Goal: Communication & Community: Answer question/provide support

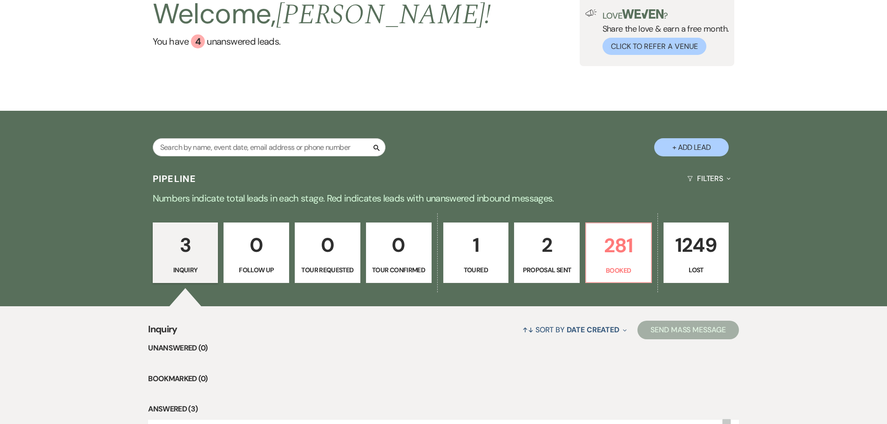
scroll to position [93, 0]
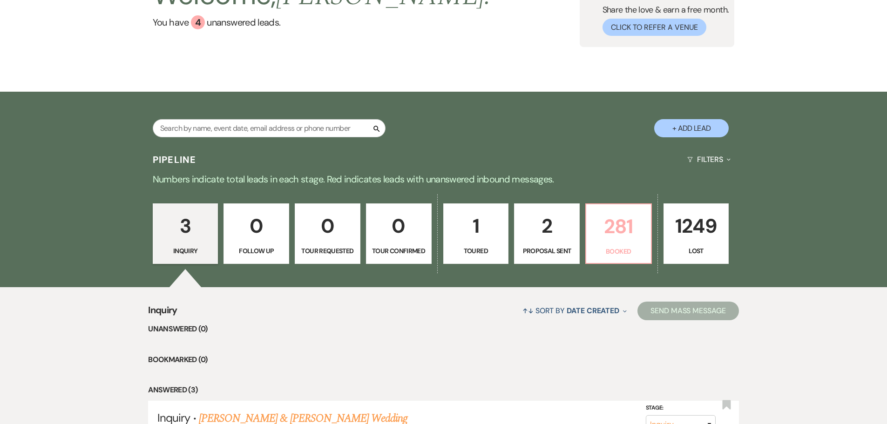
click at [614, 226] on p "281" at bounding box center [619, 226] width 54 height 31
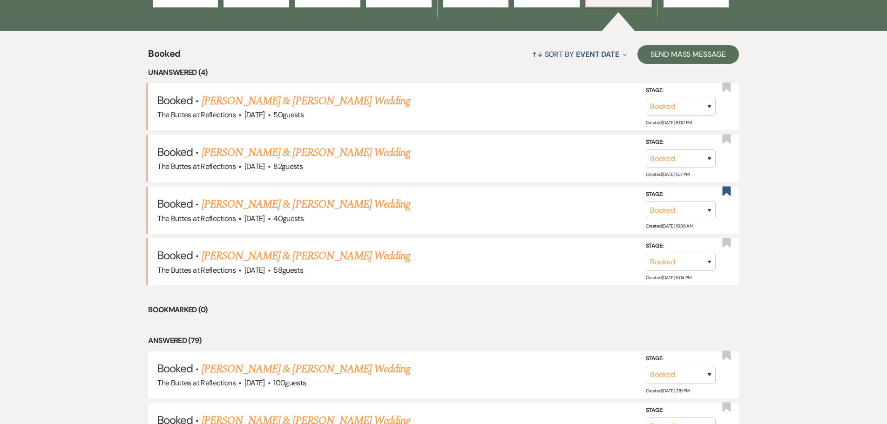
scroll to position [350, 0]
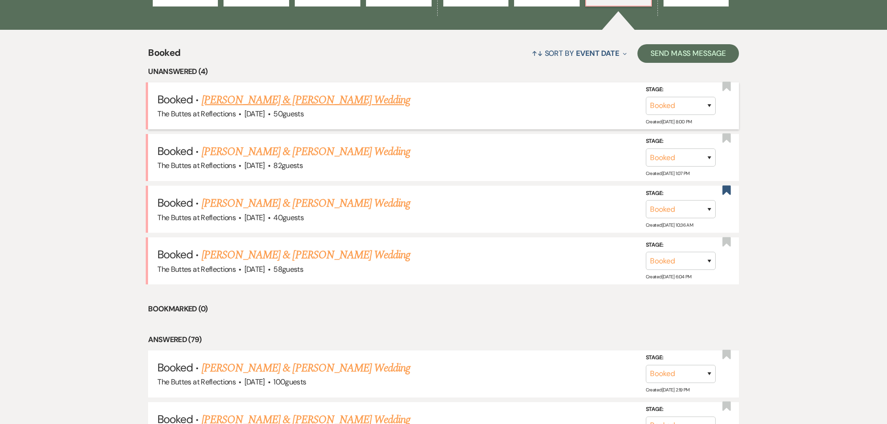
click at [288, 101] on link "[PERSON_NAME] & [PERSON_NAME] Wedding" at bounding box center [306, 100] width 209 height 17
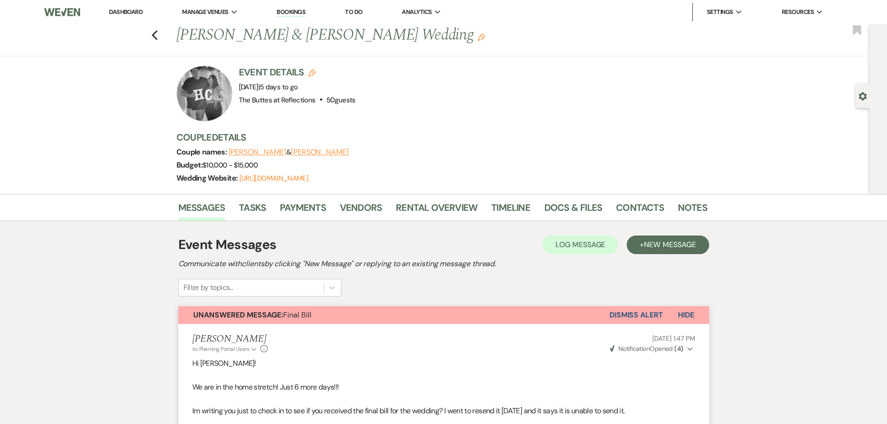
click at [135, 11] on link "Dashboard" at bounding box center [126, 12] width 34 height 8
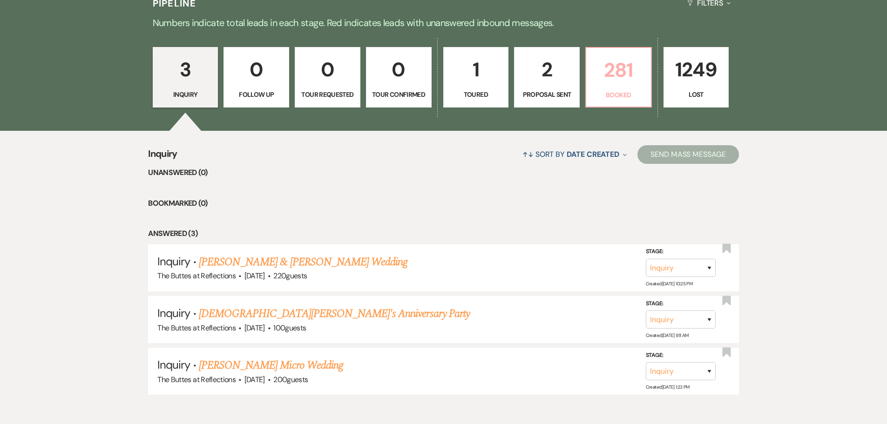
scroll to position [296, 0]
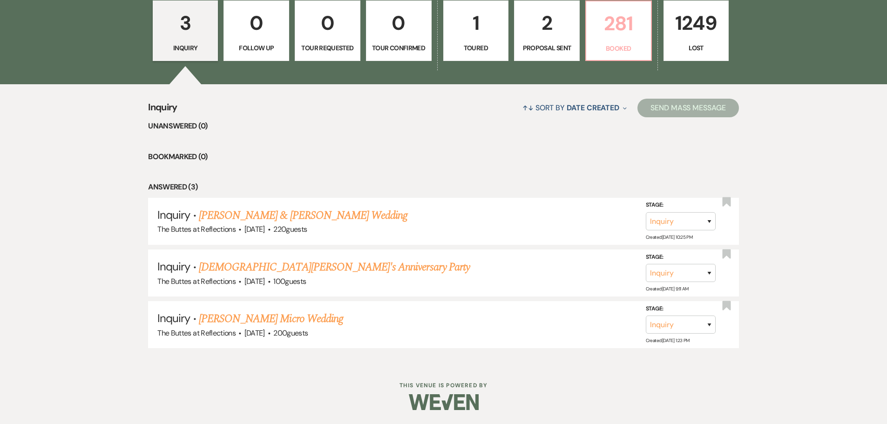
click at [620, 36] on p "281" at bounding box center [619, 23] width 54 height 31
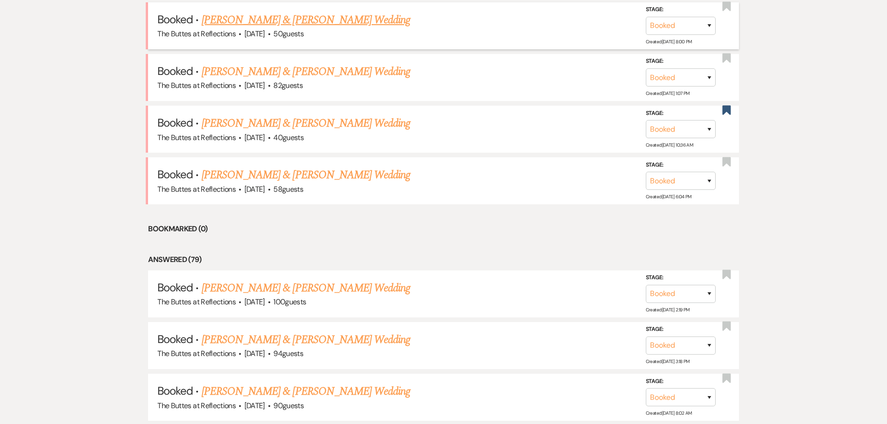
scroll to position [389, 0]
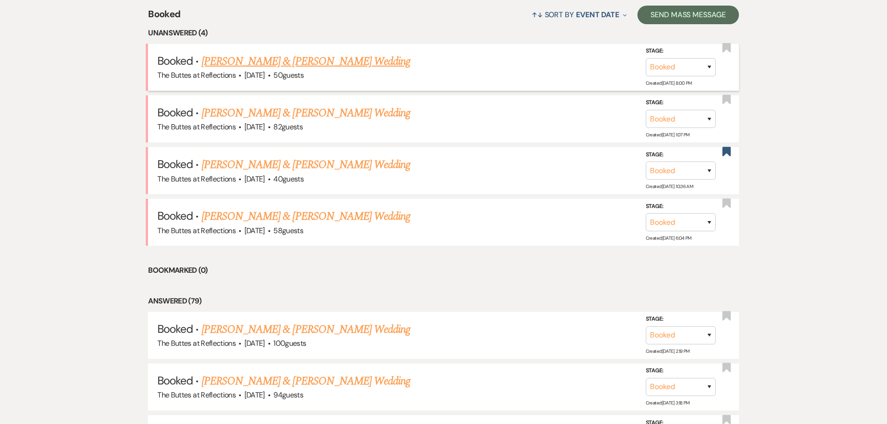
click at [292, 61] on link "[PERSON_NAME] & [PERSON_NAME] Wedding" at bounding box center [306, 61] width 209 height 17
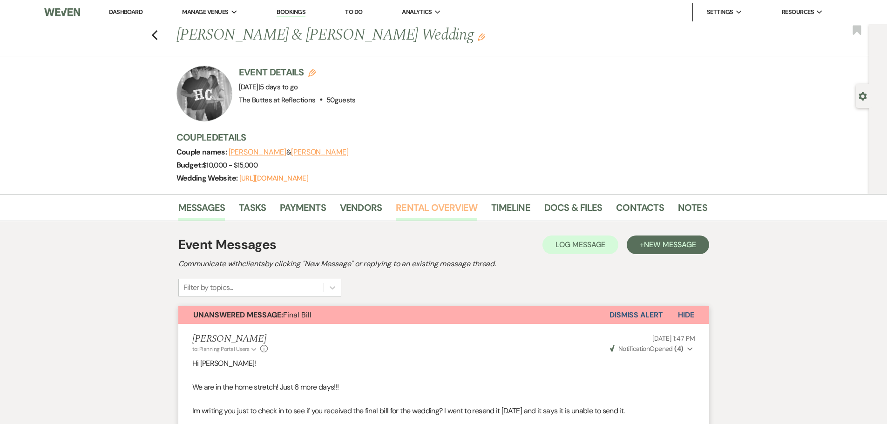
click at [429, 209] on link "Rental Overview" at bounding box center [436, 210] width 81 height 20
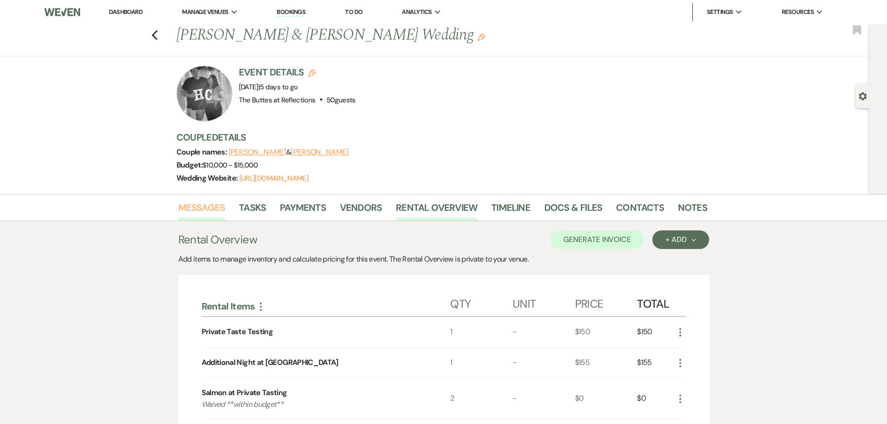
click at [202, 209] on link "Messages" at bounding box center [201, 210] width 47 height 20
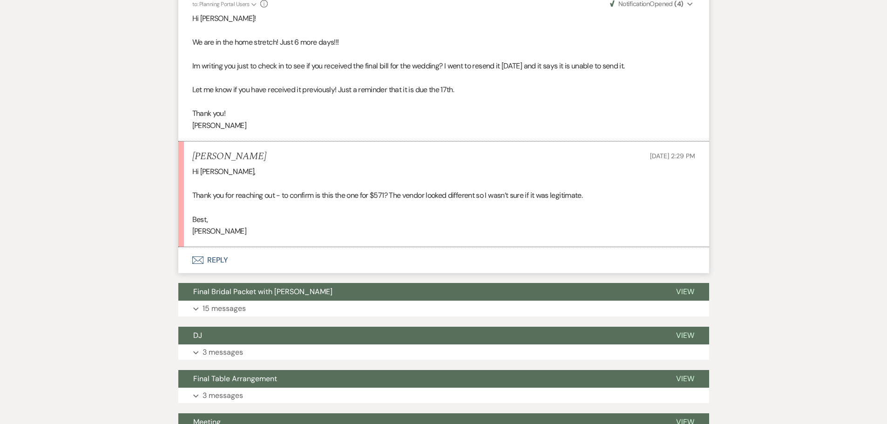
scroll to position [326, 0]
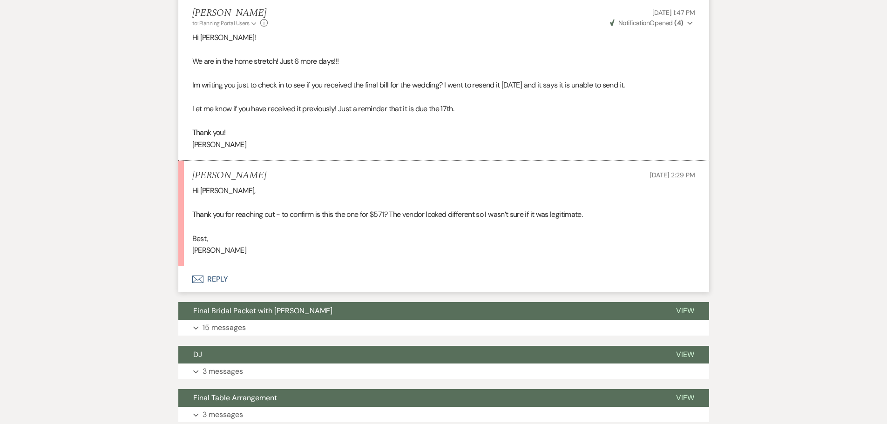
click at [213, 281] on button "Envelope Reply" at bounding box center [443, 279] width 531 height 26
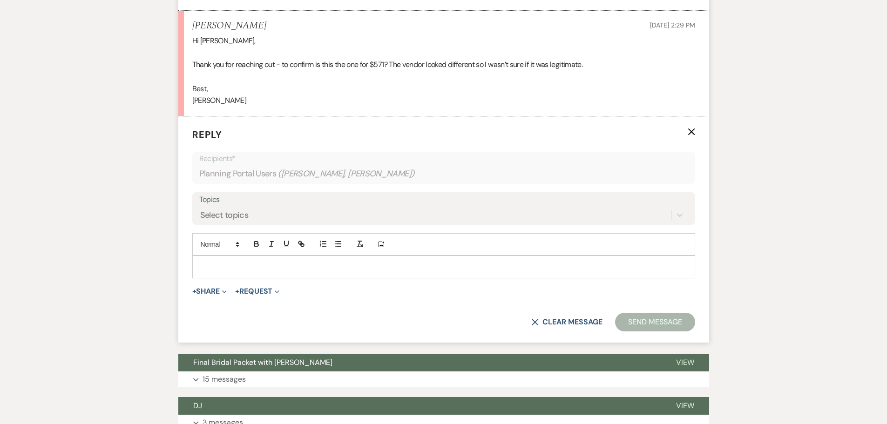
scroll to position [476, 0]
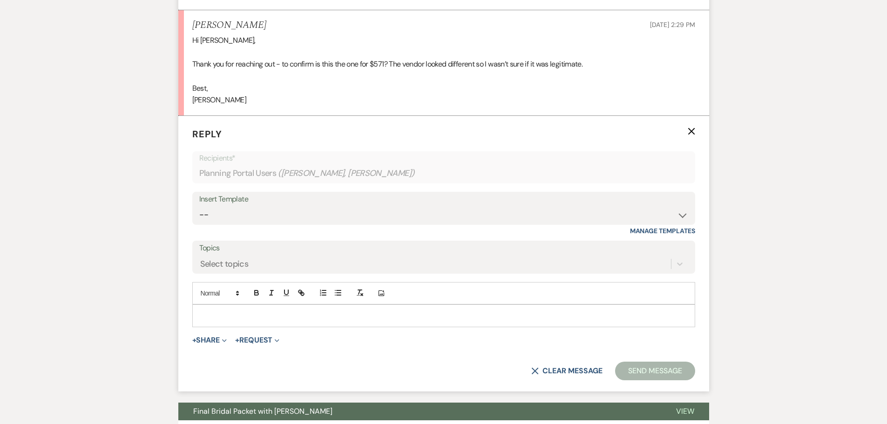
click at [273, 315] on p at bounding box center [444, 315] width 488 height 10
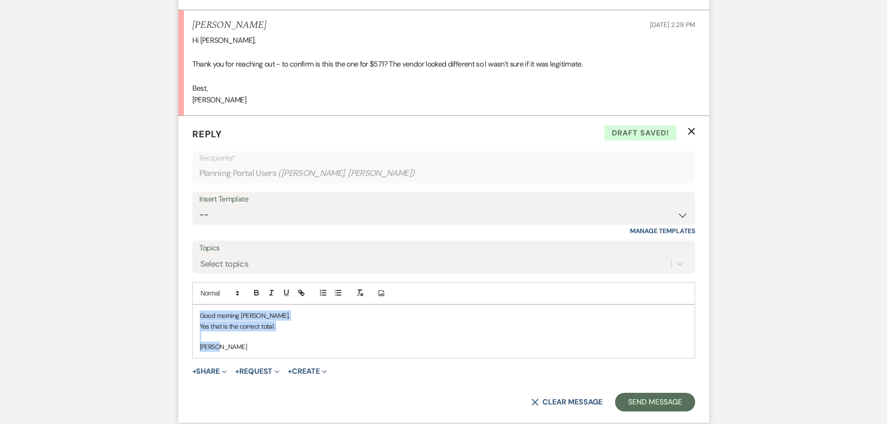
drag, startPoint x: 220, startPoint y: 346, endPoint x: 199, endPoint y: 315, distance: 37.6
click at [199, 315] on div "Good morning Hannah, Yes that is the correct total. Sheila" at bounding box center [444, 331] width 502 height 53
copy div "Good morning Hannah, Yes that is the correct total. Sheila"
drag, startPoint x: 233, startPoint y: 350, endPoint x: 195, endPoint y: 315, distance: 51.0
click at [195, 315] on div "Good morning Hannah, Yes that is the correct total. Sheila" at bounding box center [444, 331] width 502 height 53
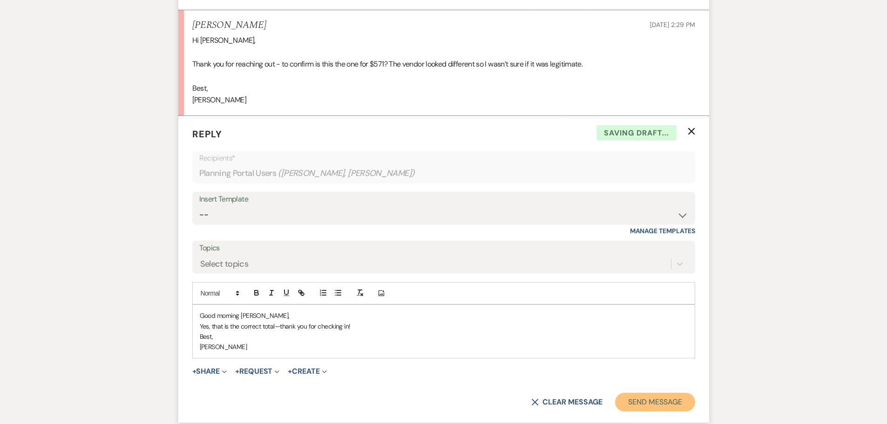
click at [647, 398] on button "Send Message" at bounding box center [655, 402] width 80 height 19
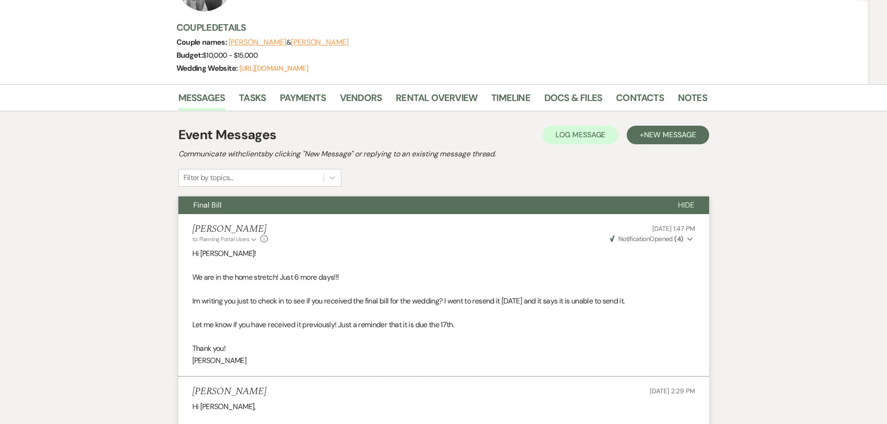
scroll to position [0, 0]
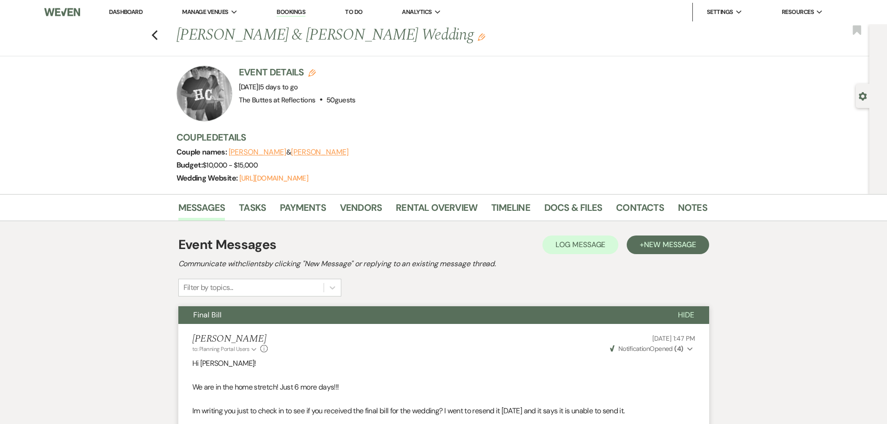
click at [138, 9] on link "Dashboard" at bounding box center [126, 12] width 34 height 8
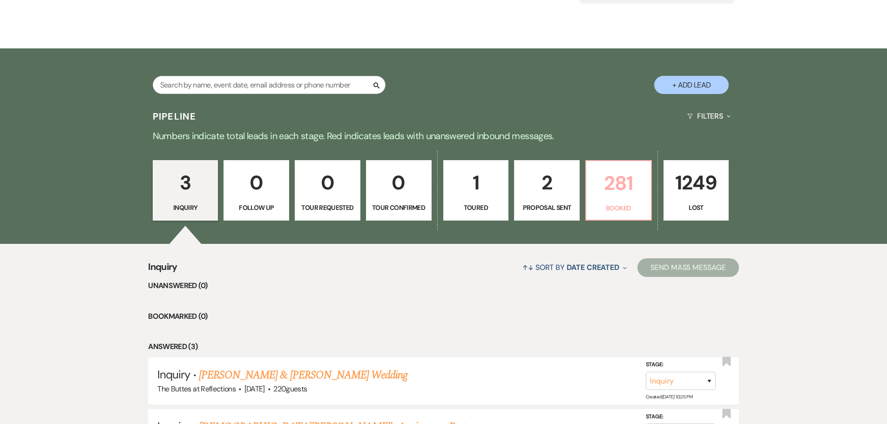
scroll to position [140, 0]
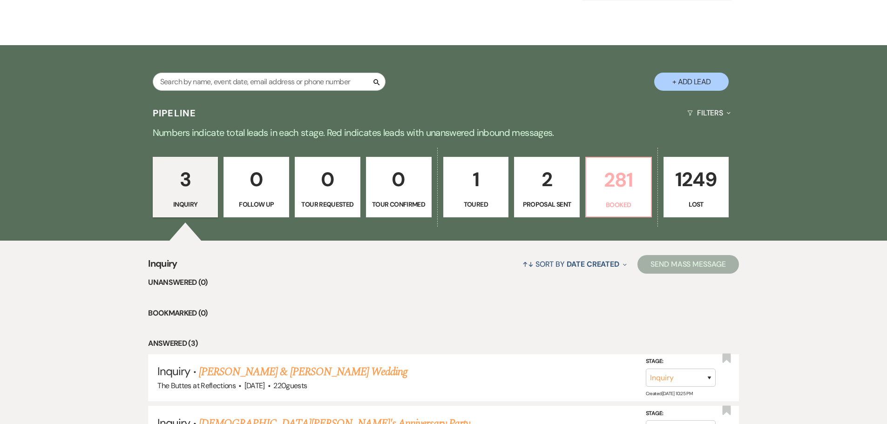
click at [620, 189] on p "281" at bounding box center [619, 179] width 54 height 31
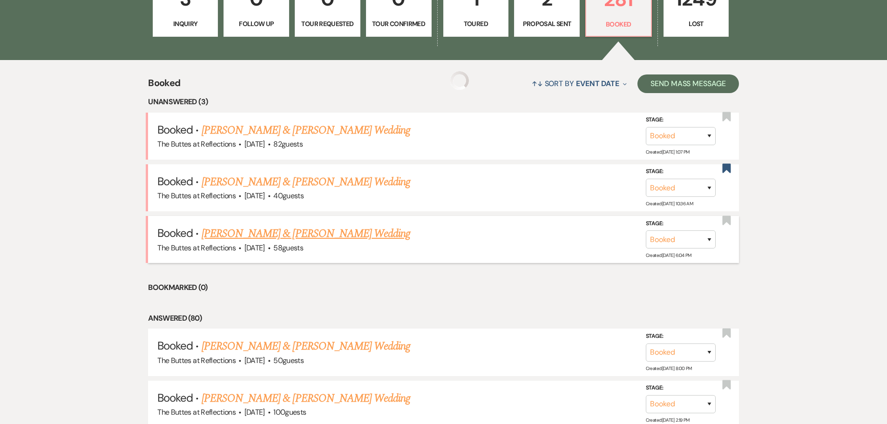
scroll to position [326, 0]
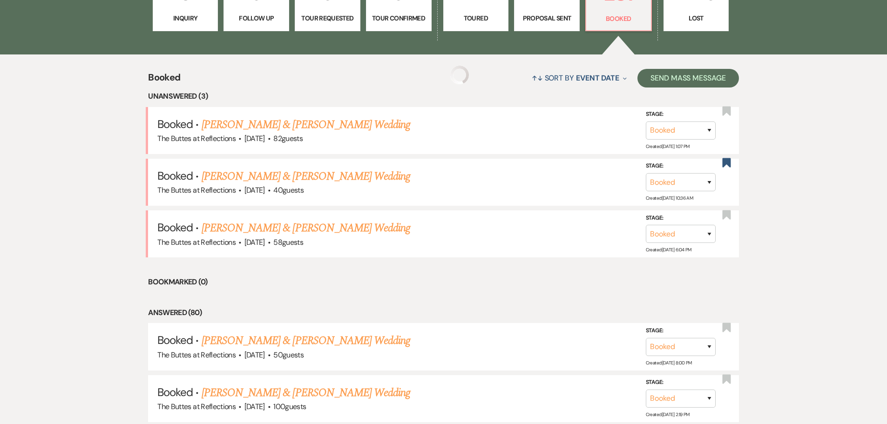
click at [257, 122] on link "[PERSON_NAME] & [PERSON_NAME] Wedding" at bounding box center [306, 124] width 209 height 17
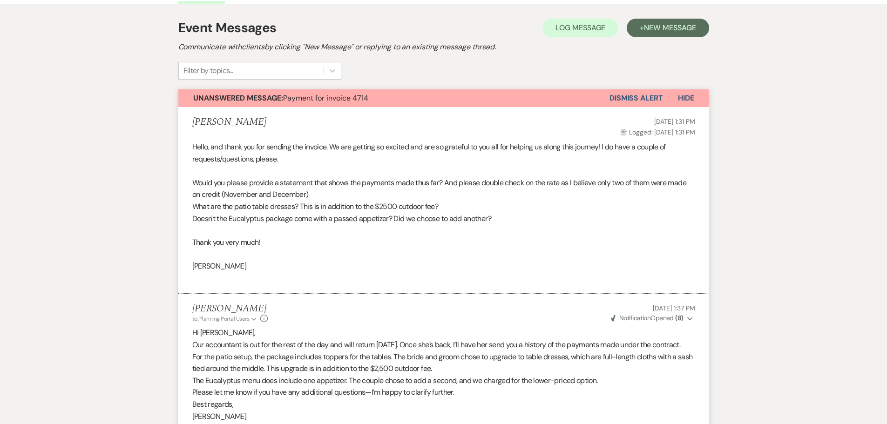
scroll to position [186, 0]
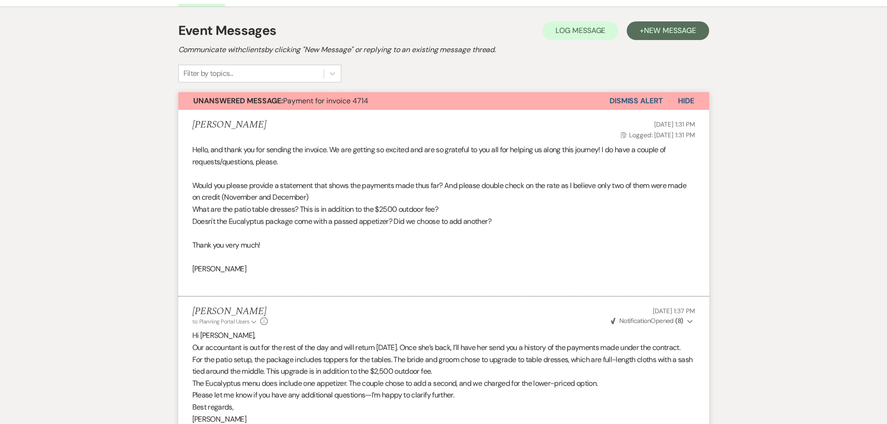
click at [632, 102] on button "Dismiss Alert" at bounding box center [636, 101] width 54 height 18
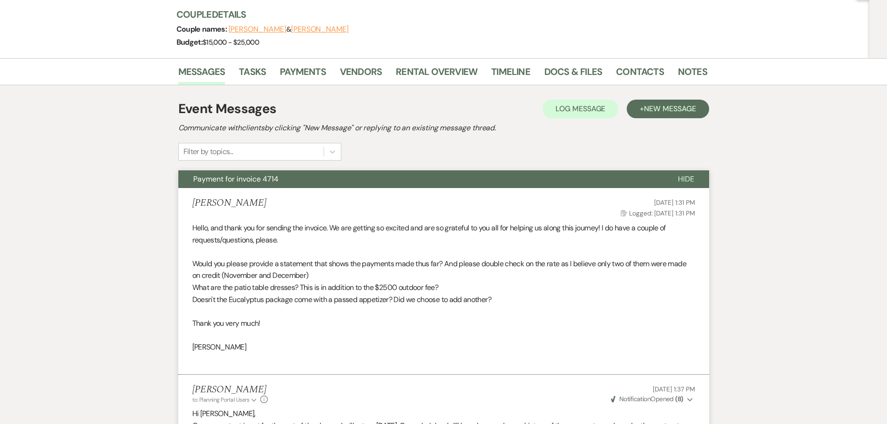
scroll to position [0, 0]
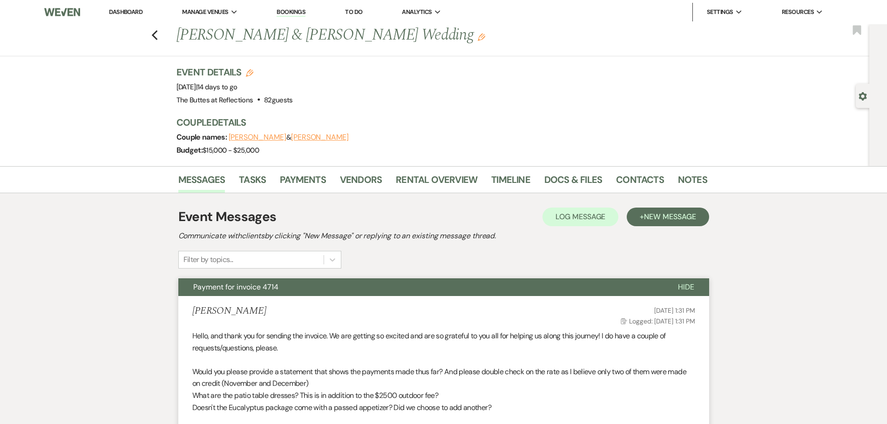
click at [128, 13] on link "Dashboard" at bounding box center [126, 12] width 34 height 8
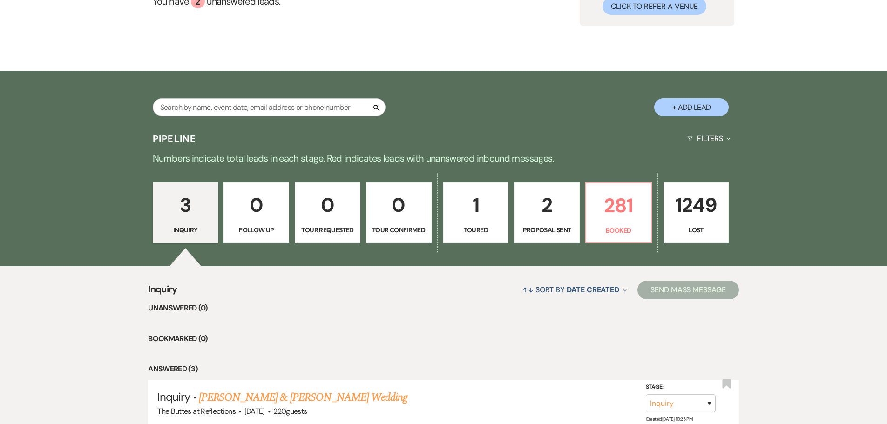
scroll to position [140, 0]
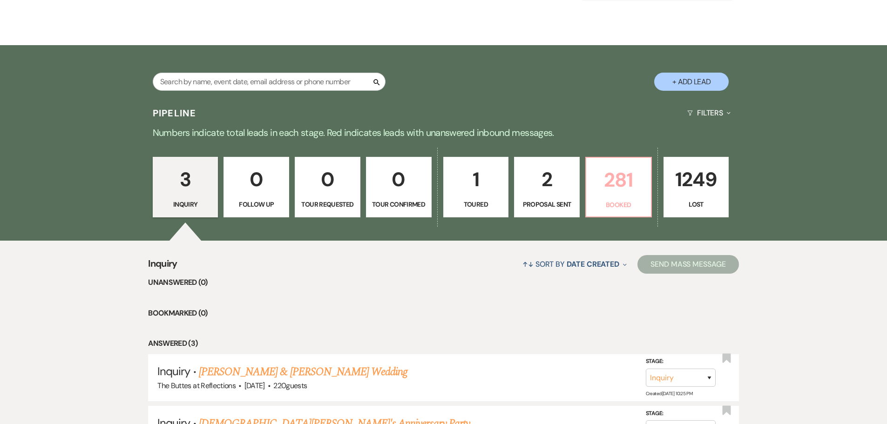
click at [612, 180] on p "281" at bounding box center [619, 179] width 54 height 31
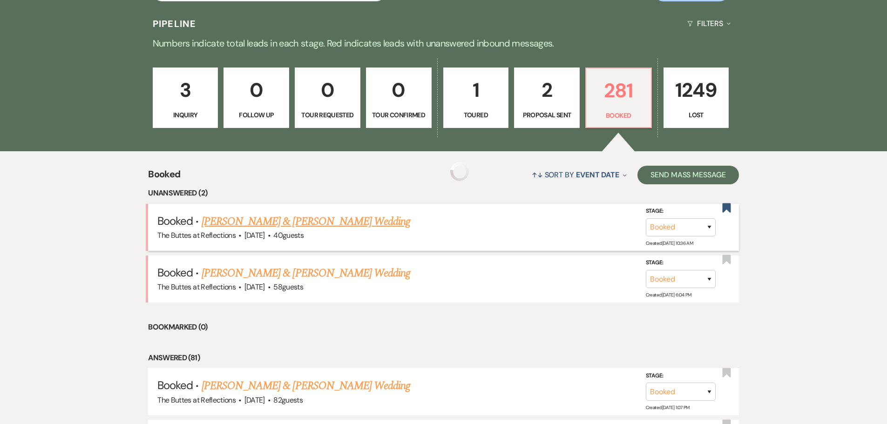
scroll to position [233, 0]
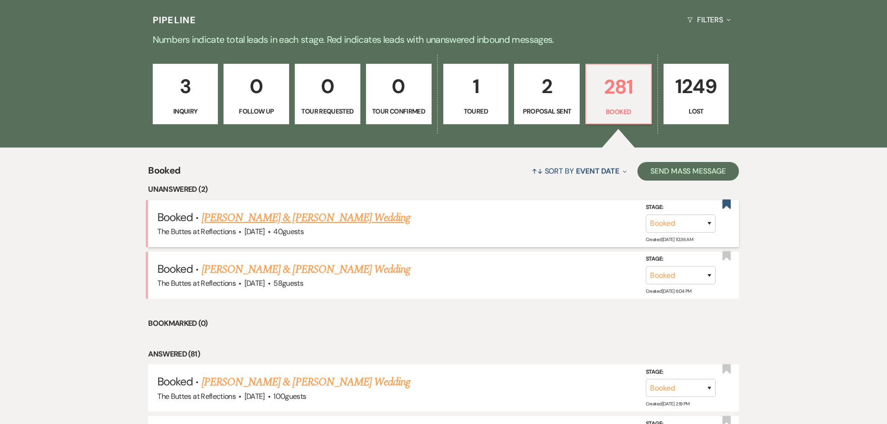
click at [294, 216] on link "[PERSON_NAME] & [PERSON_NAME] Wedding" at bounding box center [306, 217] width 209 height 17
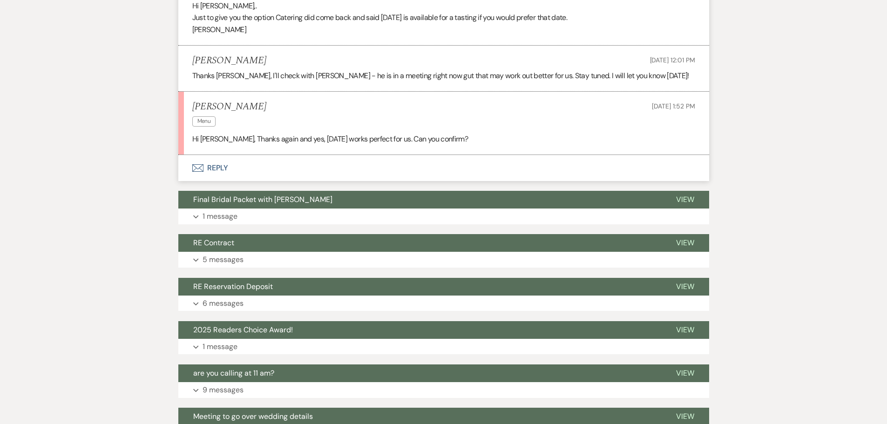
scroll to position [2979, 0]
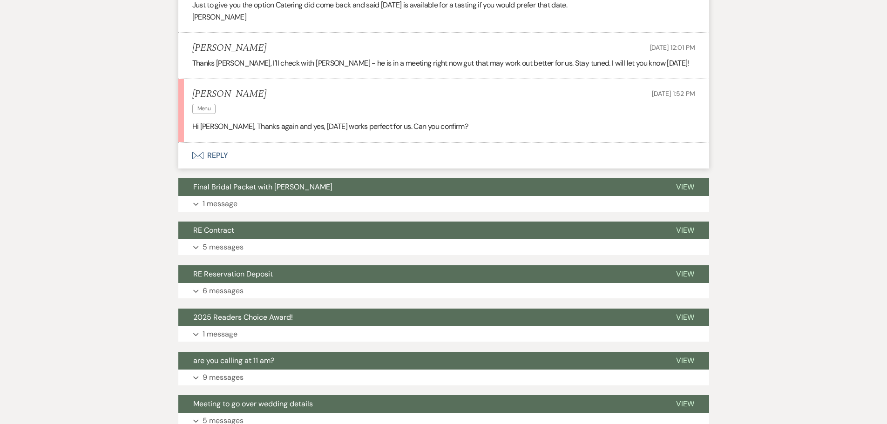
click at [212, 155] on button "Envelope Reply" at bounding box center [443, 155] width 531 height 26
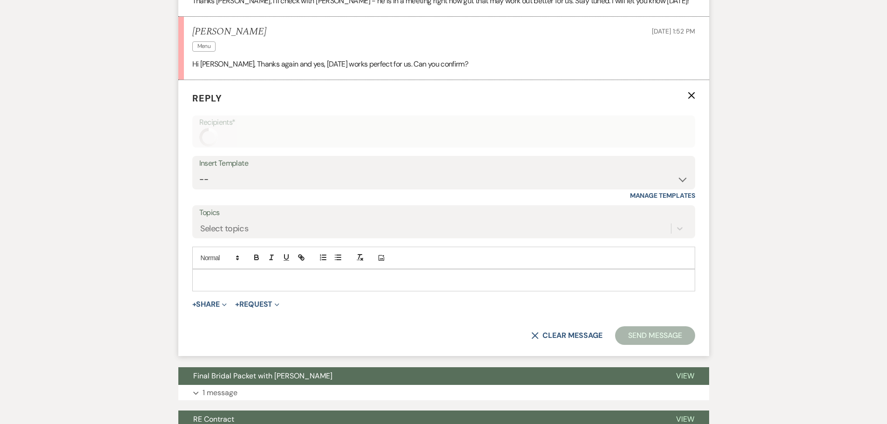
scroll to position [3047, 0]
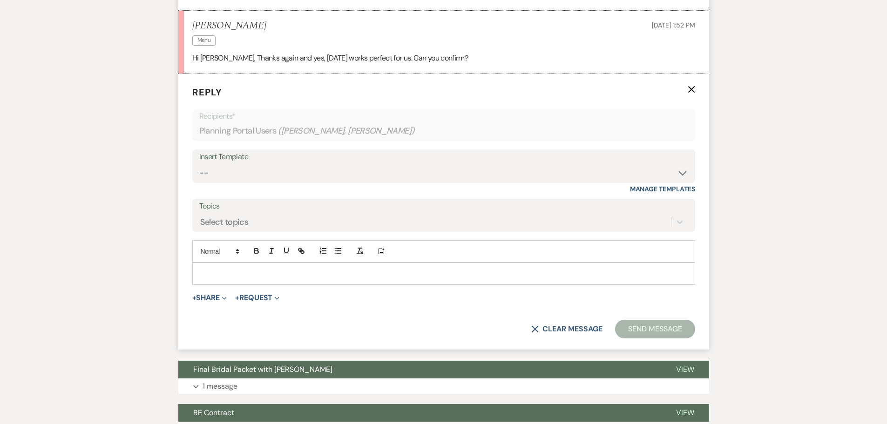
click at [276, 272] on p at bounding box center [444, 274] width 488 height 10
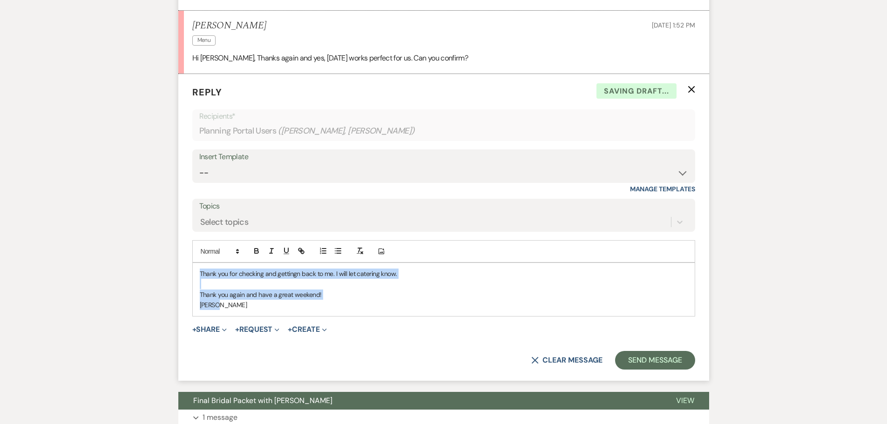
drag, startPoint x: 220, startPoint y: 305, endPoint x: 198, endPoint y: 272, distance: 39.2
click at [198, 272] on div "Thank you for checking and gettingn back to me. I will let catering know. Thank…" at bounding box center [444, 289] width 502 height 53
copy div "Thank you for checking and gettingn back to me. I will let catering know. Thank…"
drag, startPoint x: 226, startPoint y: 309, endPoint x: 189, endPoint y: 274, distance: 50.7
click at [189, 274] on form "Reply X Draft Recipients* Planning Portal Users ( Diane Hopkins, Keith Jackson …" at bounding box center [443, 227] width 531 height 307
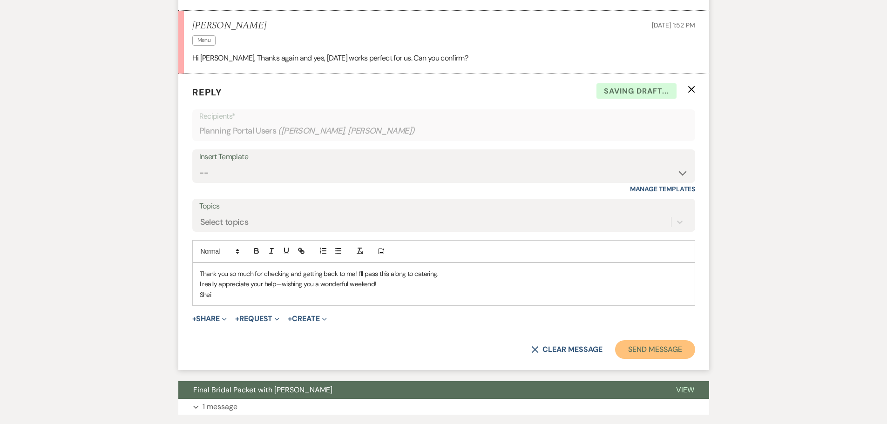
click at [661, 349] on button "Send Message" at bounding box center [655, 349] width 80 height 19
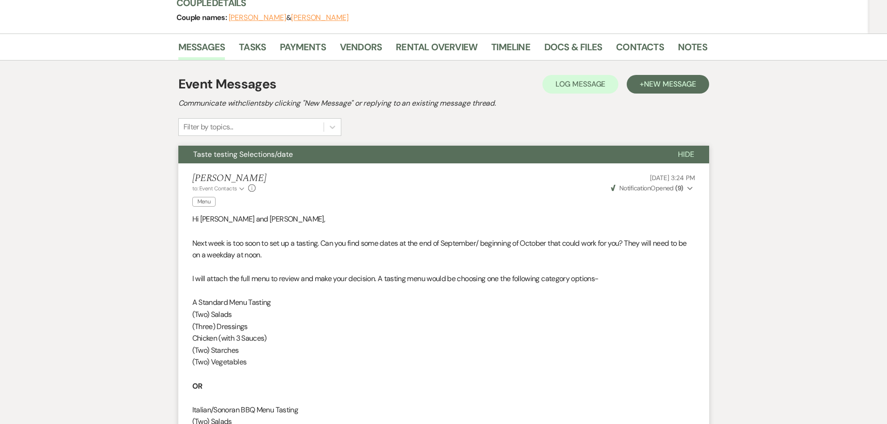
scroll to position [0, 0]
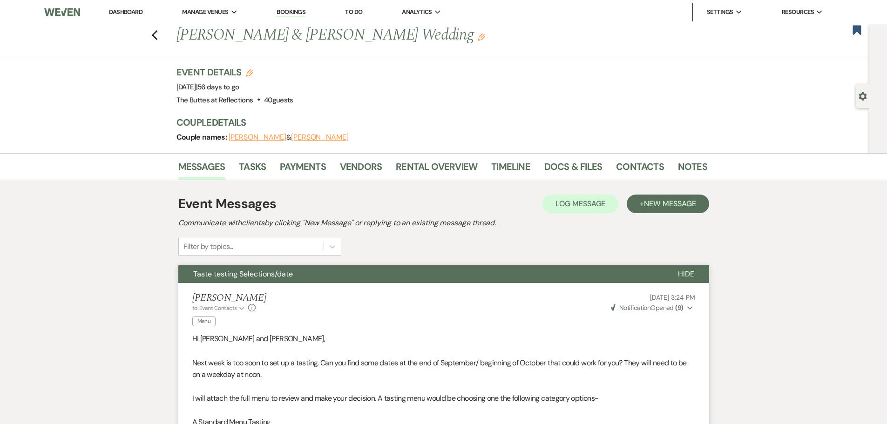
click at [125, 7] on li "Dashboard" at bounding box center [125, 12] width 43 height 19
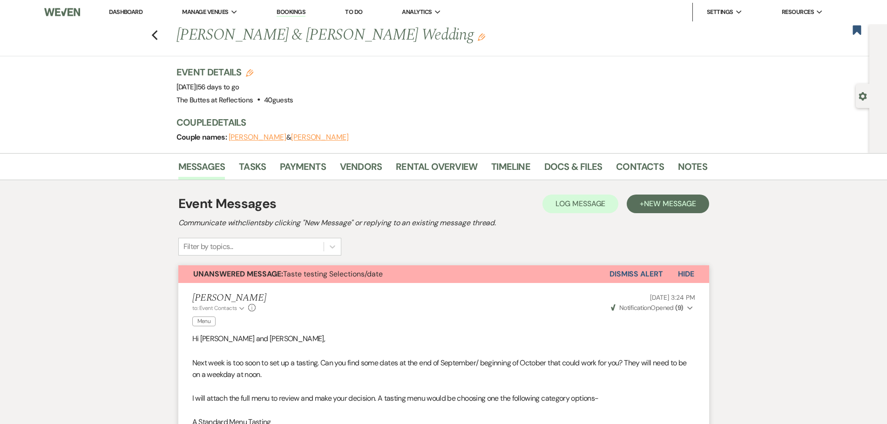
click at [126, 12] on link "Dashboard" at bounding box center [126, 12] width 34 height 8
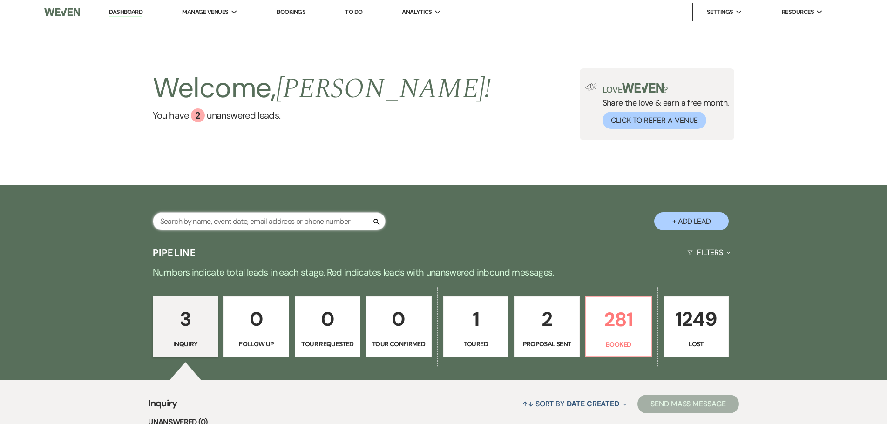
click at [258, 222] on input "text" at bounding box center [269, 221] width 233 height 18
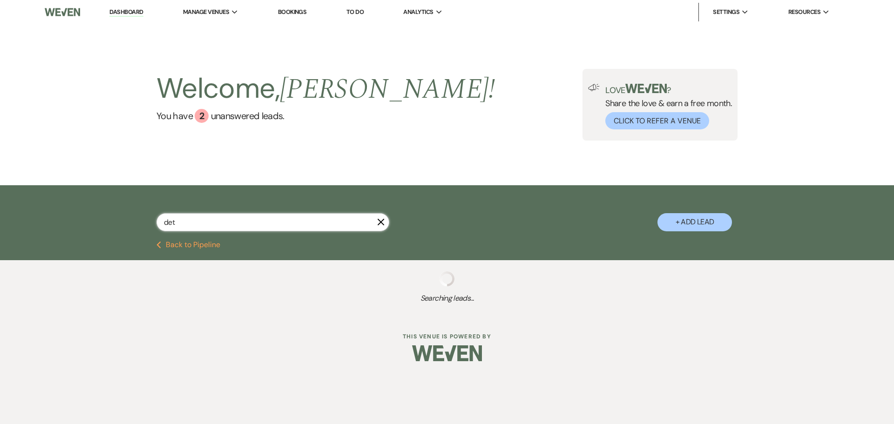
type input "detz"
select select "8"
select select "5"
select select "8"
select select "5"
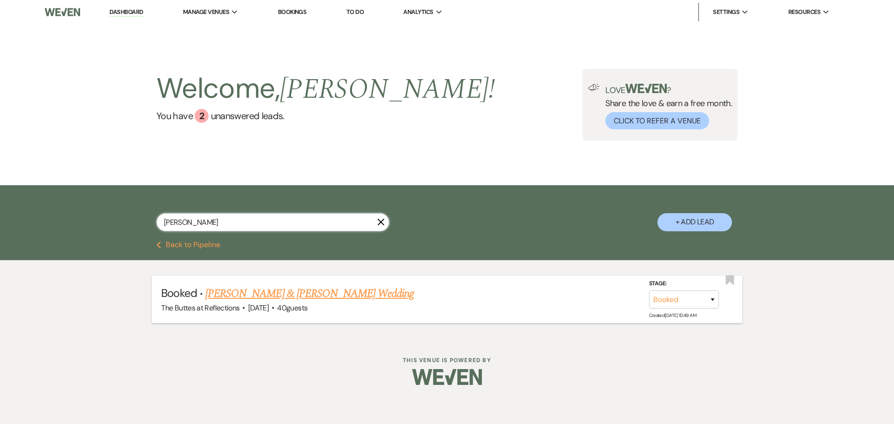
type input "detzel"
click at [270, 294] on link "[PERSON_NAME] & [PERSON_NAME] Wedding" at bounding box center [309, 293] width 209 height 17
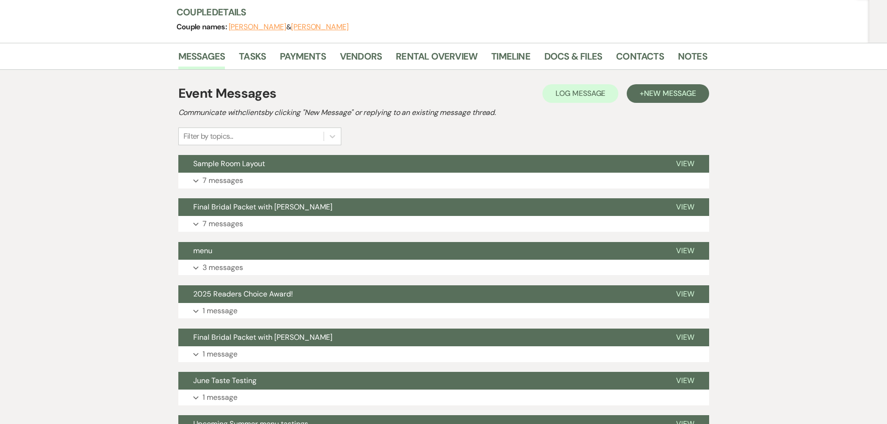
scroll to position [140, 0]
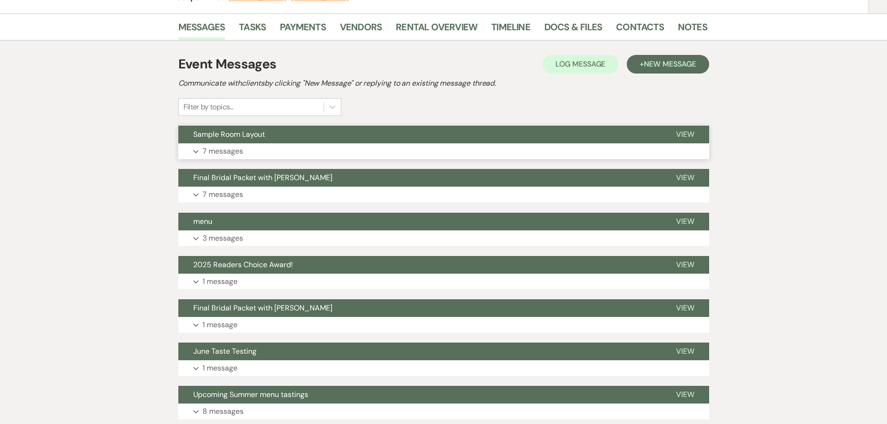
click at [219, 151] on p "7 messages" at bounding box center [222, 151] width 40 height 12
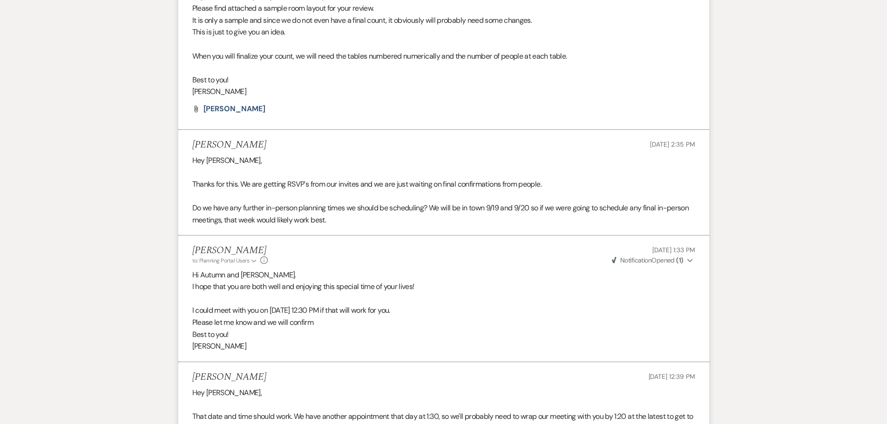
scroll to position [0, 0]
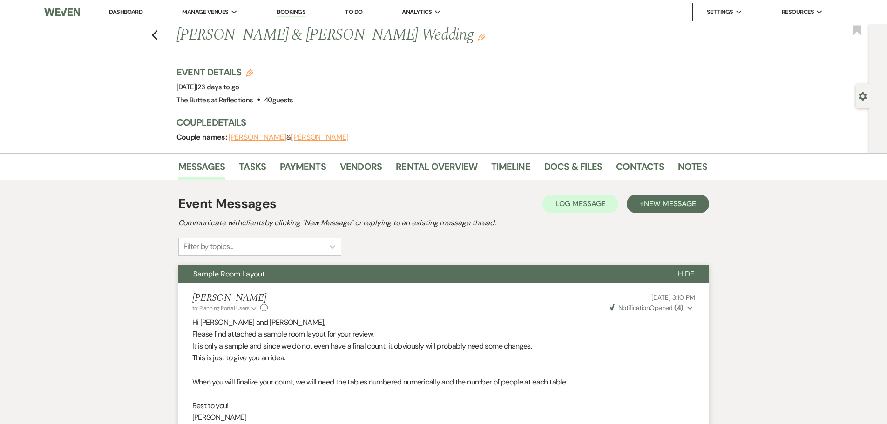
click at [123, 13] on link "Dashboard" at bounding box center [126, 12] width 34 height 8
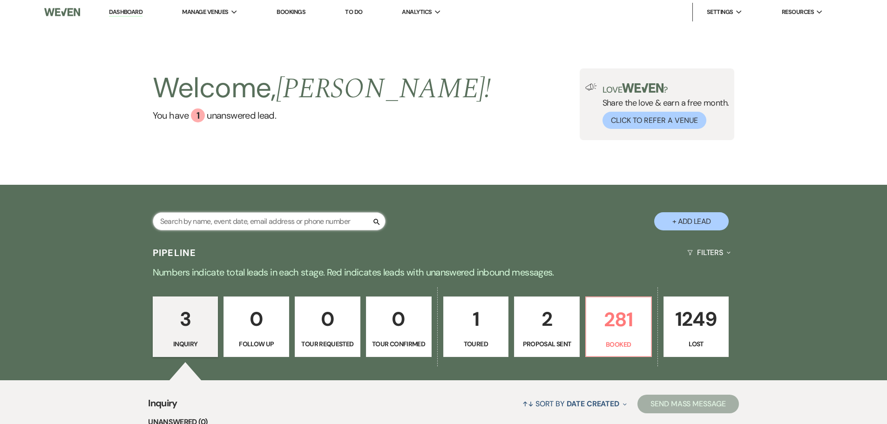
click at [255, 220] on input "text" at bounding box center [269, 221] width 233 height 18
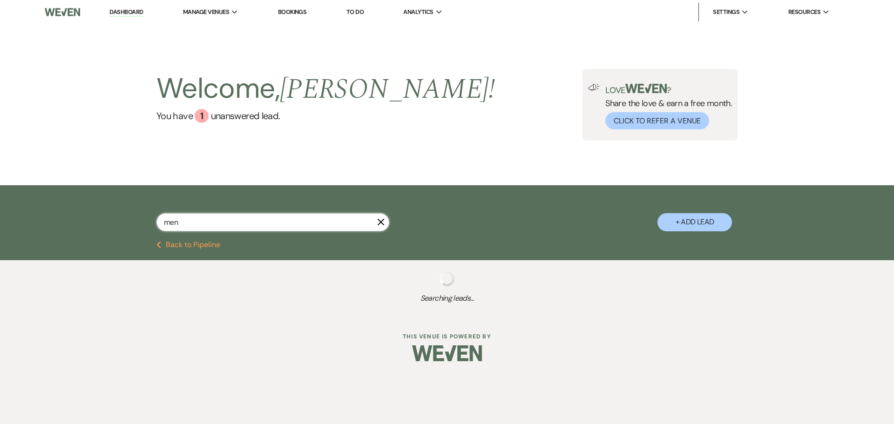
type input "mend"
select select "8"
select select "5"
select select "8"
select select "5"
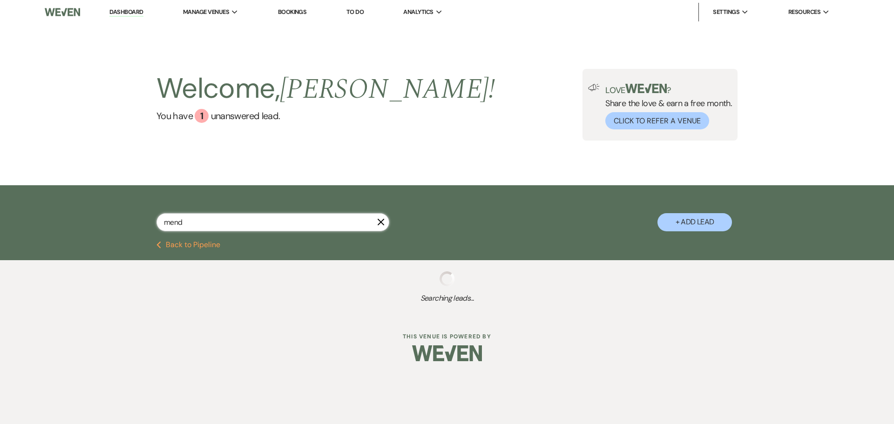
select select "8"
select select "7"
select select "8"
select select "5"
select select "8"
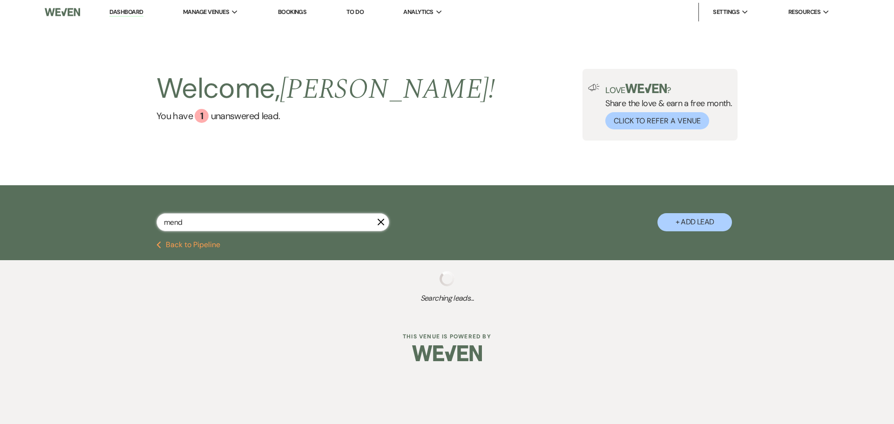
select select "5"
select select "8"
select select "5"
select select "8"
select select "5"
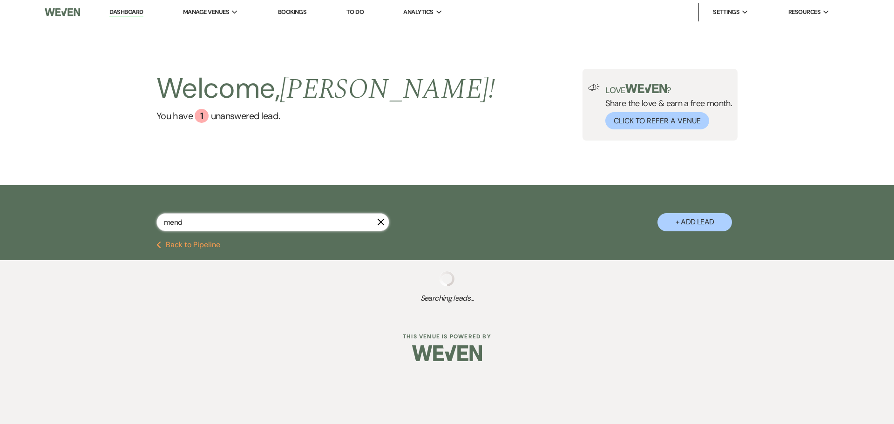
select select "8"
select select "5"
select select "8"
select select "5"
select select "8"
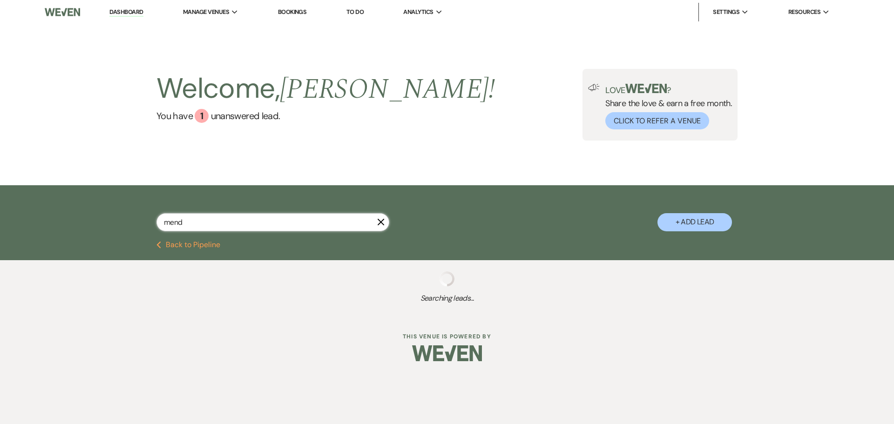
select select "2"
select select "8"
select select "5"
select select "8"
select select "5"
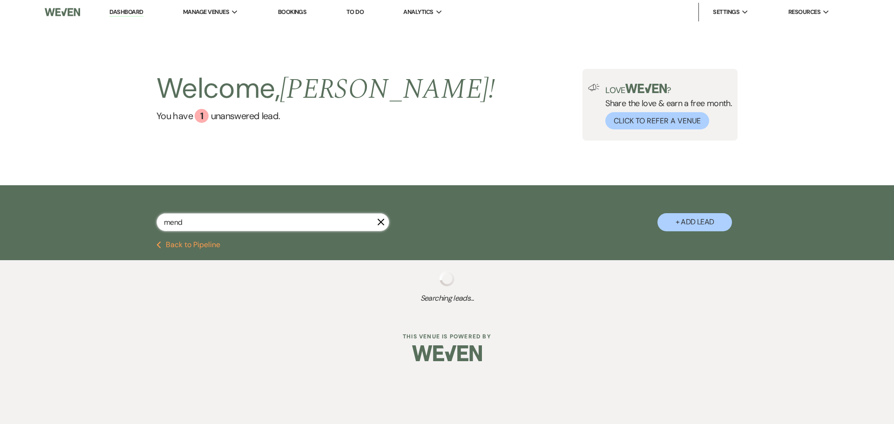
select select "8"
select select "5"
select select "8"
select select "4"
select select "8"
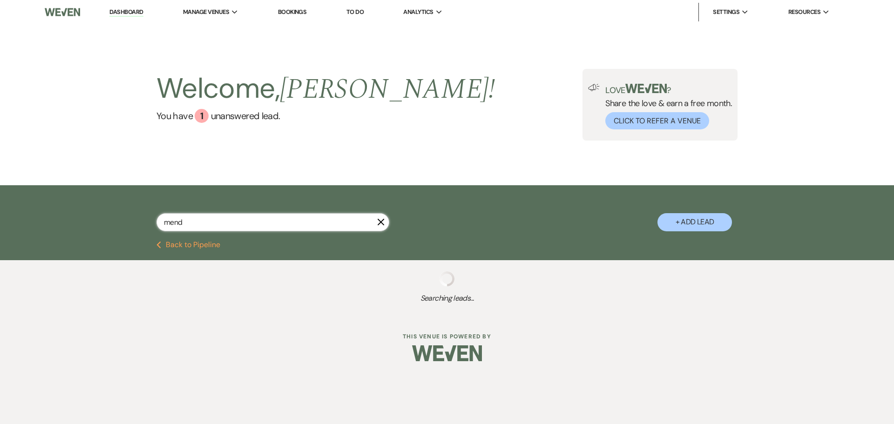
select select "8"
select select "5"
select select "8"
select select "6"
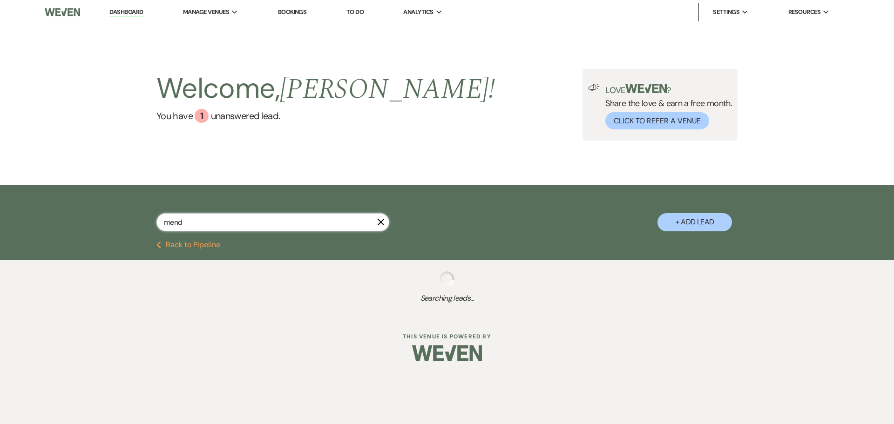
select select "8"
select select "6"
select select "8"
select select "6"
select select "8"
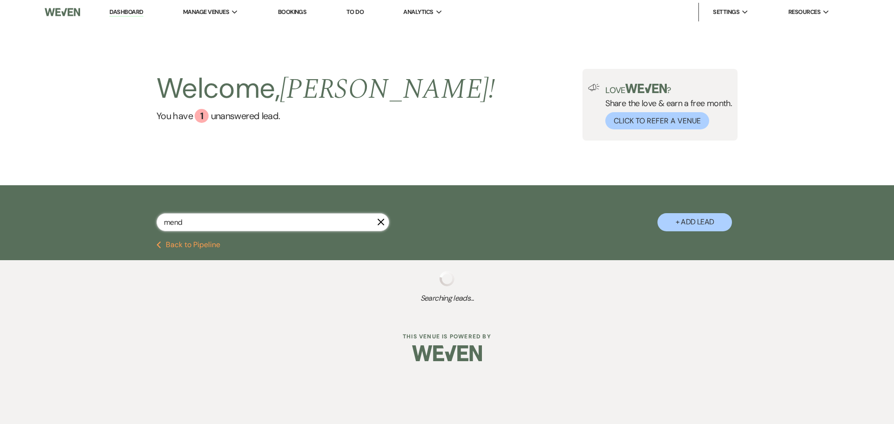
select select "5"
select select "8"
select select "5"
select select "8"
select select "9"
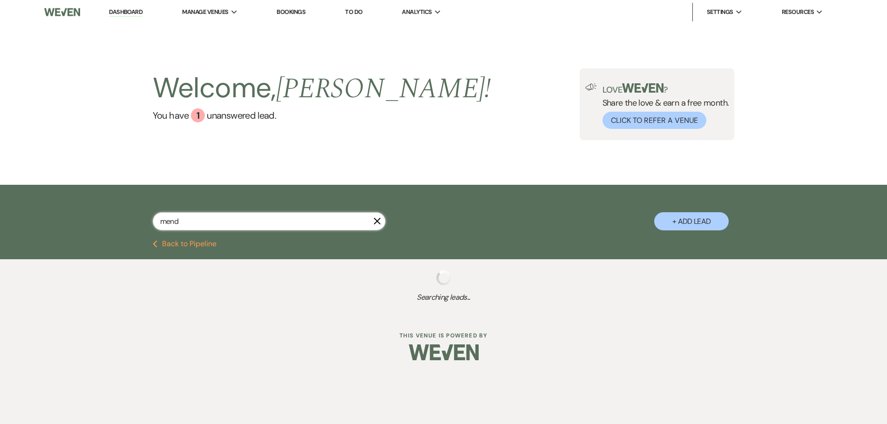
type input "mendo"
select select "8"
select select "5"
select select "8"
select select "5"
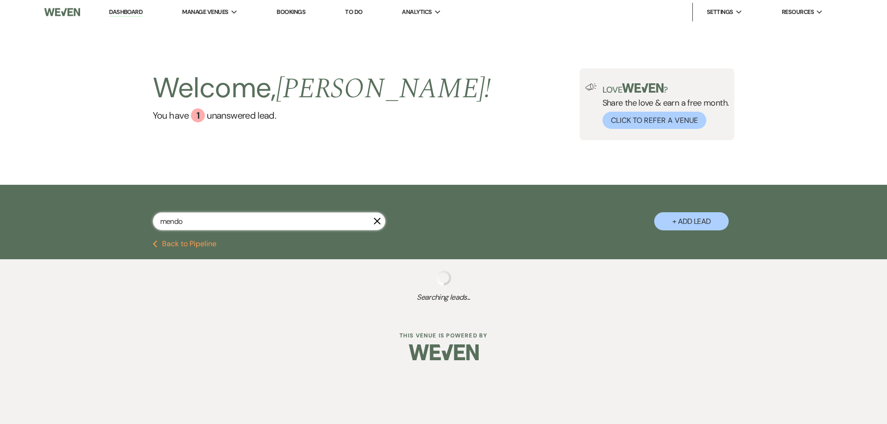
select select "8"
select select "5"
select select "8"
select select "5"
select select "8"
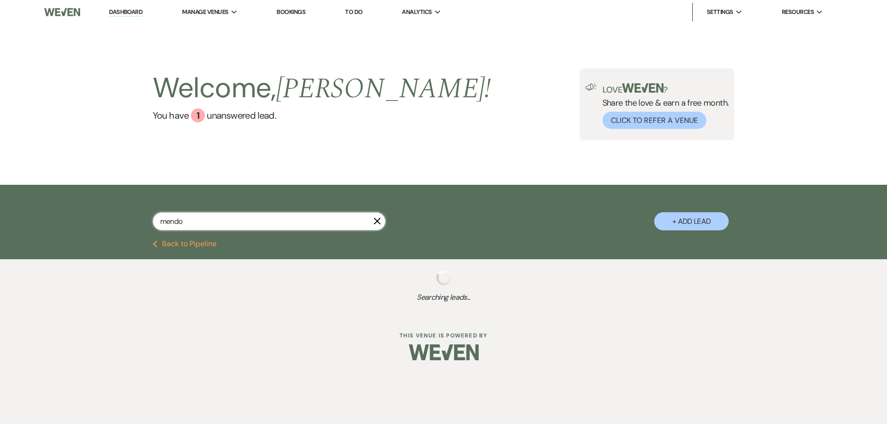
select select "5"
select select "8"
select select "6"
select select "8"
select select "5"
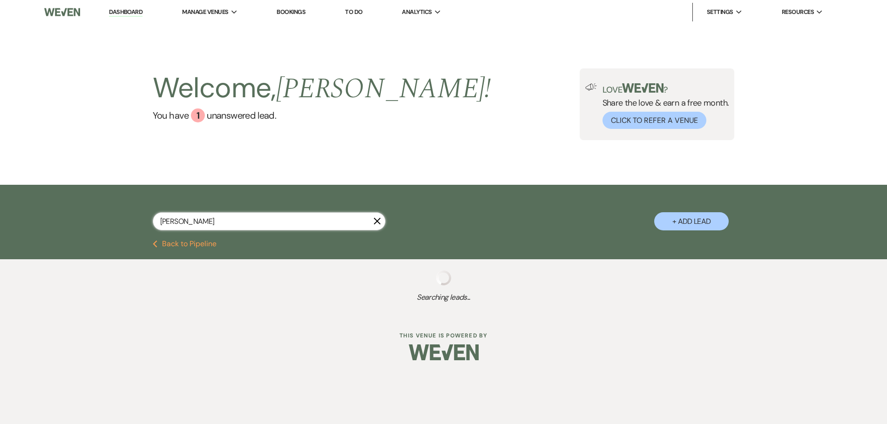
type input "mendoza"
select select "8"
select select "5"
select select "8"
select select "5"
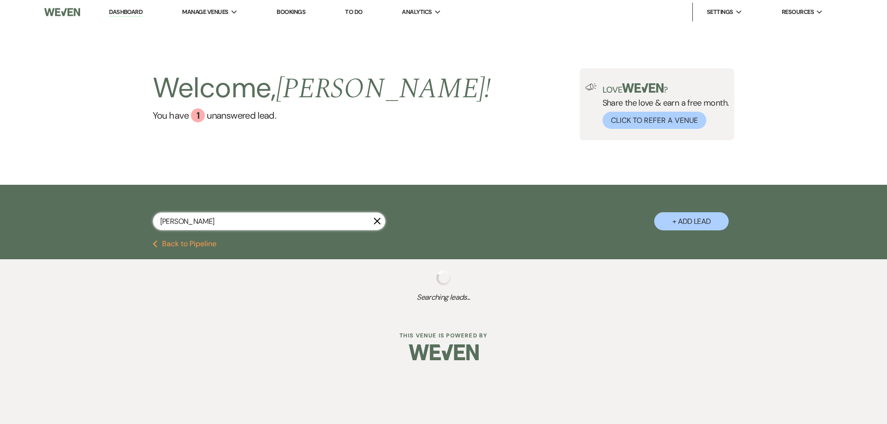
select select "8"
select select "5"
select select "8"
select select "5"
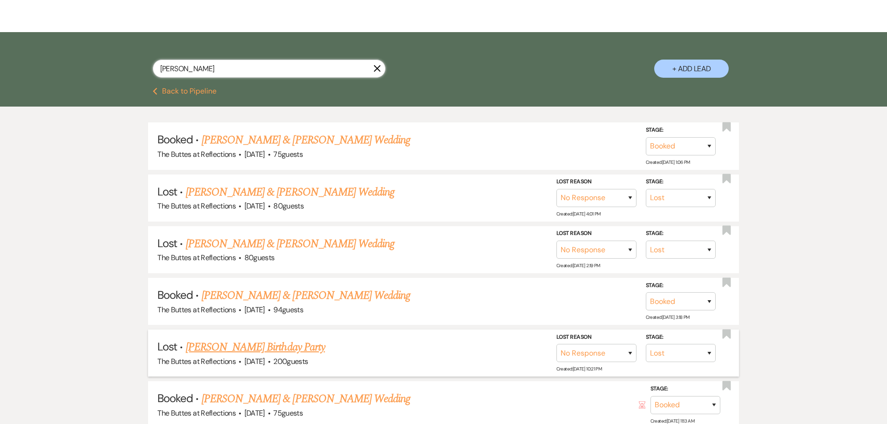
scroll to position [186, 0]
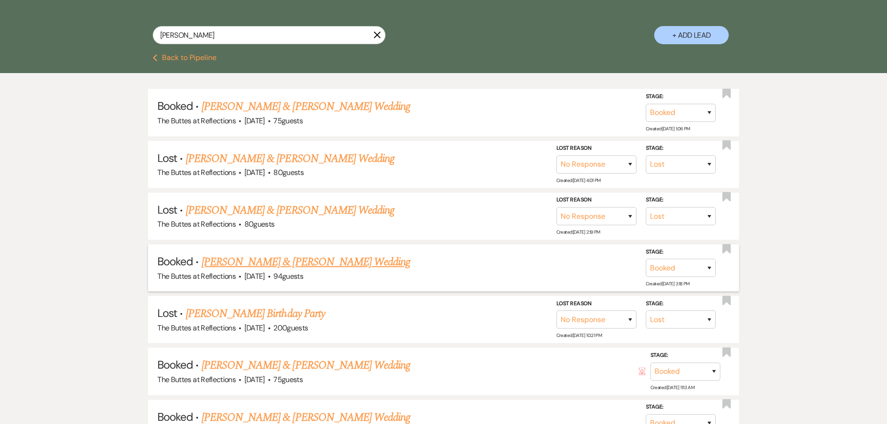
click at [295, 264] on link "[PERSON_NAME] & [PERSON_NAME] Wedding" at bounding box center [306, 262] width 209 height 17
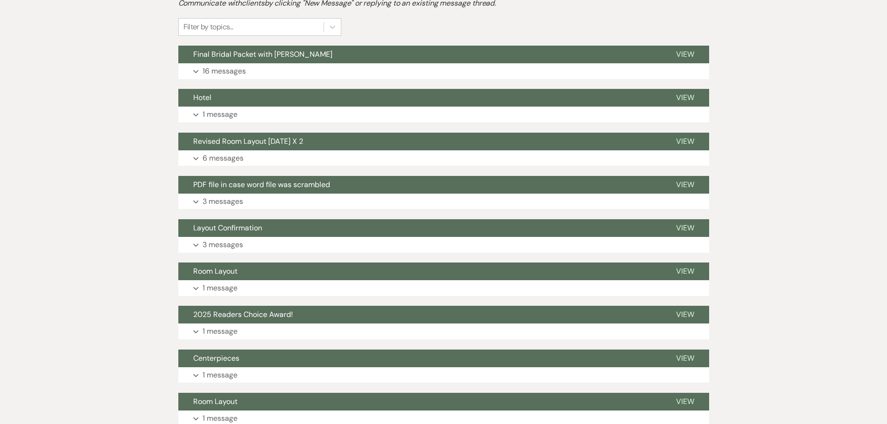
scroll to position [279, 0]
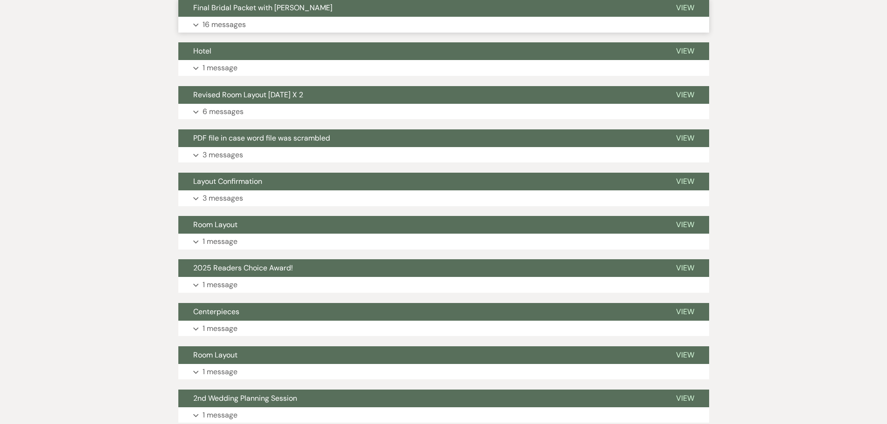
click at [222, 24] on p "16 messages" at bounding box center [223, 25] width 43 height 12
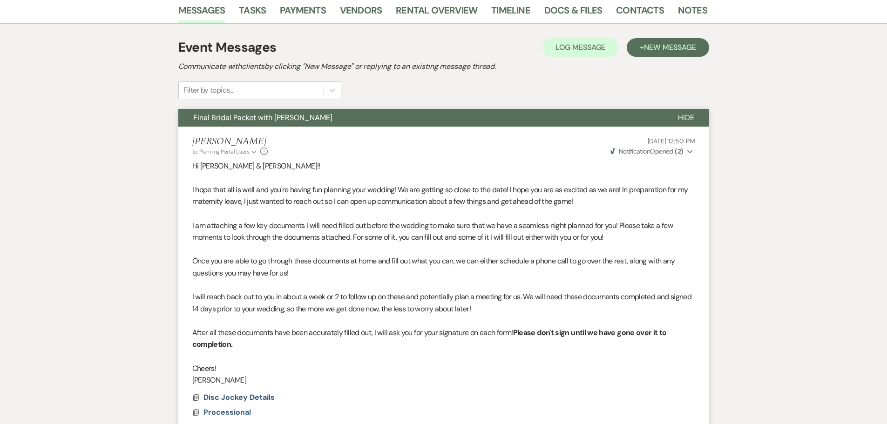
scroll to position [0, 0]
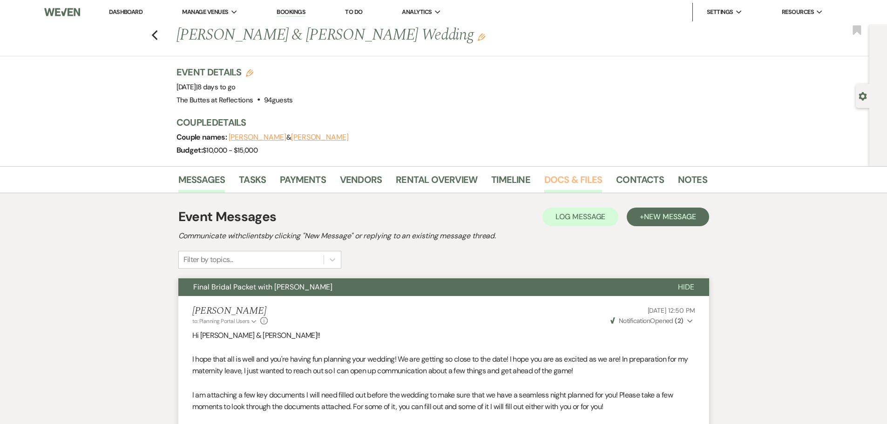
click at [571, 177] on link "Docs & Files" at bounding box center [573, 182] width 58 height 20
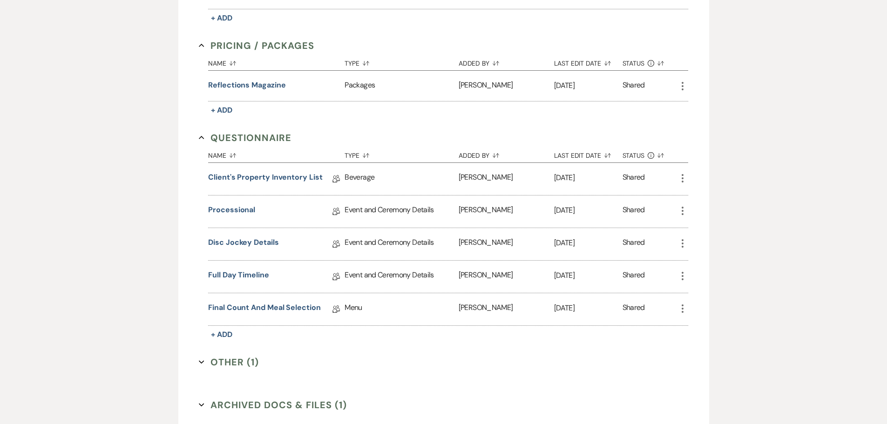
scroll to position [698, 0]
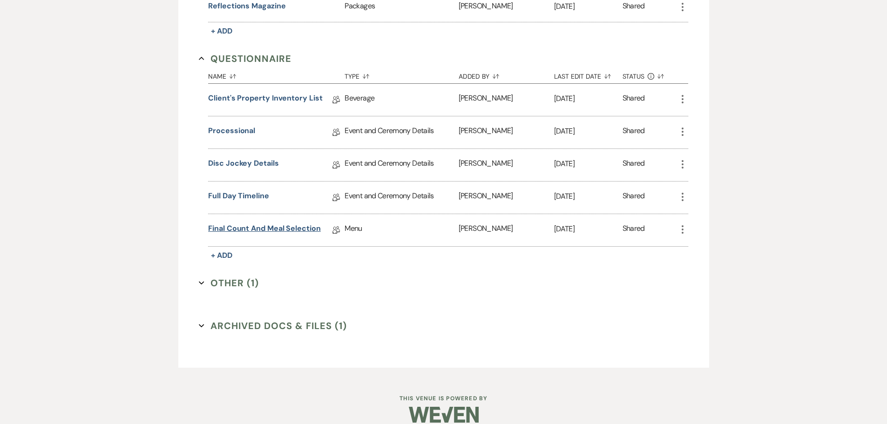
click at [288, 230] on link "Final Count and Meal Selection" at bounding box center [264, 230] width 113 height 14
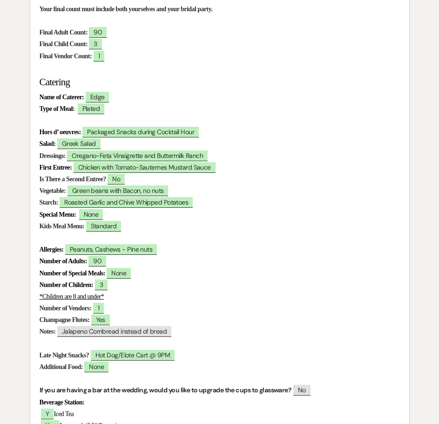
scroll to position [256, 0]
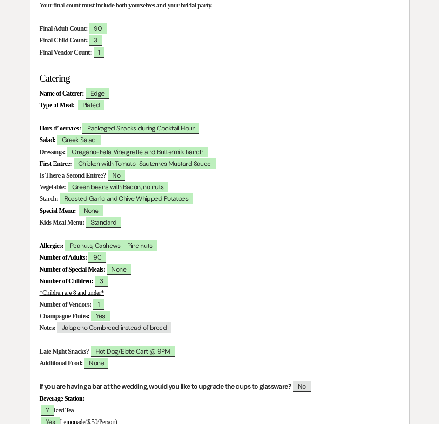
scroll to position [698, 0]
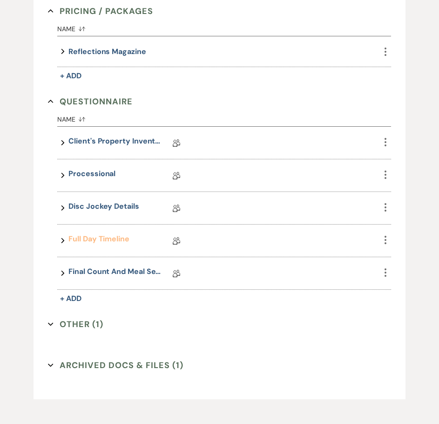
click at [103, 239] on link "Full Day Timeline" at bounding box center [98, 240] width 61 height 14
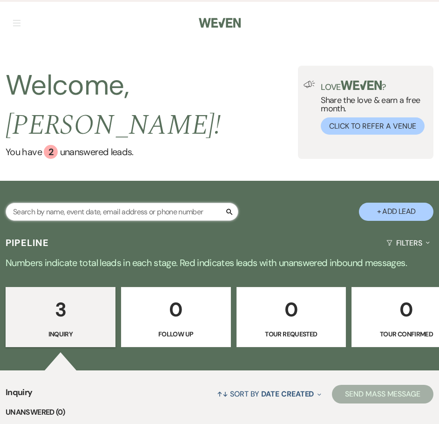
drag, startPoint x: 0, startPoint y: 0, endPoint x: 149, endPoint y: 194, distance: 244.9
click at [149, 202] on input "text" at bounding box center [122, 211] width 233 height 18
click at [139, 202] on input "text" at bounding box center [122, 211] width 233 height 18
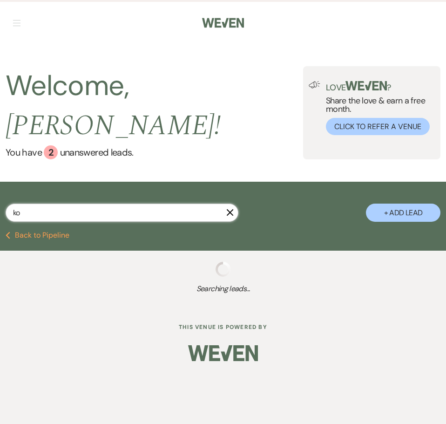
type input "kom"
select select "8"
select select "5"
select select "8"
select select "5"
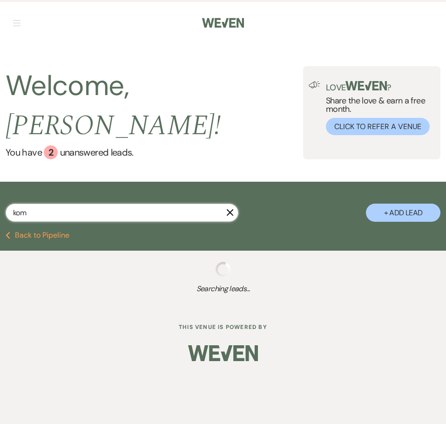
select select "8"
select select "5"
select select "8"
select select "5"
select select "8"
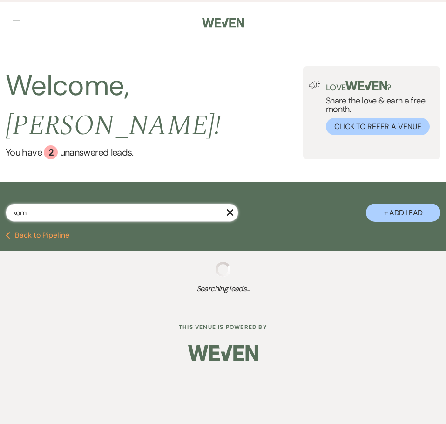
select select "4"
select select "8"
select select "11"
select select "8"
select select "10"
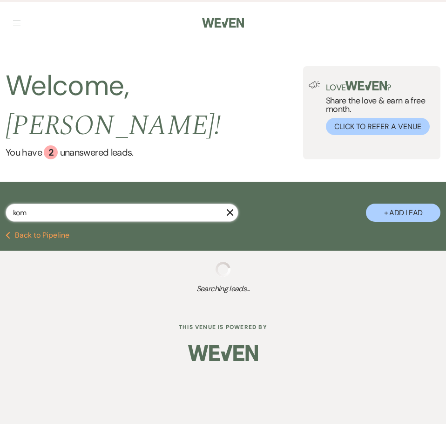
select select "8"
select select "11"
select select "8"
select select "5"
select select "8"
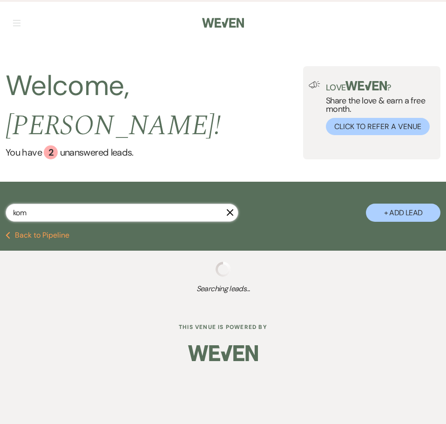
select select "5"
select select "8"
select select "5"
select select "8"
select select "5"
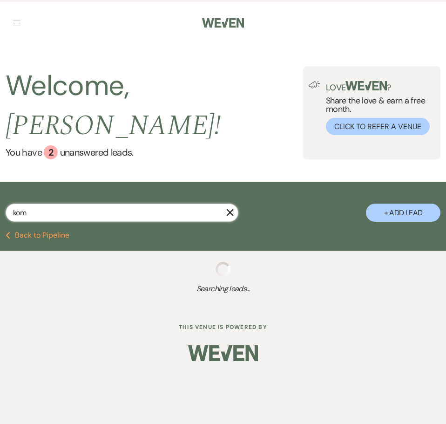
select select "8"
select select "9"
select select "8"
select select "5"
select select "8"
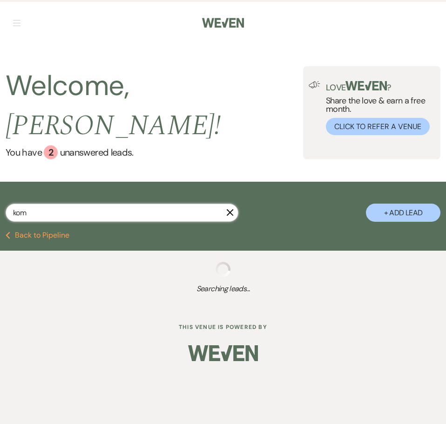
select select "6"
select select "8"
select select "5"
select select "8"
select select "5"
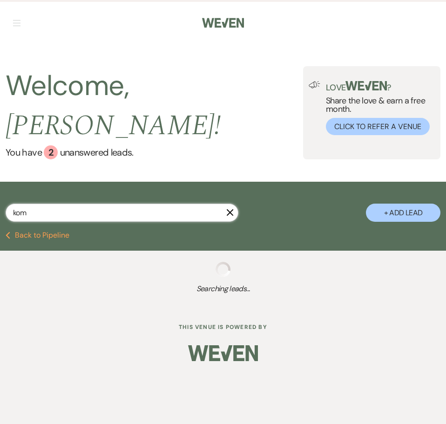
select select "8"
select select "5"
select select "8"
select select "6"
select select "8"
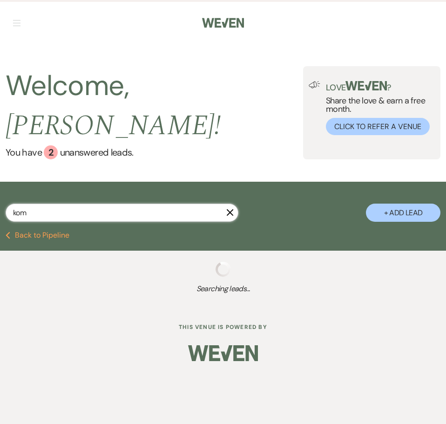
select select "5"
select select "8"
select select "5"
select select "8"
select select "5"
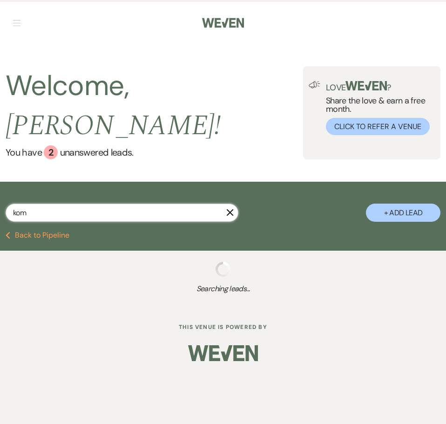
select select "8"
select select "6"
select select "8"
select select "6"
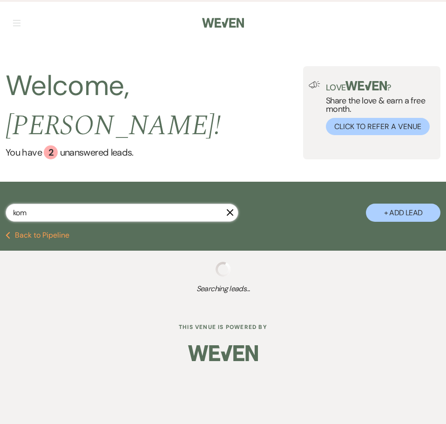
select select "8"
select select "5"
select select "8"
select select "9"
select select "8"
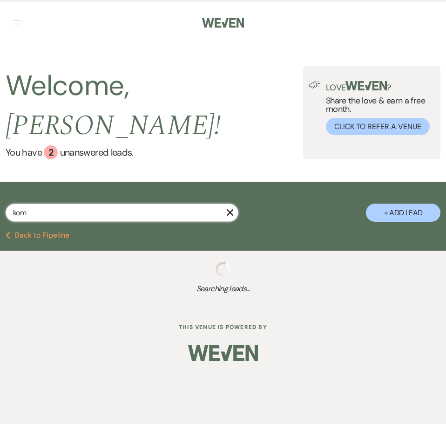
select select "5"
select select "8"
select select "5"
select select "8"
select select "5"
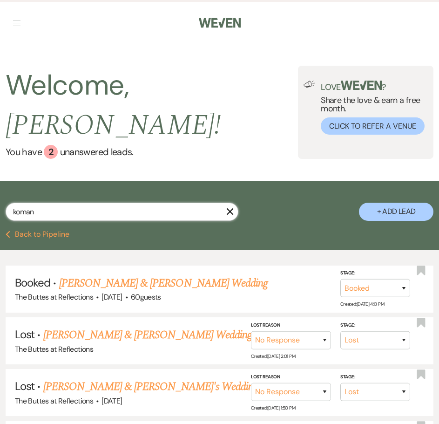
type input "koman"
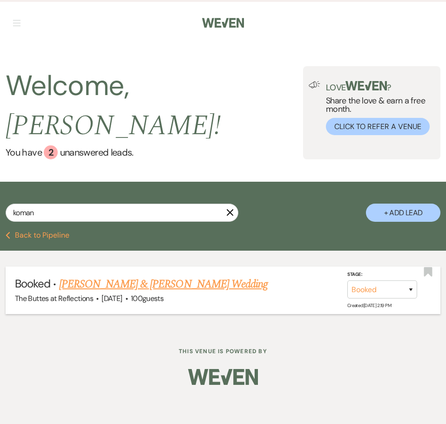
click at [119, 276] on link "[PERSON_NAME] & [PERSON_NAME] Wedding" at bounding box center [163, 284] width 209 height 17
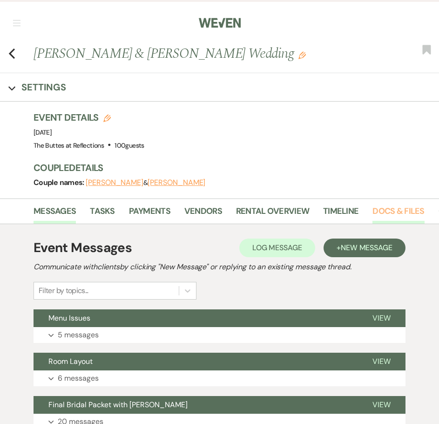
click at [392, 209] on link "Docs & Files" at bounding box center [398, 213] width 52 height 19
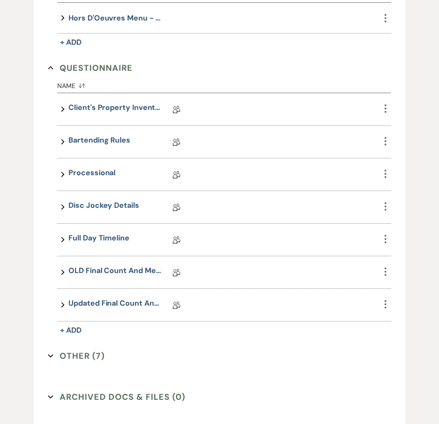
scroll to position [1209, 0]
click at [109, 108] on link "Client's Property Inventory List" at bounding box center [114, 108] width 93 height 14
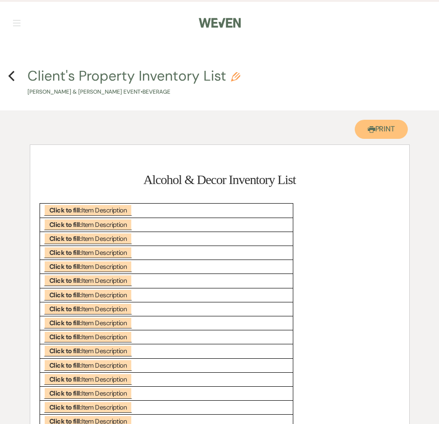
click at [368, 131] on icon "Printer" at bounding box center [371, 129] width 7 height 7
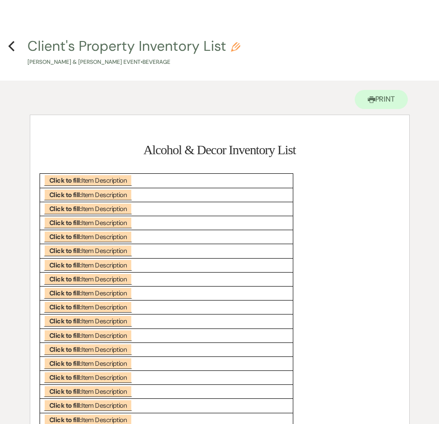
scroll to position [47, 0]
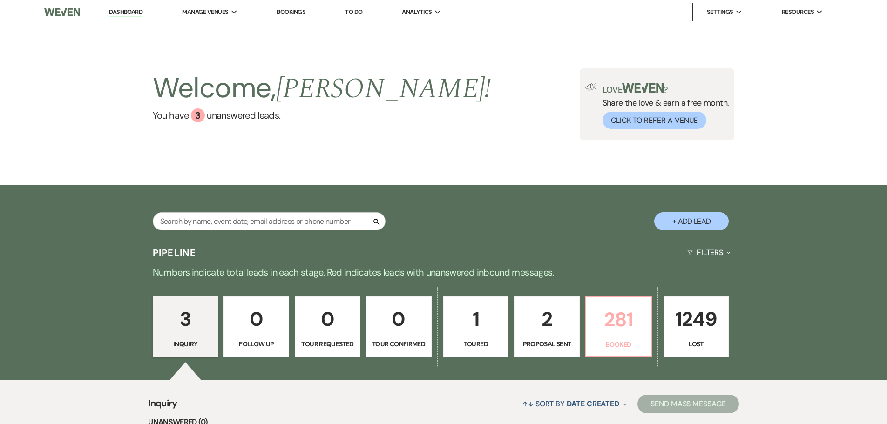
click at [438, 333] on p "281" at bounding box center [619, 319] width 54 height 31
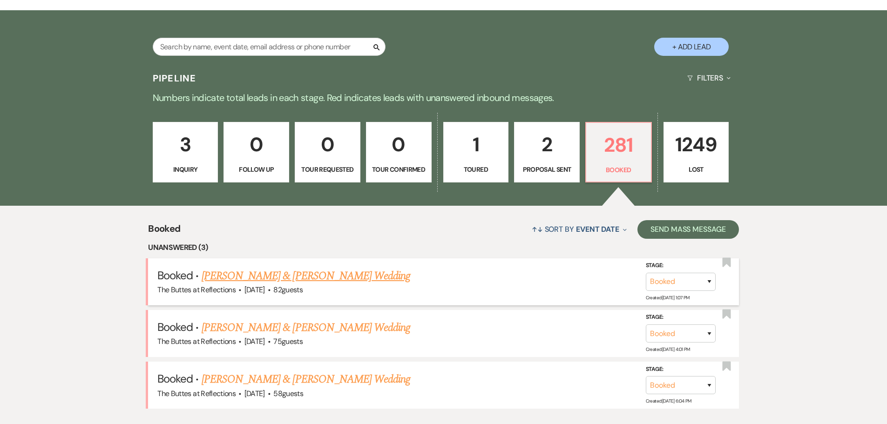
scroll to position [350, 0]
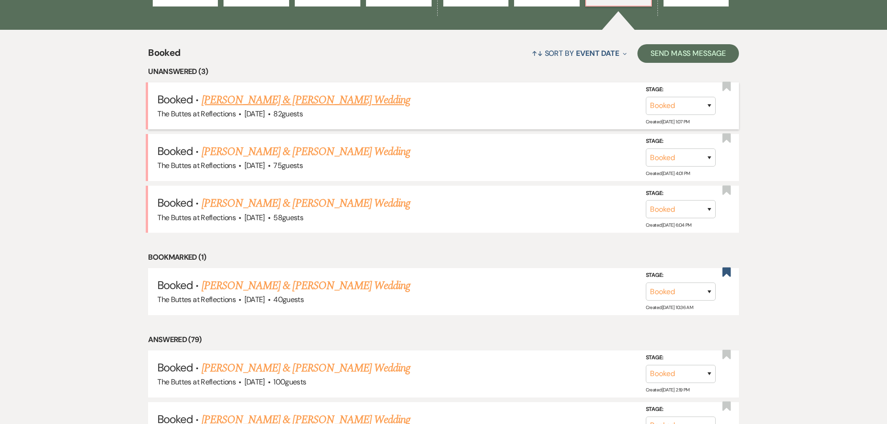
click at [297, 97] on link "[PERSON_NAME] & [PERSON_NAME] Wedding" at bounding box center [306, 100] width 209 height 17
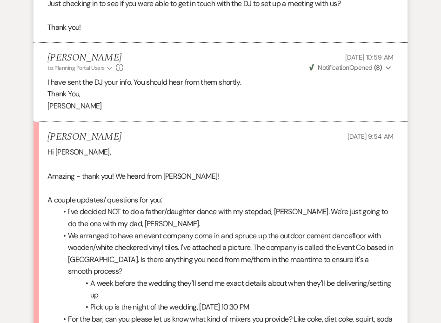
scroll to position [2444, 0]
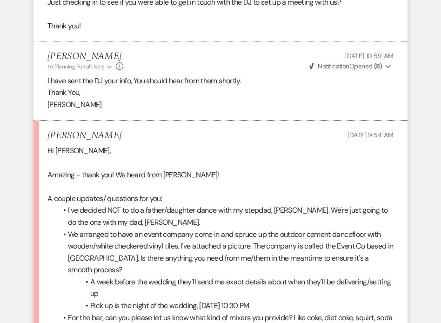
click at [177, 138] on div "Lexi Kime Sep 12, 2025, 9:54 AM" at bounding box center [220, 136] width 346 height 12
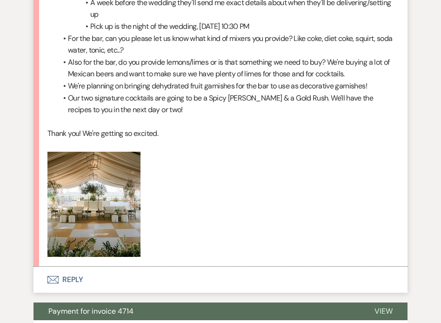
scroll to position [2909, 0]
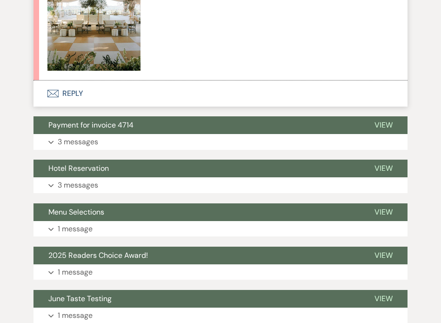
click at [56, 90] on icon "Envelope" at bounding box center [52, 93] width 11 height 7
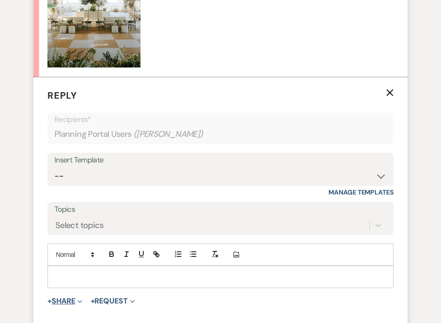
click at [62, 297] on button "+ Share Expand" at bounding box center [64, 300] width 35 height 7
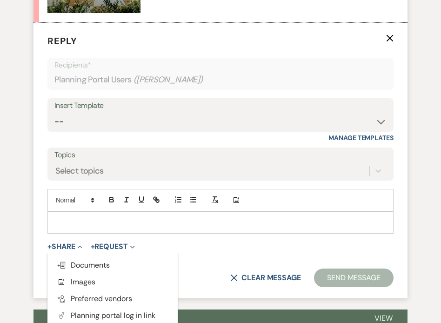
scroll to position [3005, 0]
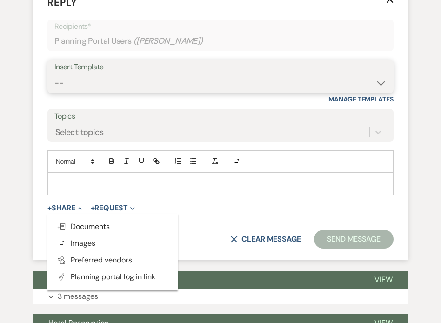
click at [382, 75] on select "-- Weven Planning Portal Introduction (Booked Events) Follow up - After Tour Re…" at bounding box center [220, 83] width 332 height 18
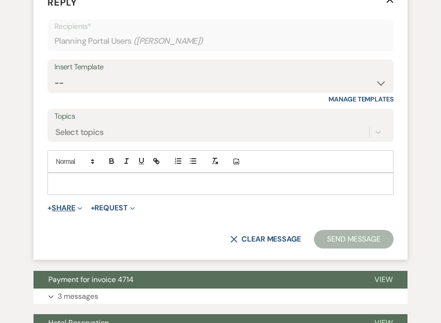
click at [61, 204] on button "+ Share Expand" at bounding box center [64, 207] width 35 height 7
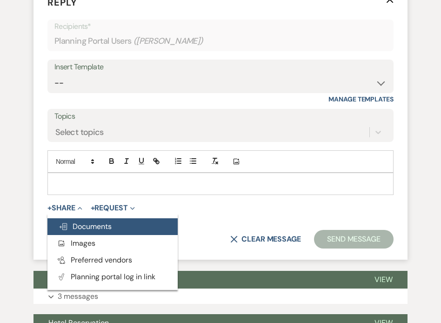
click at [88, 222] on span "Doc Upload Documents" at bounding box center [85, 227] width 53 height 10
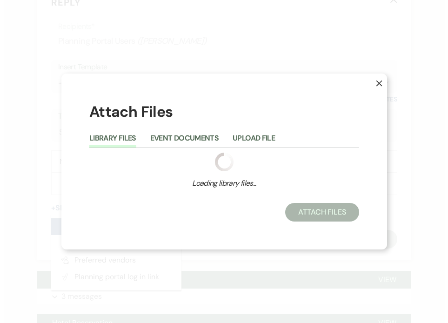
scroll to position [2994, 0]
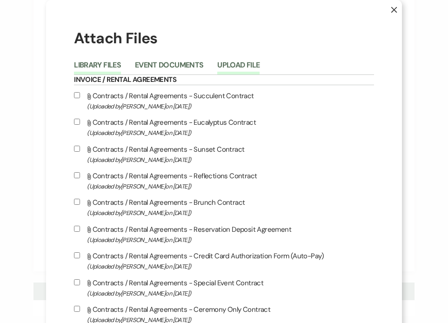
click at [249, 67] on button "Upload File" at bounding box center [238, 67] width 42 height 13
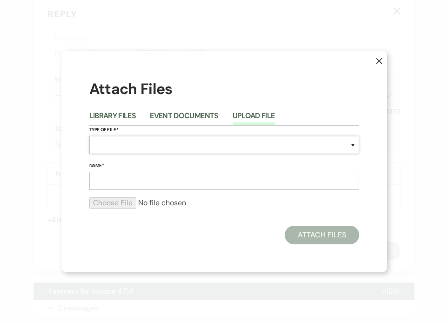
click at [167, 142] on select "Special Event Insurance Vendor Certificate of Insurance Contracts / Rental Agre…" at bounding box center [224, 145] width 270 height 18
select select "67"
click at [89, 136] on select "Special Event Insurance Vendor Certificate of Insurance Contracts / Rental Agre…" at bounding box center [224, 145] width 270 height 18
click at [185, 181] on input "Name*" at bounding box center [224, 181] width 270 height 18
click at [153, 180] on input "Name*" at bounding box center [224, 181] width 270 height 18
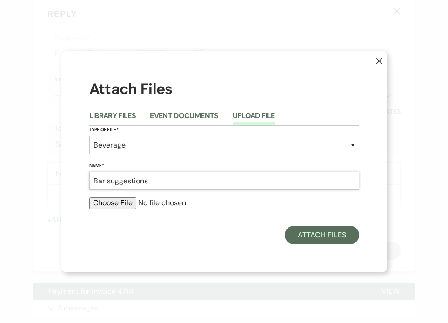
type input "Bar suggestions"
click at [125, 202] on input "file" at bounding box center [224, 202] width 270 height 11
type input "C:\fakepath\Bar Service Reccommended Quantities 2023-08-01 22_44_37.pdf"
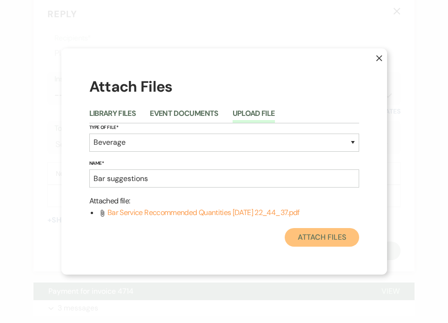
click at [330, 237] on button "Attach Files" at bounding box center [322, 237] width 74 height 19
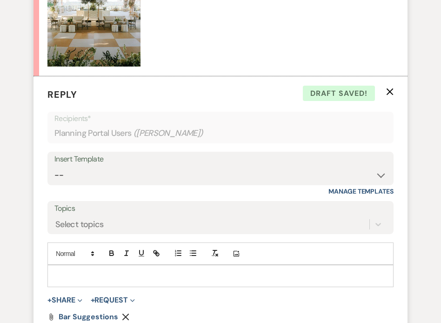
scroll to position [2912, 0]
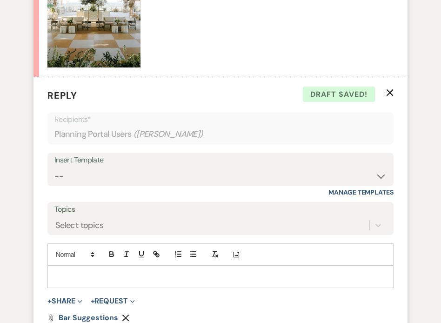
click at [92, 272] on p at bounding box center [220, 277] width 331 height 10
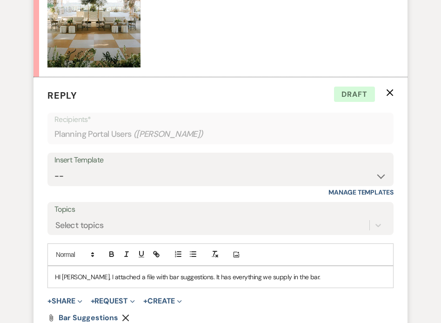
click at [202, 309] on form "Reply X Draft Recipients* Planning Portal Users ( Lexi Kime, Karen ) Insert Tem…" at bounding box center [221, 222] width 374 height 290
click at [286, 272] on p "HI lexi, I attached a file with bar suggestions. It has everything we supply in…" at bounding box center [220, 277] width 331 height 10
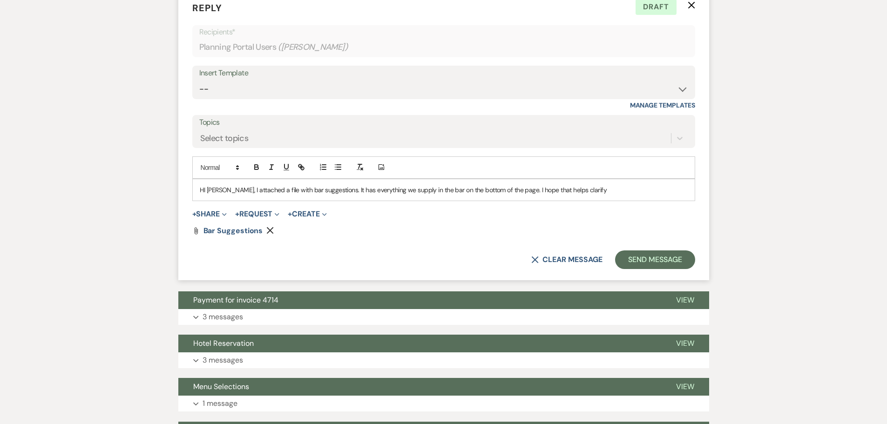
scroll to position [2797, 0]
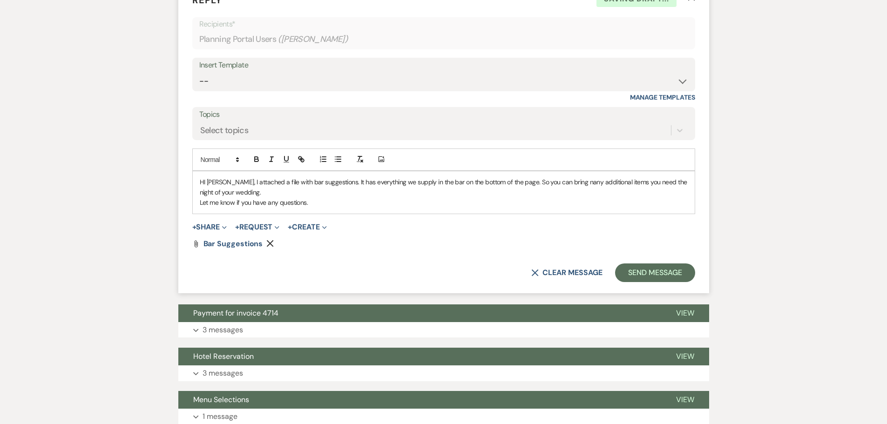
click at [217, 182] on p "HI lexi, I attached a file with bar suggestions. It has everything we supply in…" at bounding box center [444, 187] width 488 height 21
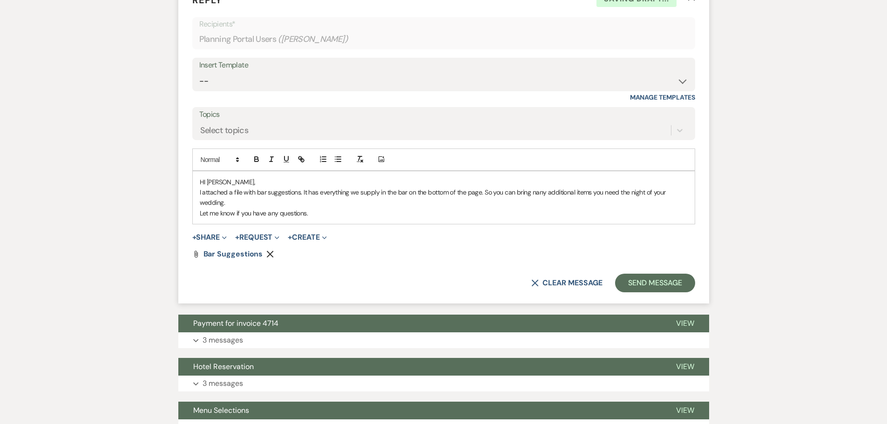
click at [246, 204] on p "I attached a file with bar suggestions. It has everything we supply in the bar …" at bounding box center [444, 197] width 488 height 21
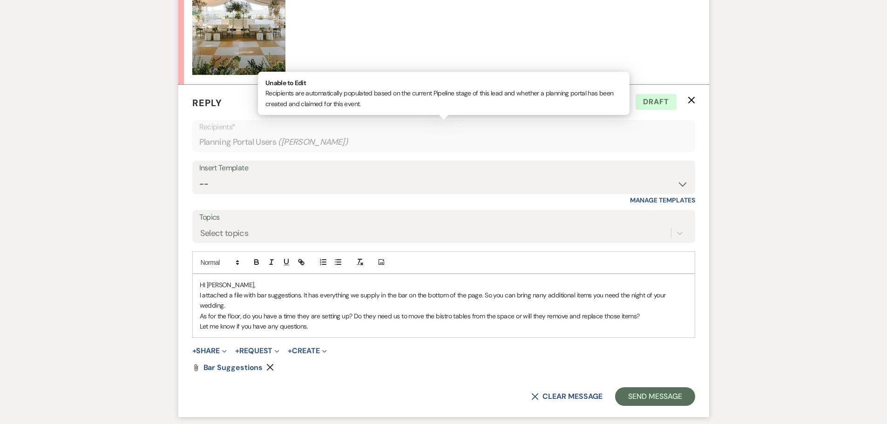
scroll to position [2750, 0]
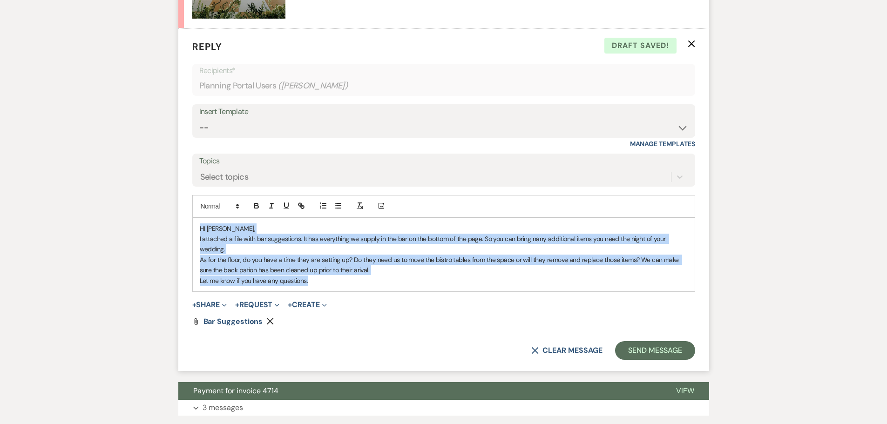
drag, startPoint x: 318, startPoint y: 286, endPoint x: 182, endPoint y: 229, distance: 147.1
click at [182, 229] on form "Reply X Draft saved! Recipients* Planning Portal Users ( Lexi Kime, Karen ) Ins…" at bounding box center [443, 199] width 531 height 343
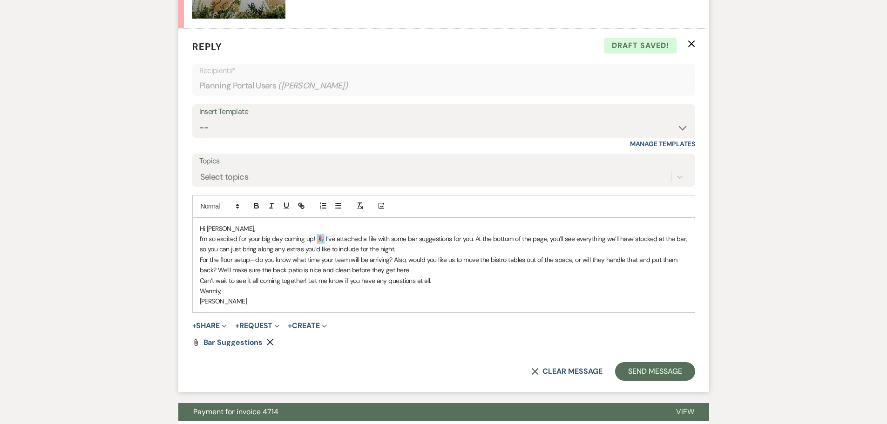
drag, startPoint x: 323, startPoint y: 238, endPoint x: 317, endPoint y: 237, distance: 6.5
click at [317, 237] on p "I’m so excited for your big day coming up! 🎉 I’ve attached a file with some bar…" at bounding box center [444, 244] width 488 height 21
click at [438, 371] on button "Send Message" at bounding box center [655, 371] width 80 height 19
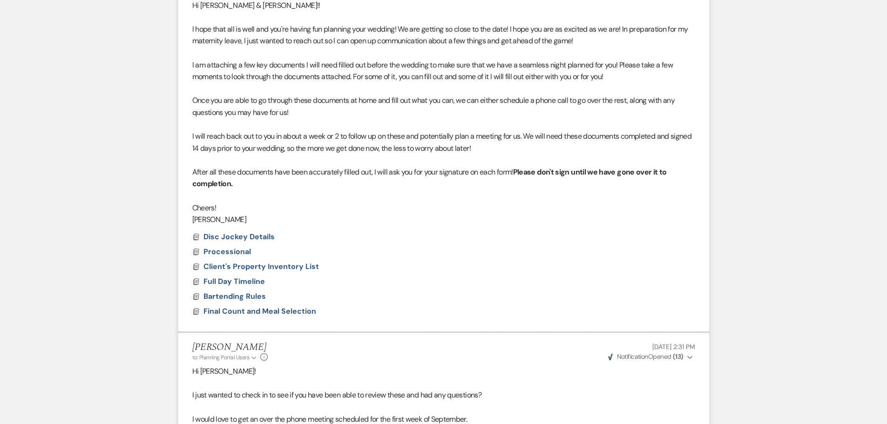
scroll to position [0, 0]
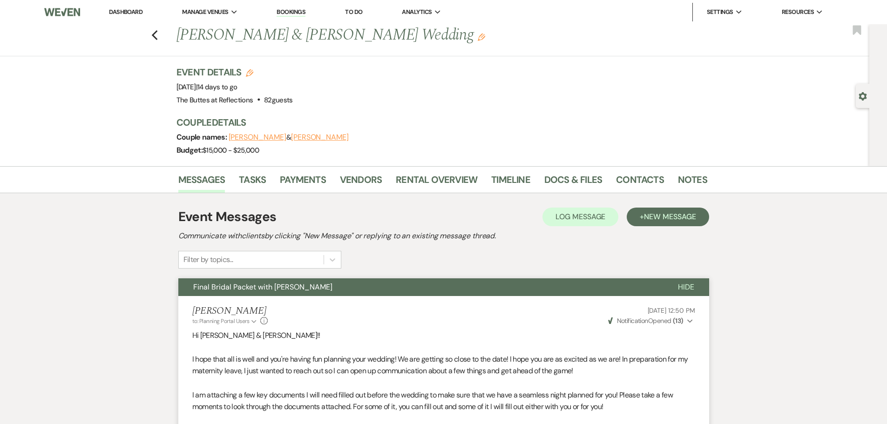
click at [124, 6] on li "Dashboard" at bounding box center [125, 12] width 43 height 19
click at [125, 11] on link "Dashboard" at bounding box center [126, 12] width 34 height 8
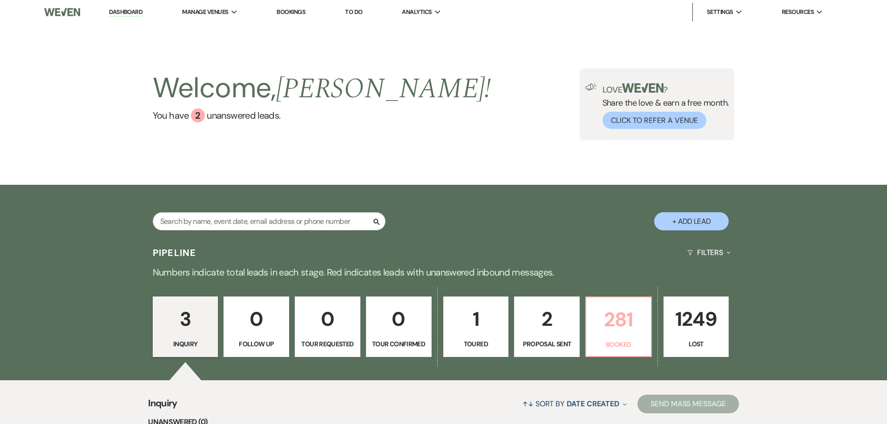
click at [438, 332] on p "281" at bounding box center [619, 319] width 54 height 31
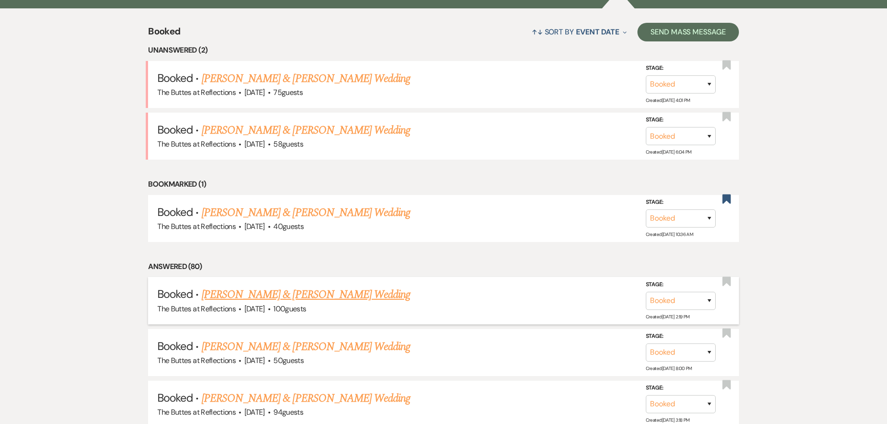
scroll to position [372, 0]
click at [296, 76] on link "[PERSON_NAME] & [PERSON_NAME] Wedding" at bounding box center [306, 78] width 209 height 17
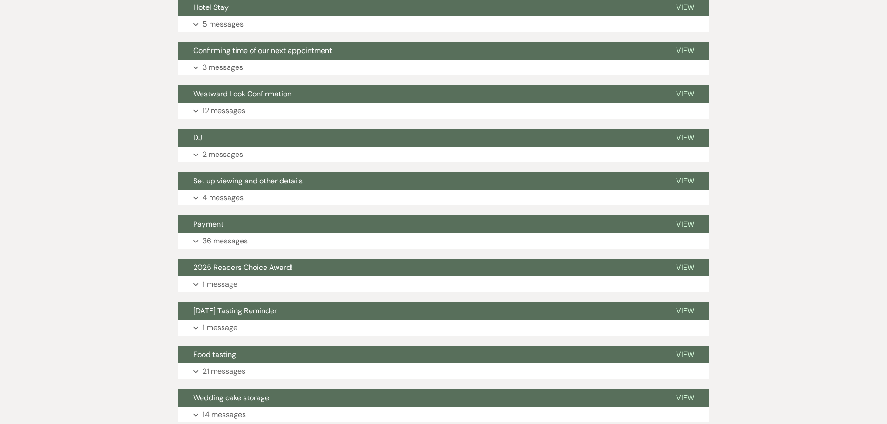
scroll to position [606, 0]
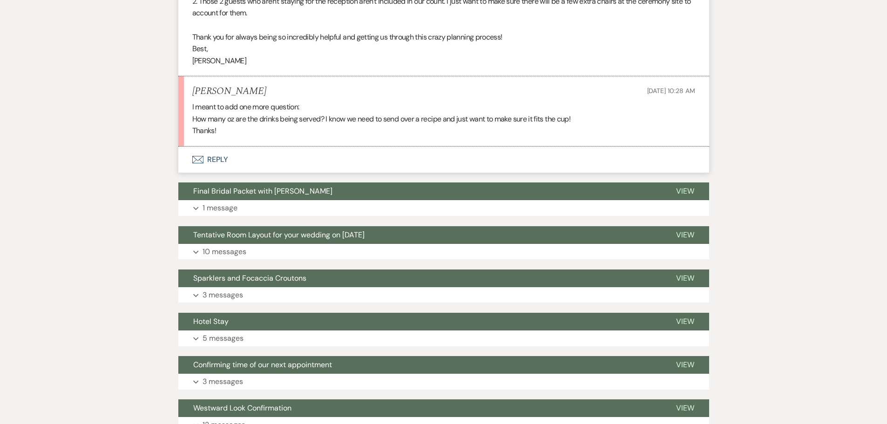
click at [216, 160] on button "Envelope Reply" at bounding box center [443, 160] width 531 height 26
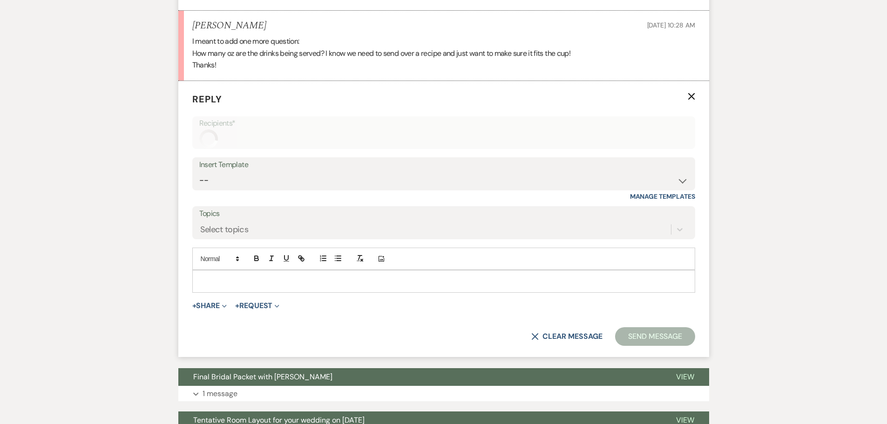
scroll to position [678, 0]
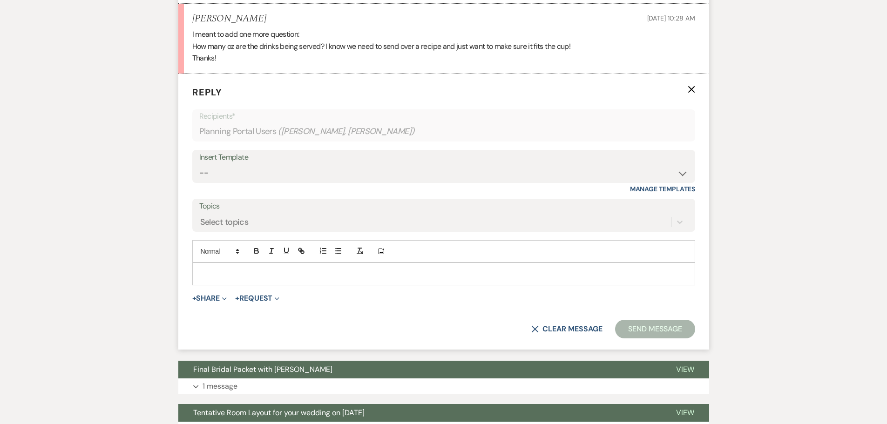
click at [241, 272] on p at bounding box center [444, 274] width 488 height 10
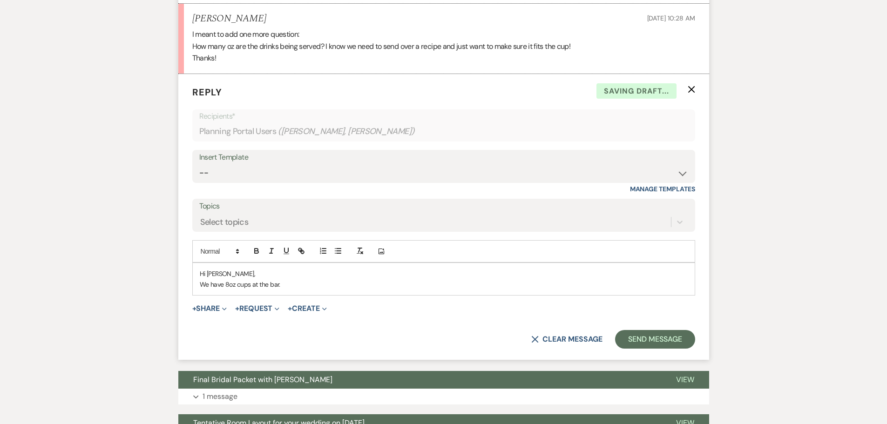
click at [218, 276] on p "Hi Moprgan," at bounding box center [444, 274] width 488 height 10
click at [297, 287] on p "We have 8oz cups at the bar." at bounding box center [444, 284] width 488 height 10
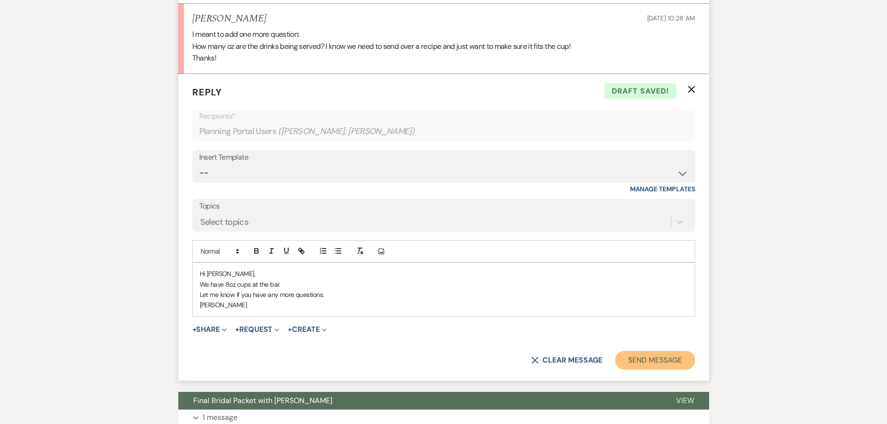
click at [438, 362] on button "Send Message" at bounding box center [655, 360] width 80 height 19
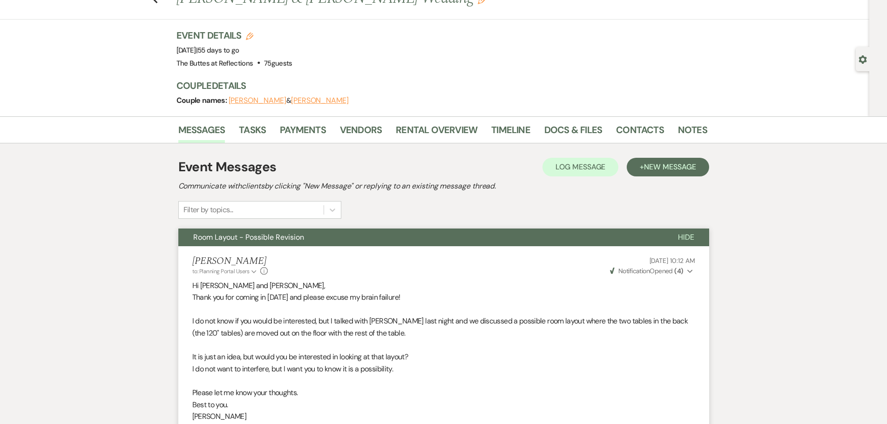
scroll to position [0, 0]
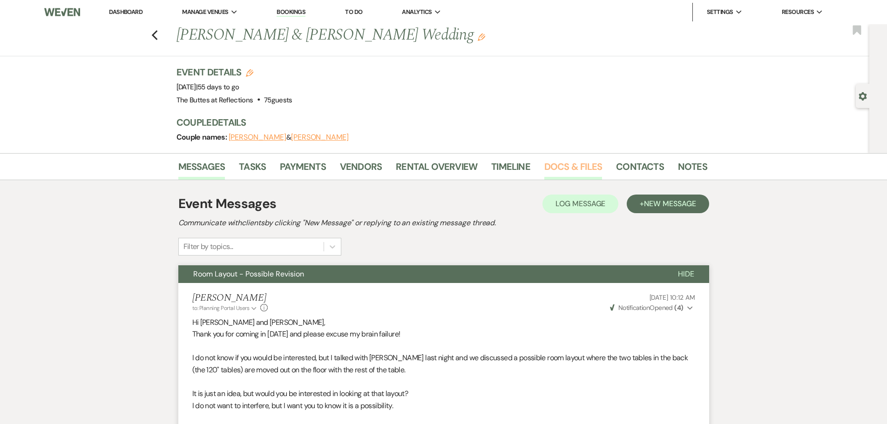
click at [438, 168] on link "Docs & Files" at bounding box center [573, 169] width 58 height 20
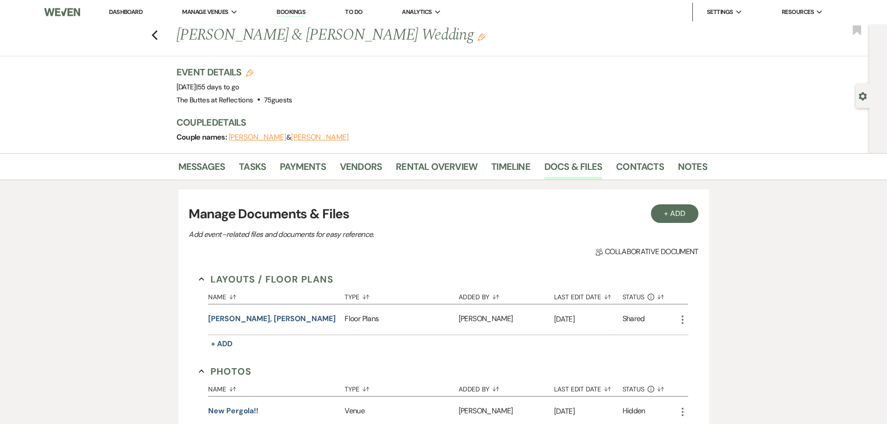
click at [140, 10] on link "Dashboard" at bounding box center [126, 12] width 34 height 8
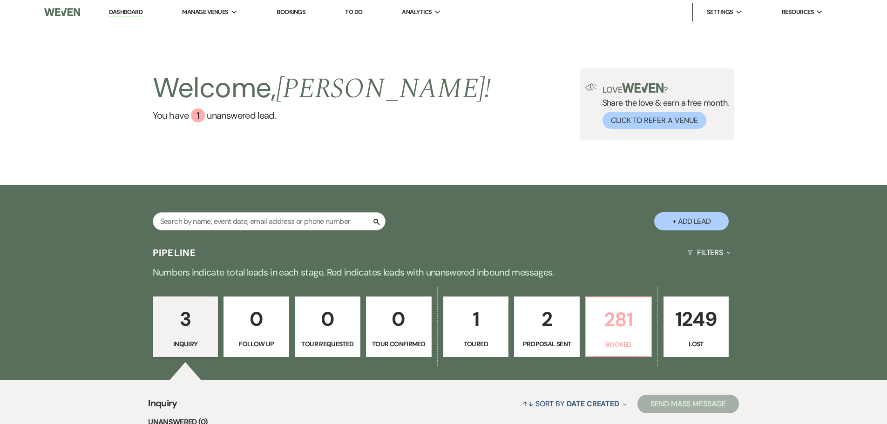
click at [438, 315] on p "281" at bounding box center [619, 319] width 54 height 31
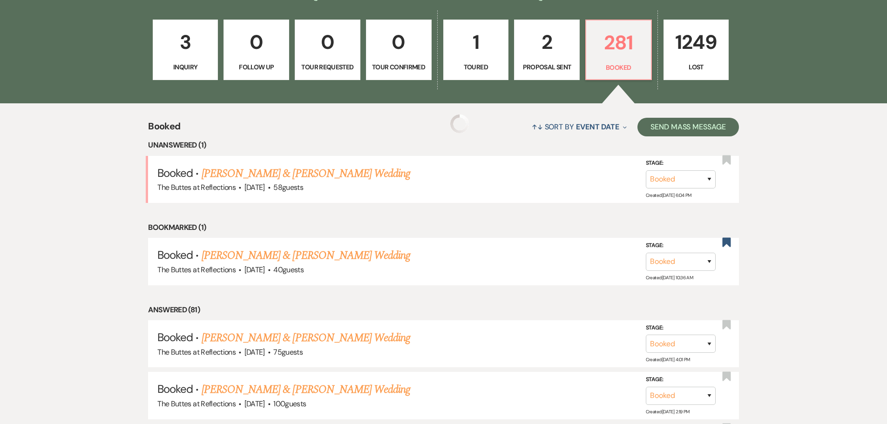
scroll to position [279, 0]
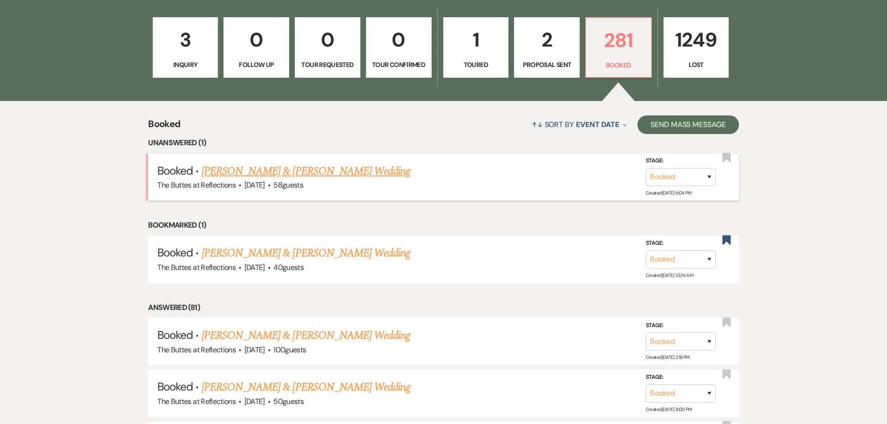
click at [316, 167] on link "[PERSON_NAME] & [PERSON_NAME] Wedding" at bounding box center [306, 171] width 209 height 17
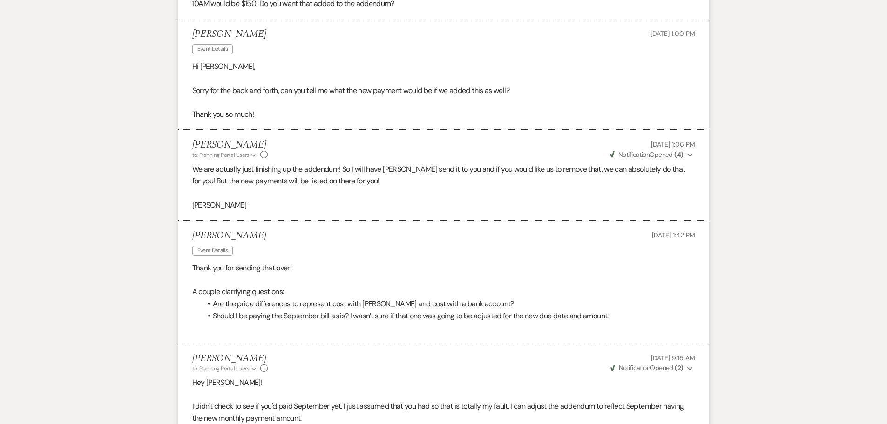
scroll to position [1955, 0]
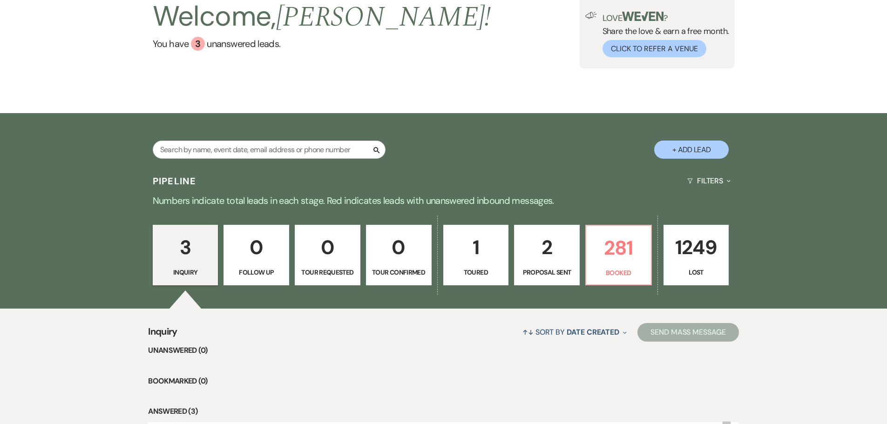
scroll to position [17, 0]
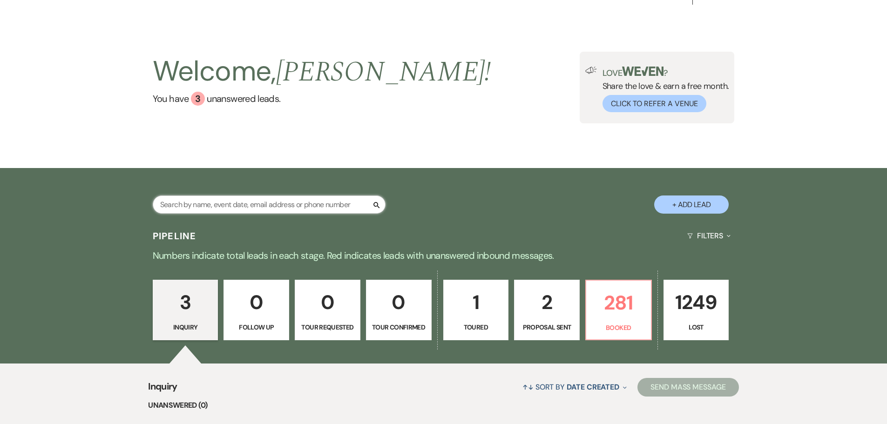
click at [323, 203] on input "text" at bounding box center [269, 204] width 233 height 18
type input "e"
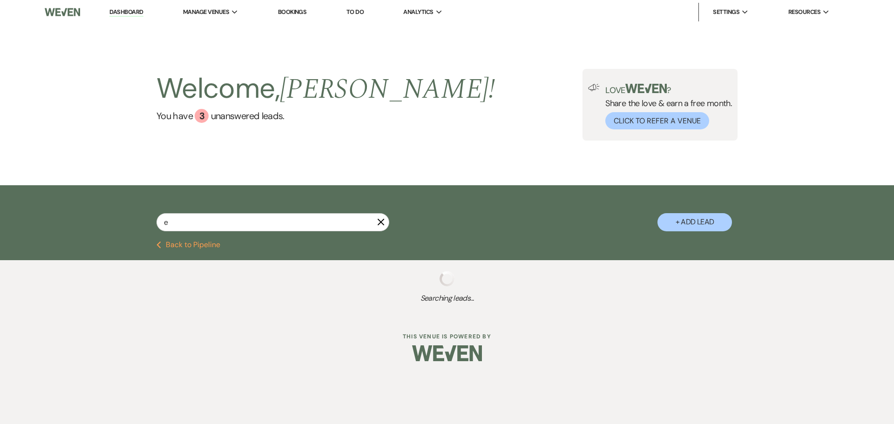
select select "5"
select select "8"
select select "5"
select select "8"
select select "5"
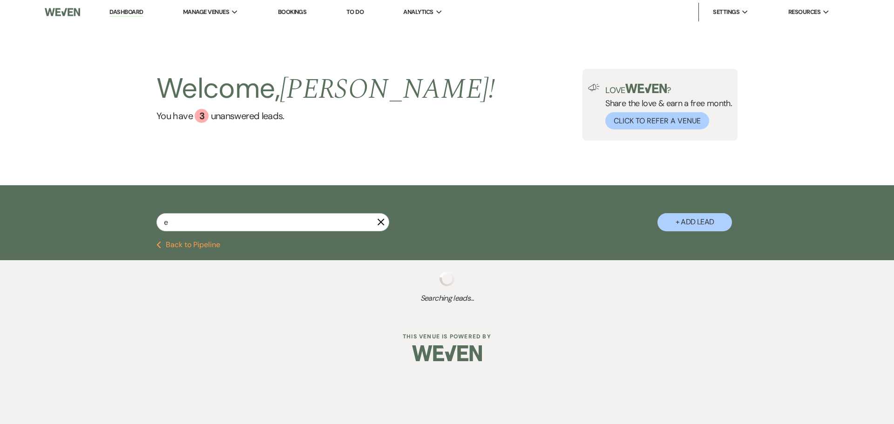
select select "8"
select select "5"
select select "8"
select select "5"
select select "8"
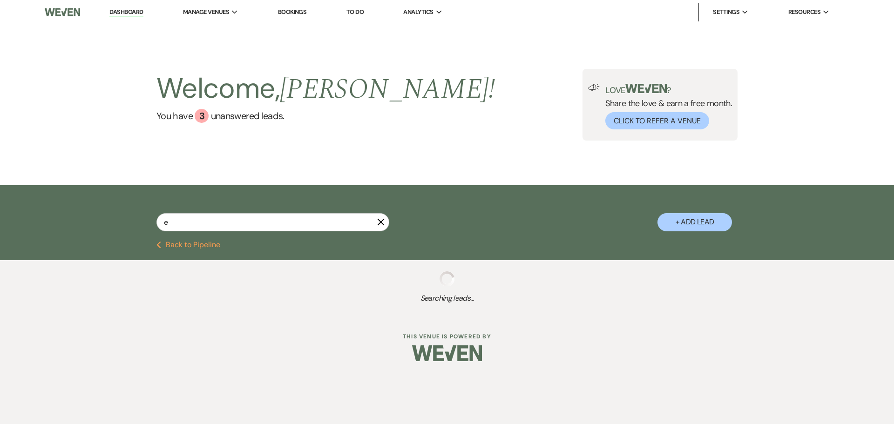
select select "5"
select select "8"
select select "6"
select select "8"
select select "5"
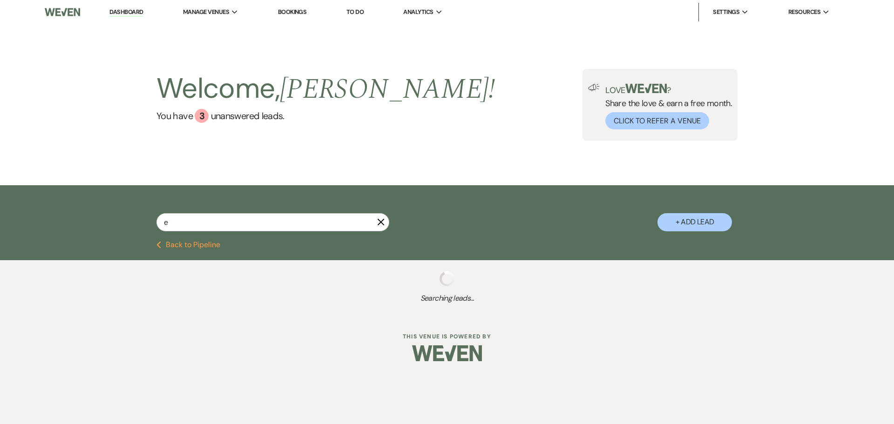
select select "8"
select select "5"
select select "8"
select select "5"
select select "8"
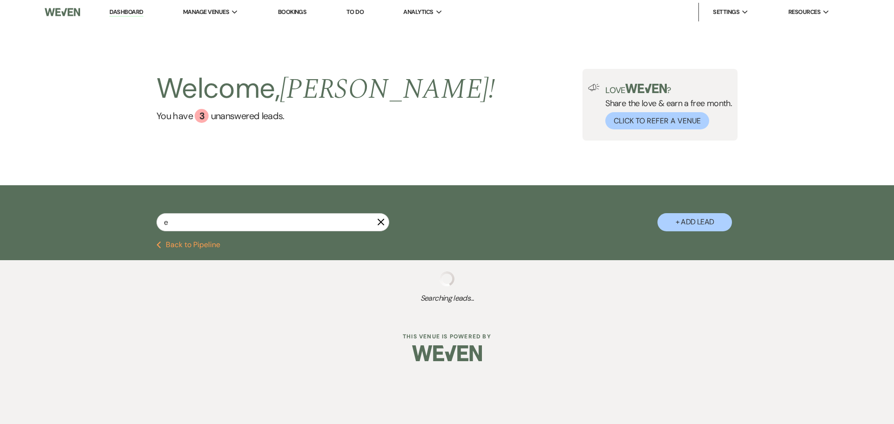
select select "5"
select select "8"
select select "5"
select select "8"
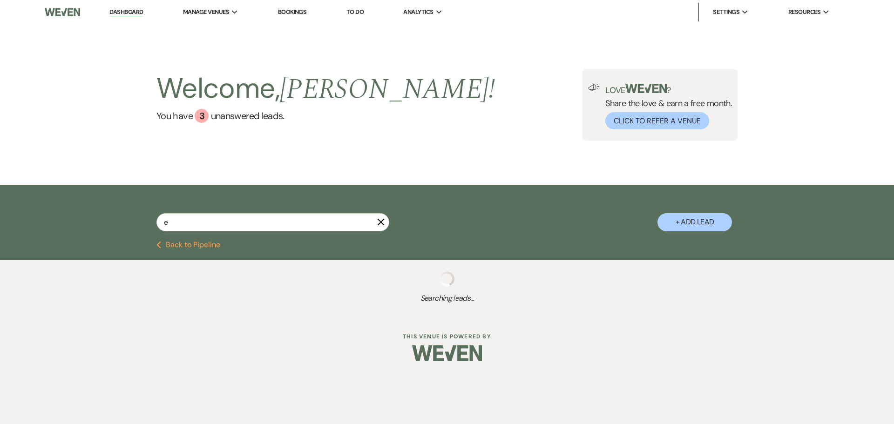
select select "8"
select select "5"
select select "6"
select select "8"
select select "3"
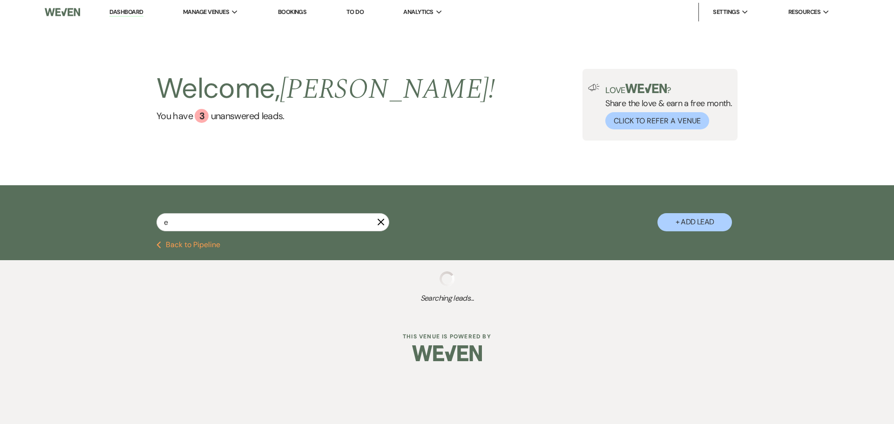
select select "8"
select select "5"
select select "8"
select select "3"
select select "8"
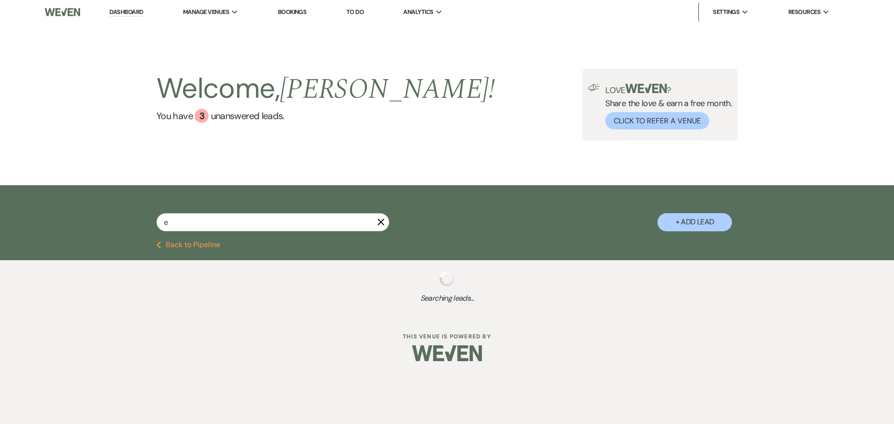
select select "5"
select select "8"
select select "6"
select select "8"
select select "6"
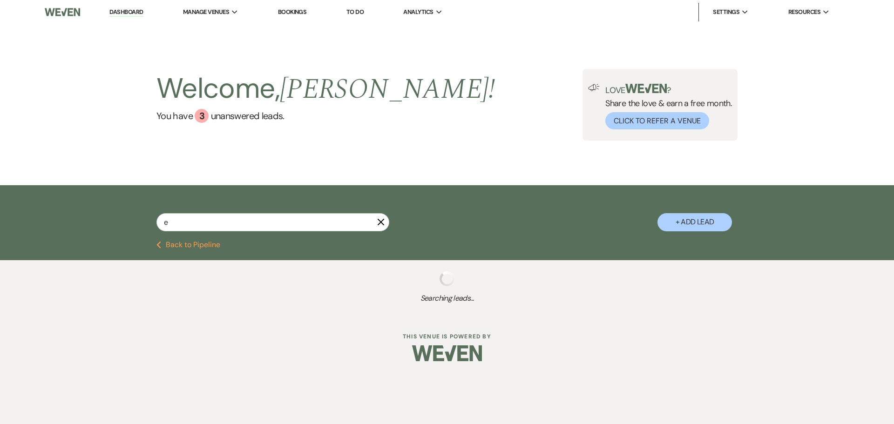
select select "8"
select select "7"
select select "8"
select select "5"
select select "8"
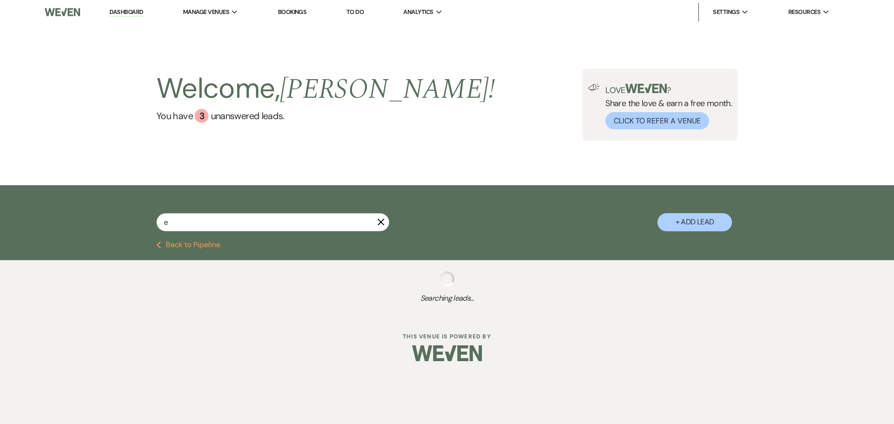
select select "5"
select select "8"
select select "7"
select select "8"
select select "5"
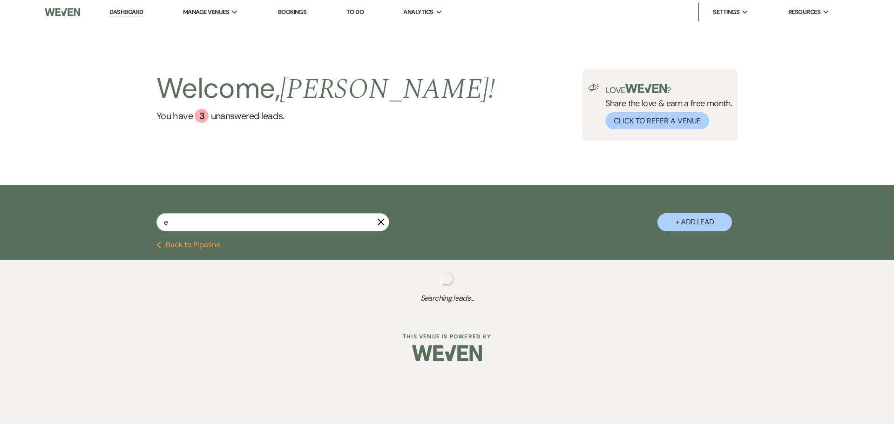
select select "8"
select select "6"
select select "8"
select select "5"
select select "8"
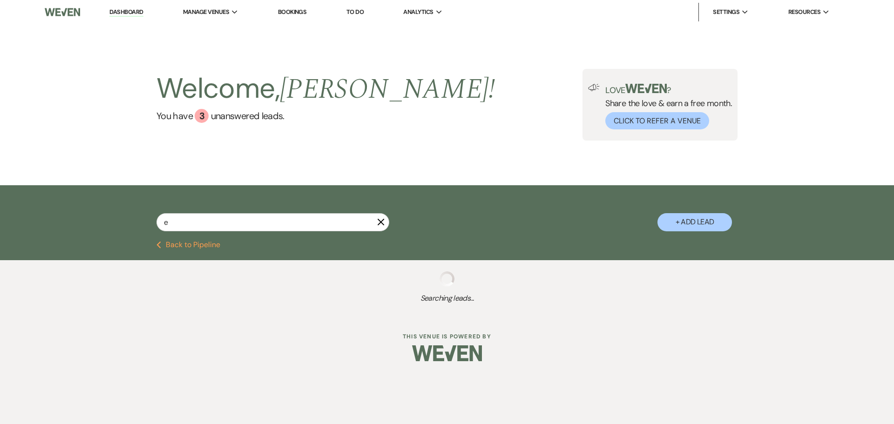
select select "7"
select select "8"
select select "4"
select select "8"
select select "5"
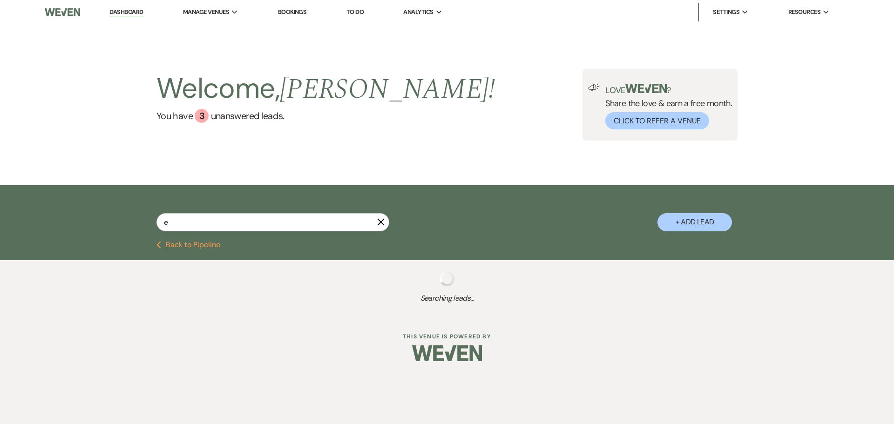
select select "8"
select select "5"
select select "8"
select select "5"
select select "8"
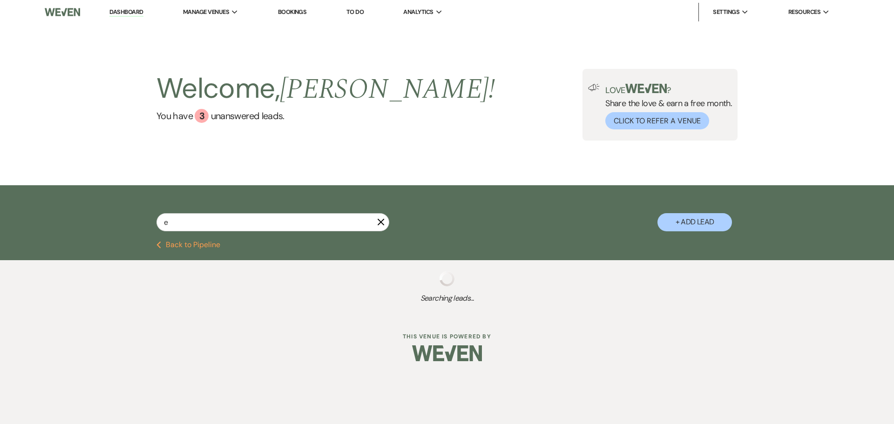
select select "5"
select select "8"
select select "5"
select select "8"
select select "5"
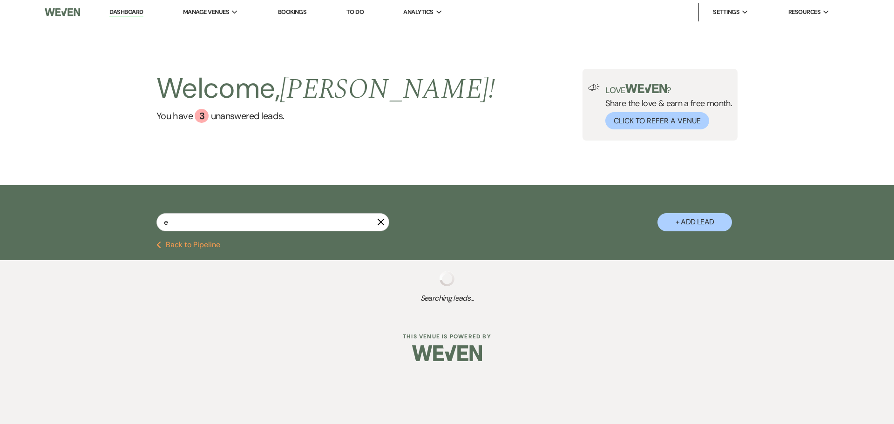
select select "8"
select select "5"
select select "8"
select select "5"
select select "8"
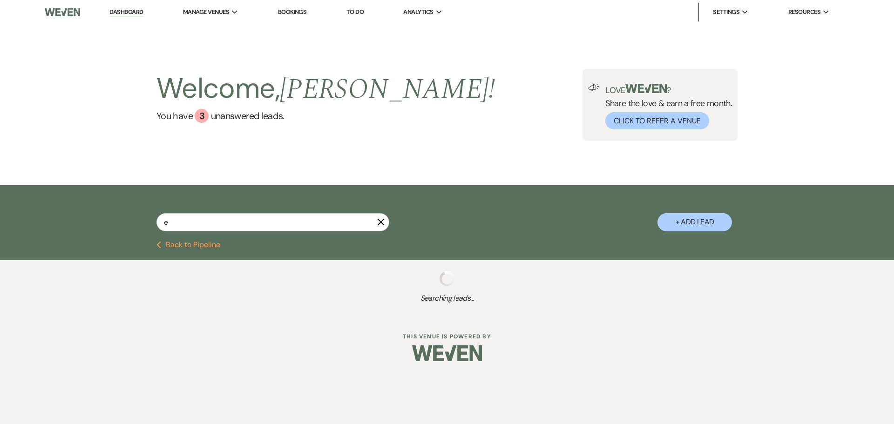
select select "5"
select select "8"
select select "5"
select select "8"
select select "5"
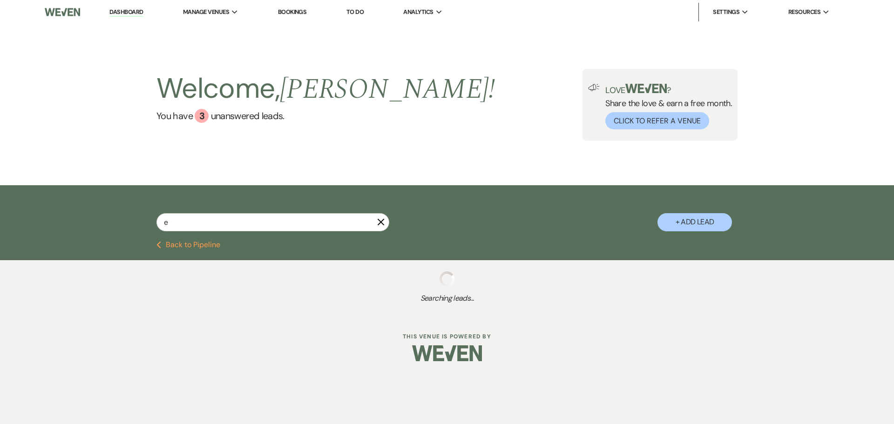
select select "8"
select select "6"
select select "8"
select select "5"
select select "8"
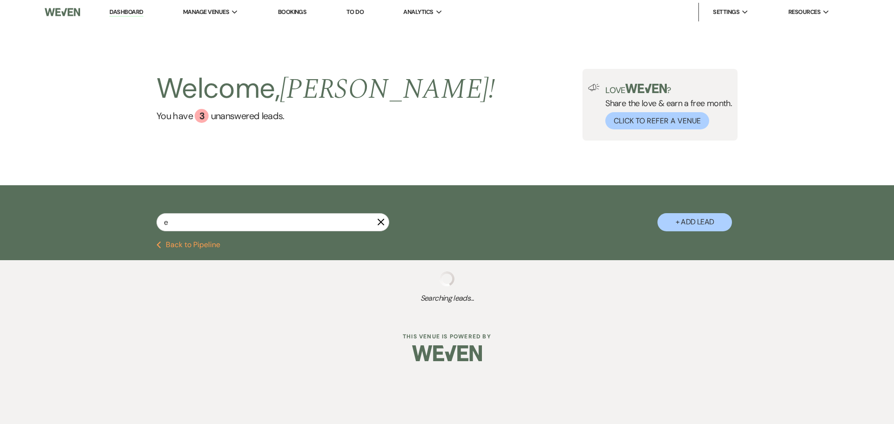
select select "5"
select select "8"
select select "5"
select select "8"
select select "5"
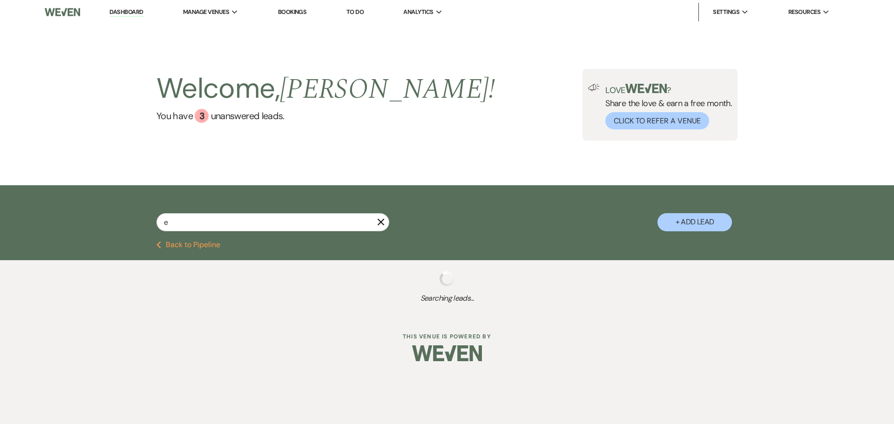
select select "8"
select select "7"
select select "8"
select select "5"
select select "8"
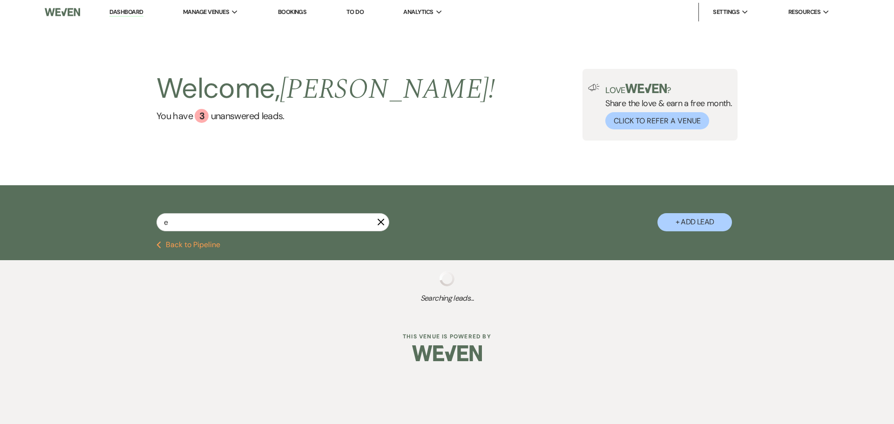
select select "5"
select select "8"
select select "5"
select select "8"
select select "6"
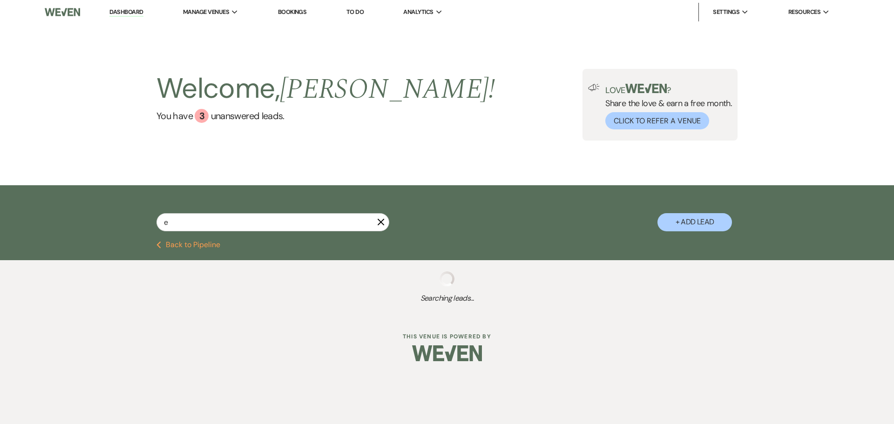
select select "8"
select select "6"
select select "8"
select select "5"
select select "8"
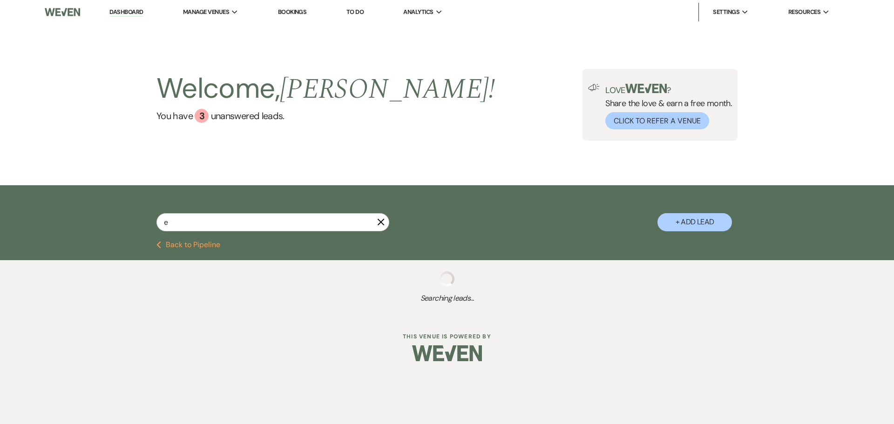
select select "6"
select select "8"
select select "5"
select select "8"
select select "5"
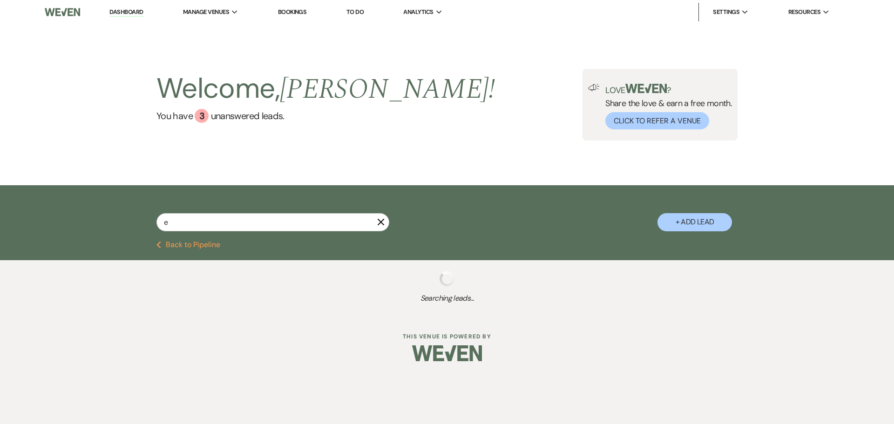
select select "8"
select select "6"
select select "8"
select select "5"
select select "8"
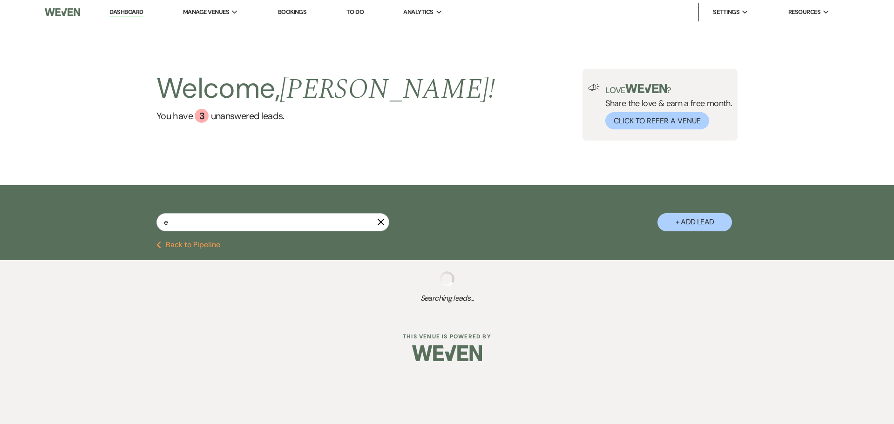
select select "5"
select select "8"
select select "5"
select select "8"
select select "5"
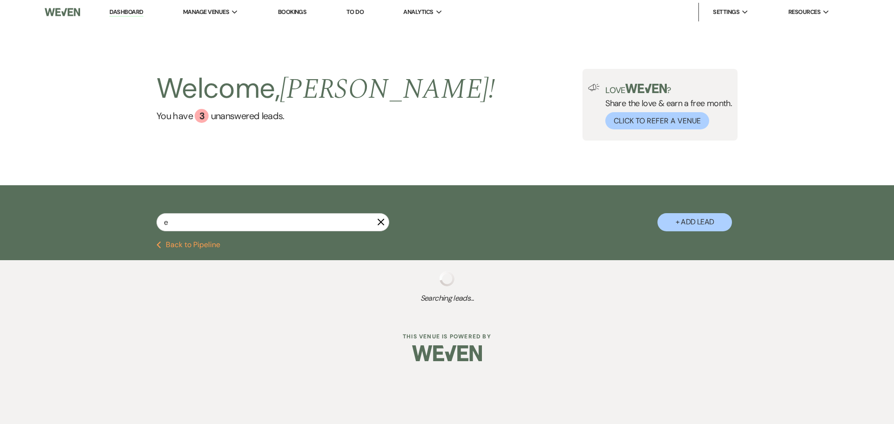
select select "8"
select select "5"
select select "8"
select select "5"
select select "8"
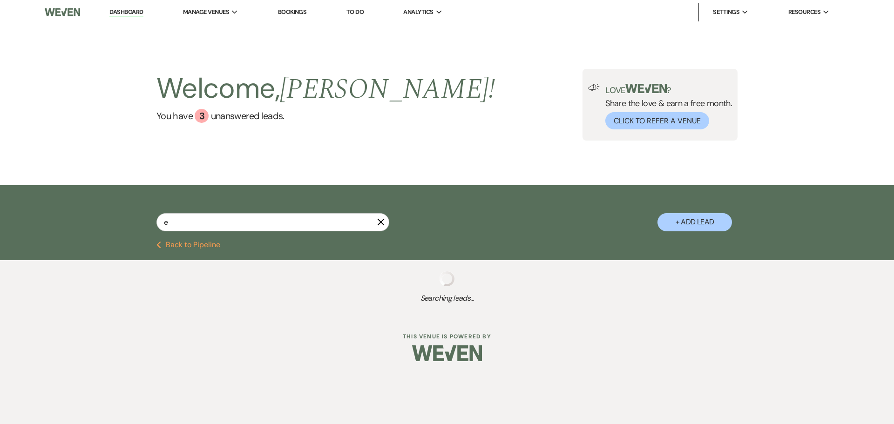
select select "5"
select select "8"
select select "5"
select select "8"
select select "5"
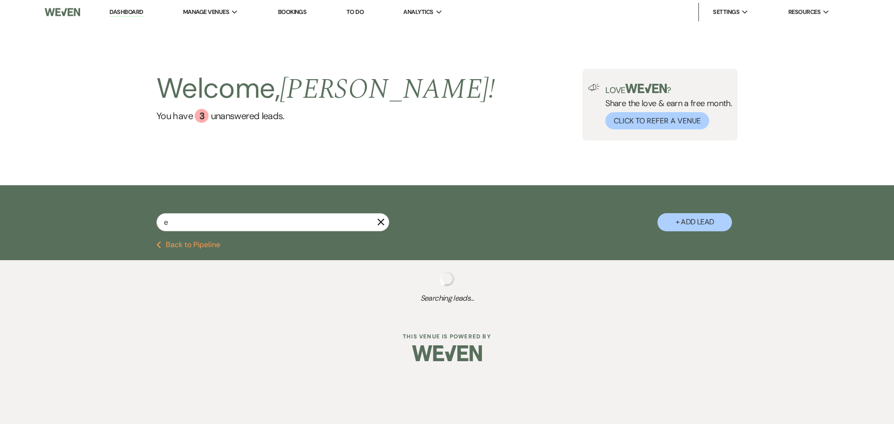
select select "8"
select select "5"
select select "8"
select select "5"
select select "8"
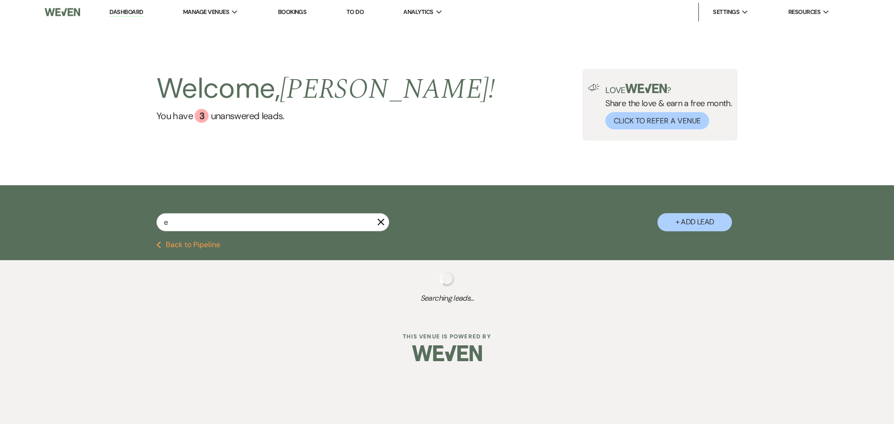
select select "5"
select select "8"
select select "5"
select select "8"
select select "5"
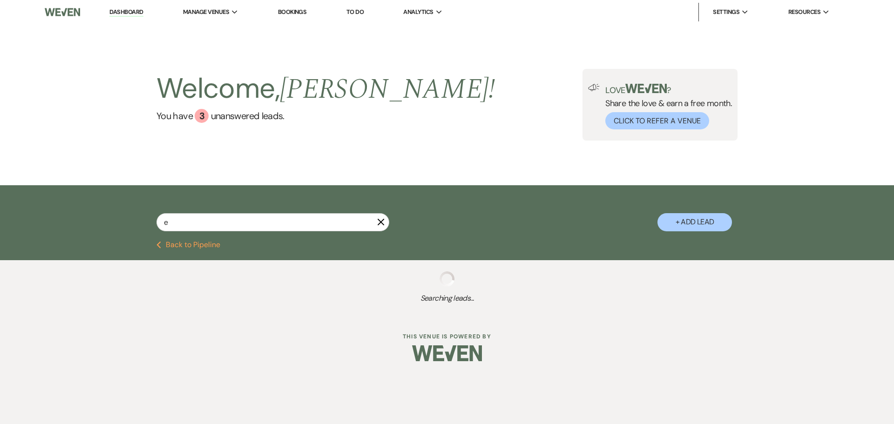
select select "8"
select select "5"
select select "8"
select select "5"
select select "8"
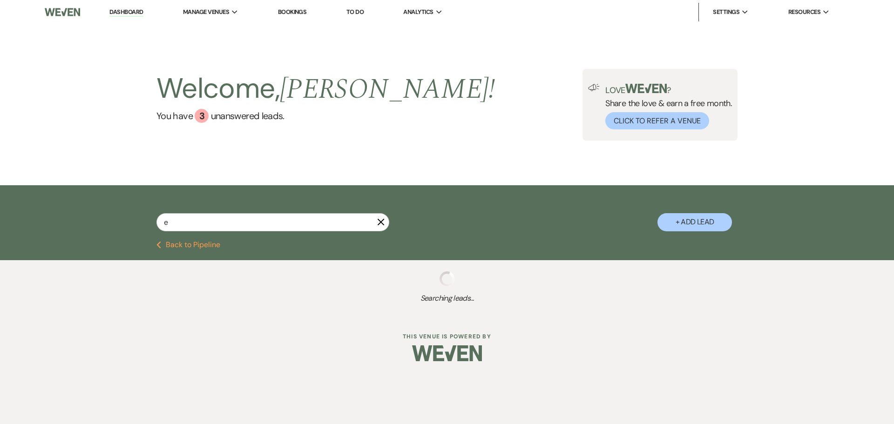
select select "5"
select select "8"
select select "5"
select select "8"
select select "5"
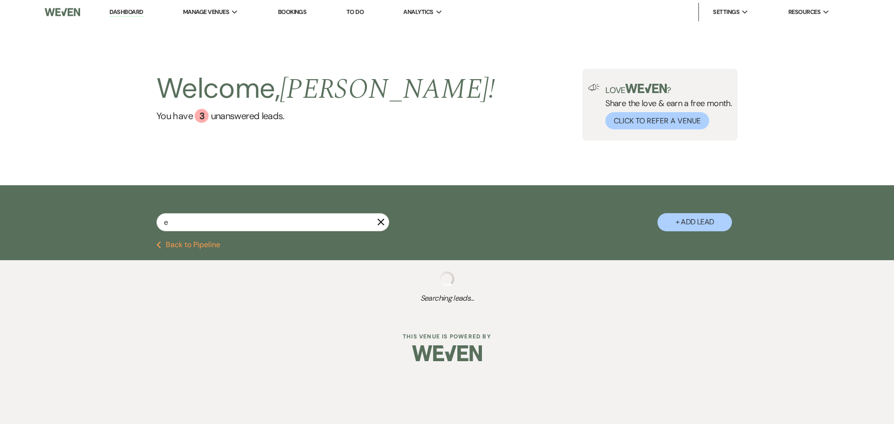
select select "8"
select select "5"
select select "8"
select select "5"
select select "8"
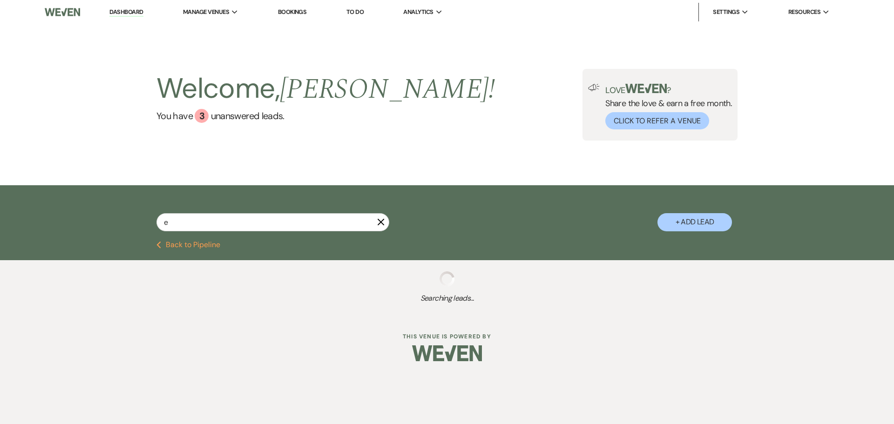
select select "5"
select select "8"
select select "5"
select select "8"
select select "5"
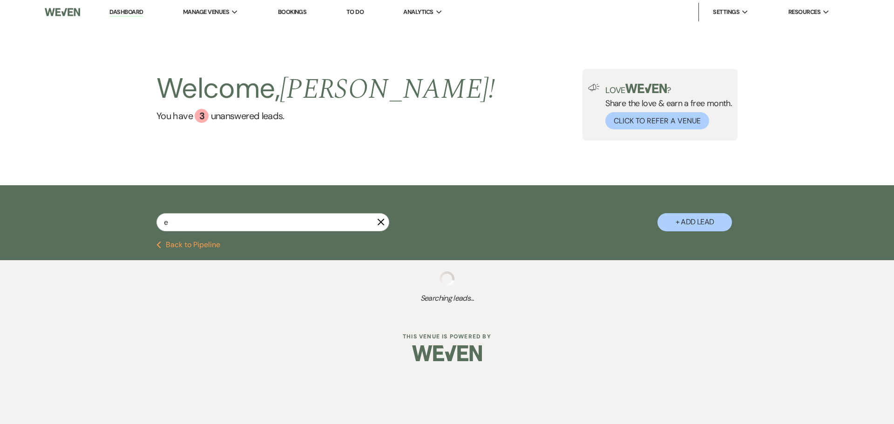
select select "8"
select select "5"
select select "8"
select select "5"
select select "8"
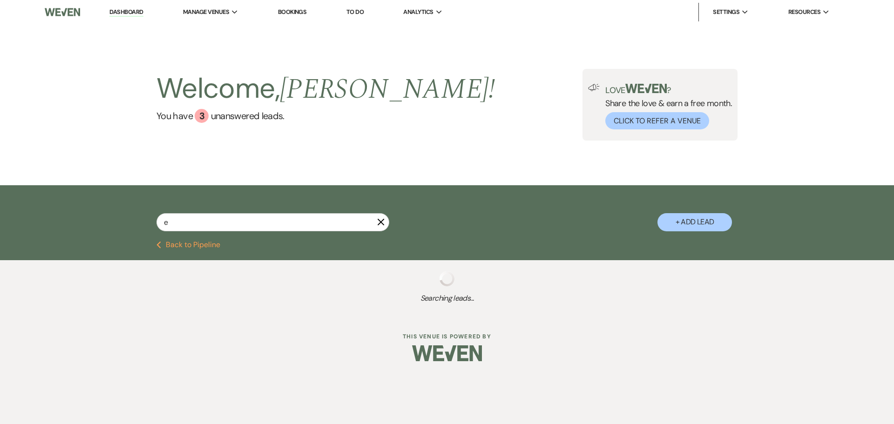
select select "5"
select select "8"
select select "5"
select select "8"
select select "5"
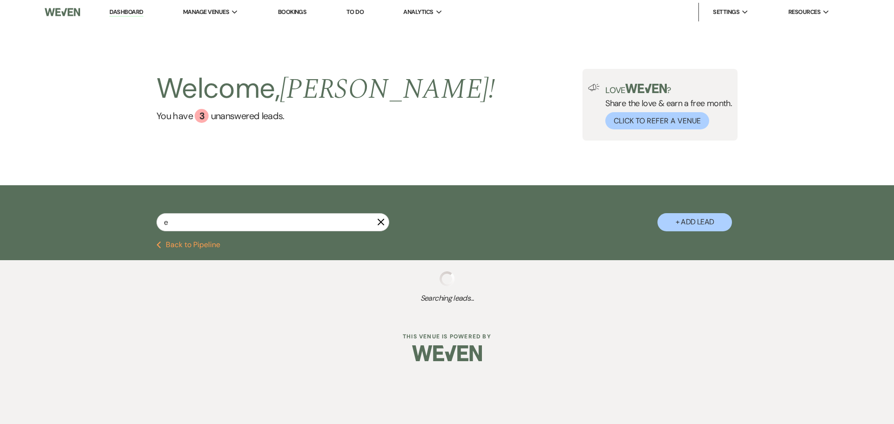
select select "8"
select select "4"
select select "8"
select select "5"
select select "8"
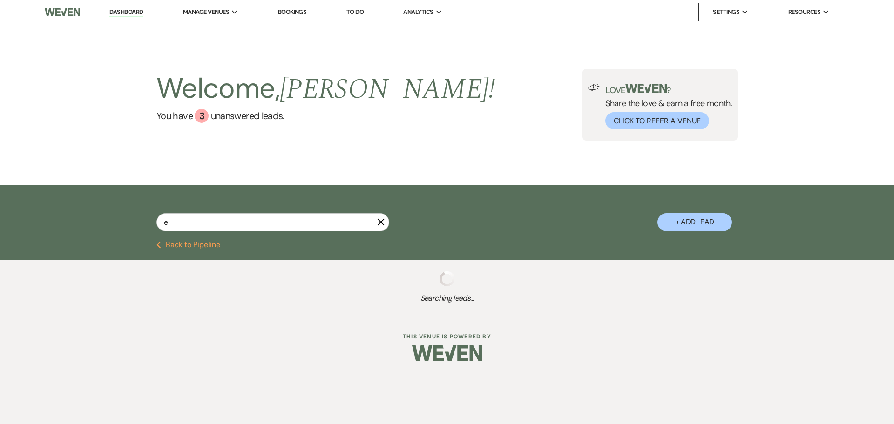
select select "5"
select select "8"
select select "5"
select select "8"
select select "5"
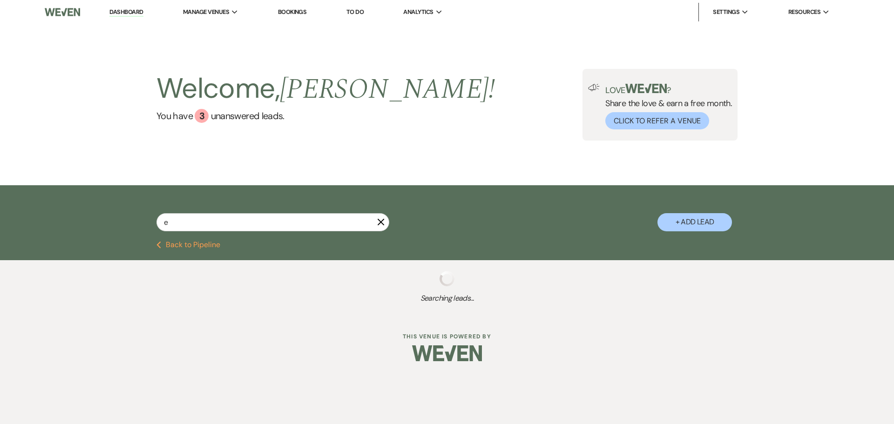
select select "8"
select select "5"
select select "8"
select select "5"
select select "8"
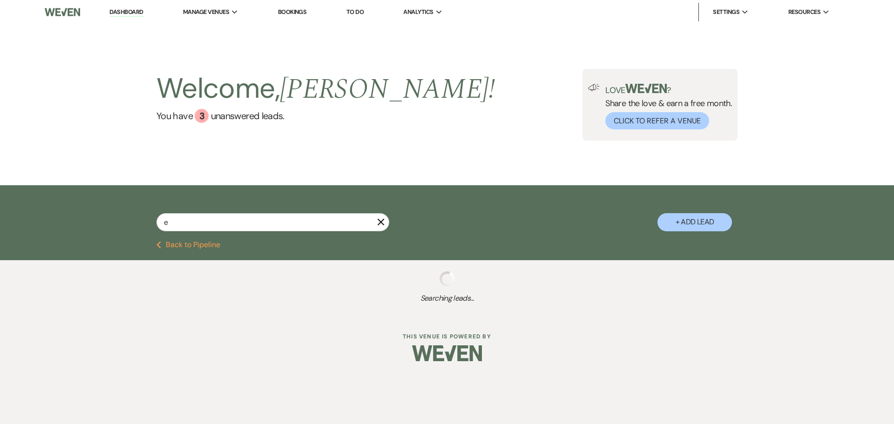
select select "5"
select select "8"
select select "5"
select select "8"
select select "5"
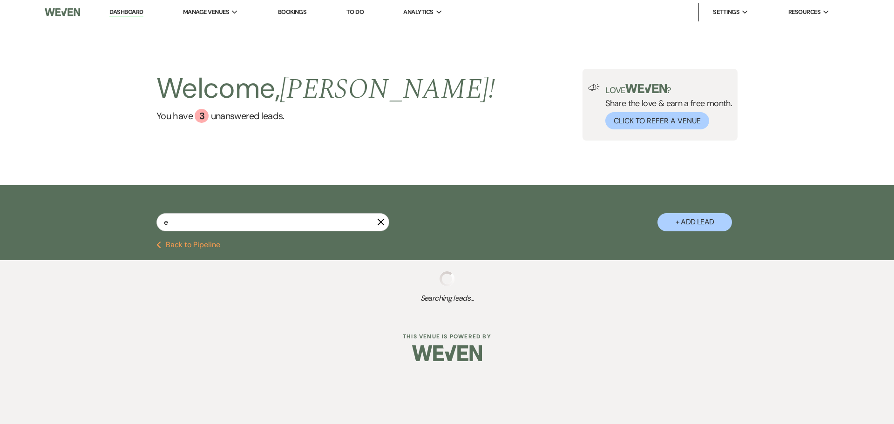
select select "8"
select select "5"
select select "8"
select select "5"
select select "8"
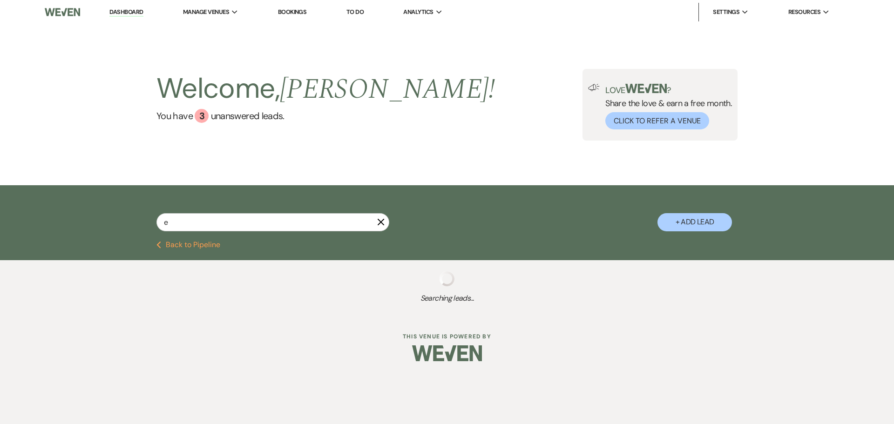
select select "10"
select select "8"
select select "5"
select select "8"
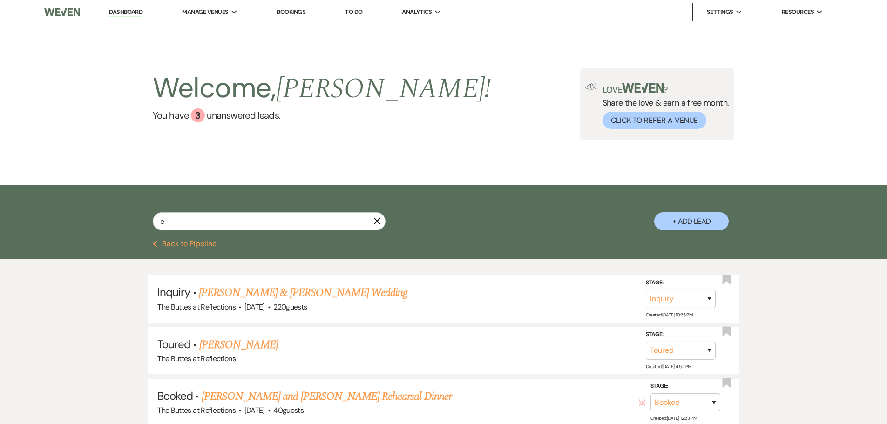
click at [90, 134] on div "Welcome, Sheila ! You have 3 unanswered lead s . Love ? Share the love & earn a…" at bounding box center [443, 104] width 887 height 161
click at [170, 225] on input "e" at bounding box center [269, 221] width 233 height 18
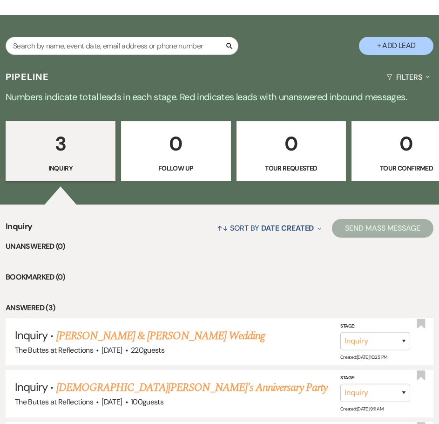
scroll to position [141, 0]
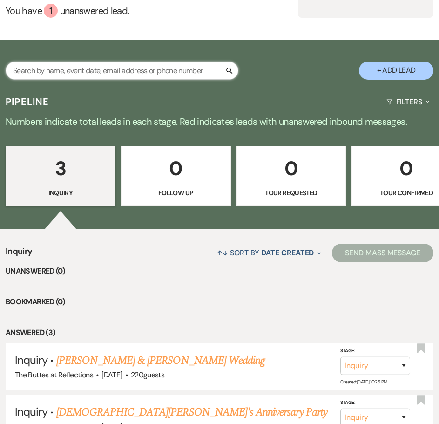
click at [135, 61] on input "text" at bounding box center [122, 70] width 233 height 18
type input "[PERSON_NAME]"
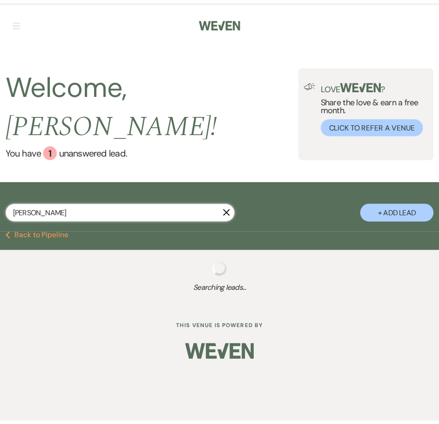
select select "8"
select select "5"
select select "8"
select select "5"
select select "8"
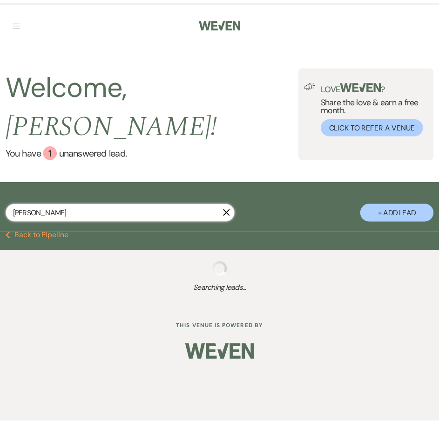
select select "3"
select select "8"
select select "6"
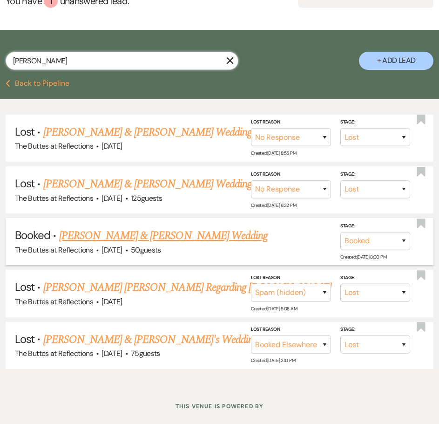
scroll to position [158, 0]
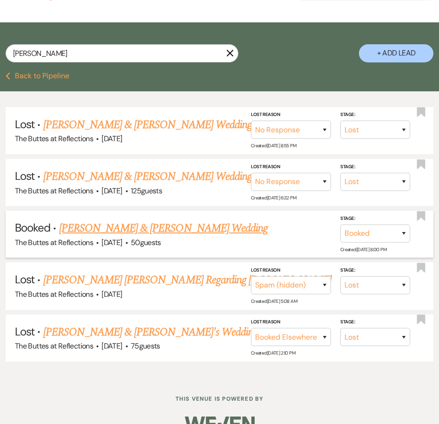
click at [164, 220] on link "[PERSON_NAME] & [PERSON_NAME] Wedding" at bounding box center [163, 228] width 209 height 17
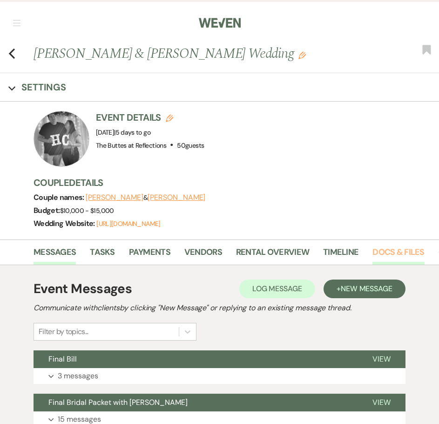
click at [384, 248] on link "Docs & Files" at bounding box center [398, 254] width 52 height 19
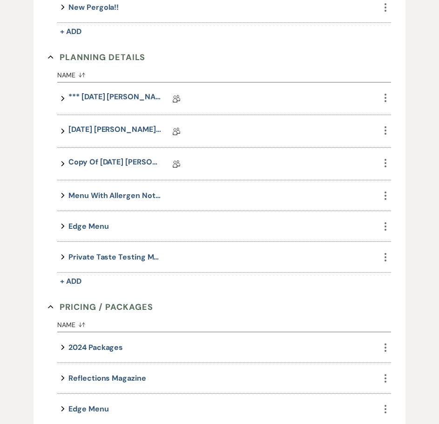
scroll to position [598, 0]
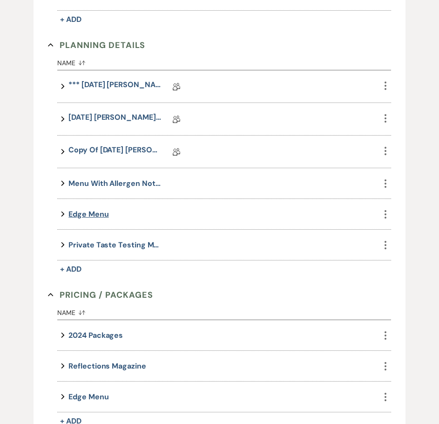
click at [87, 215] on button "Edge Menu" at bounding box center [88, 214] width 40 height 13
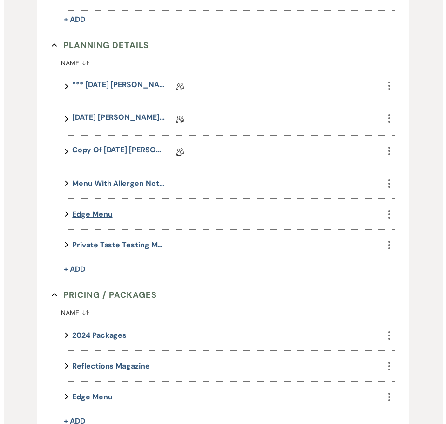
scroll to position [599, 0]
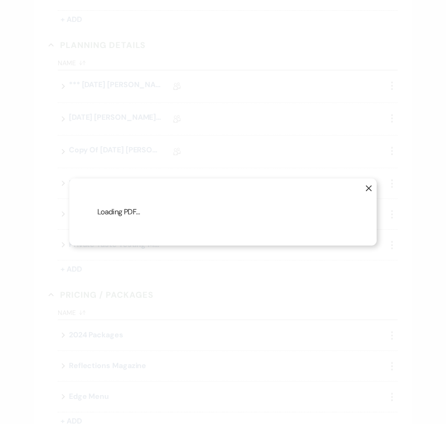
click at [368, 185] on icon "X" at bounding box center [368, 188] width 7 height 7
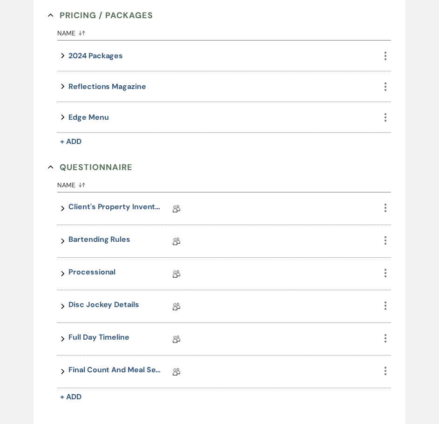
scroll to position [1003, 0]
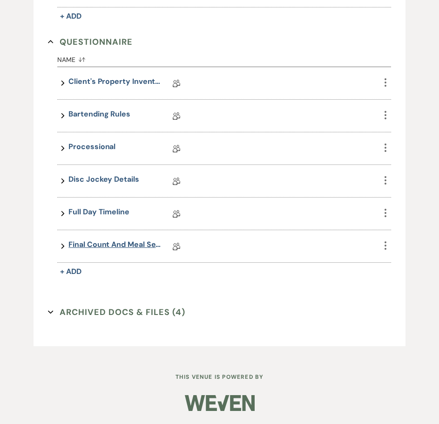
click at [108, 243] on link "Final Count and Meal Selection" at bounding box center [114, 246] width 93 height 14
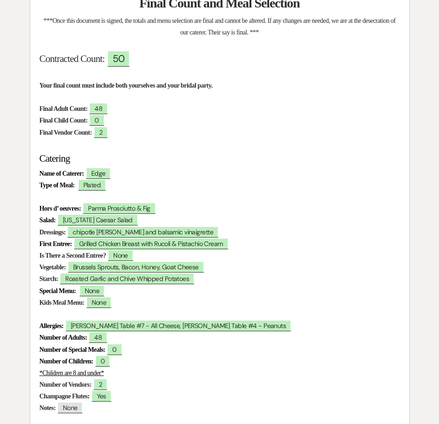
scroll to position [186, 0]
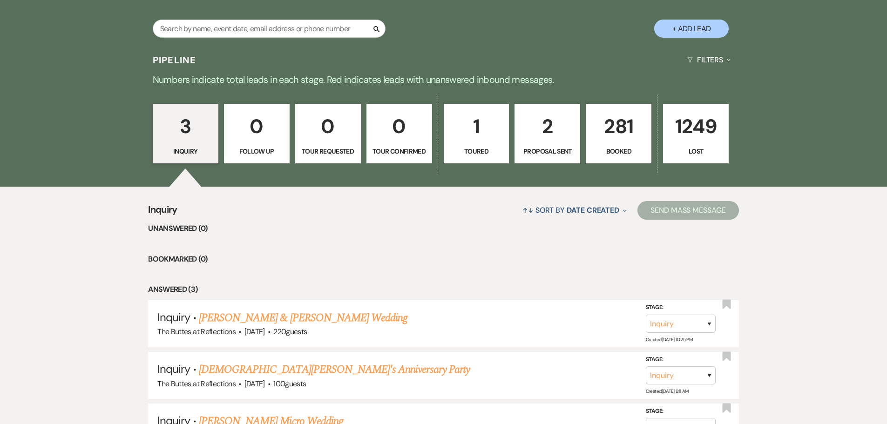
scroll to position [109, 0]
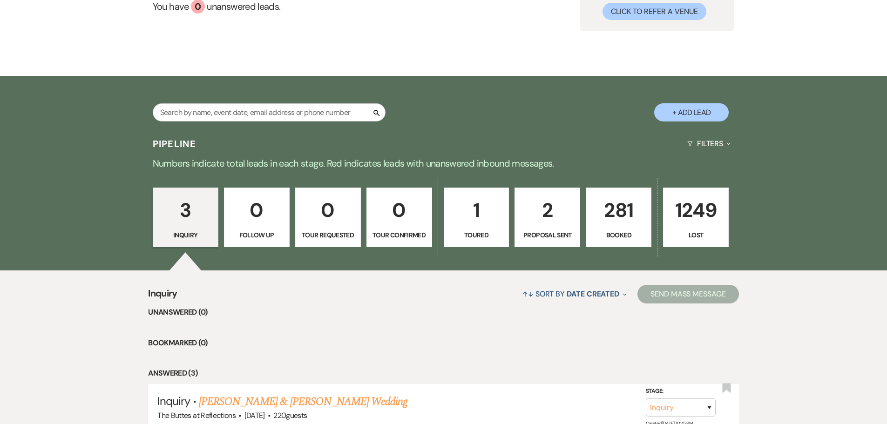
click at [611, 230] on p "Booked" at bounding box center [619, 235] width 54 height 10
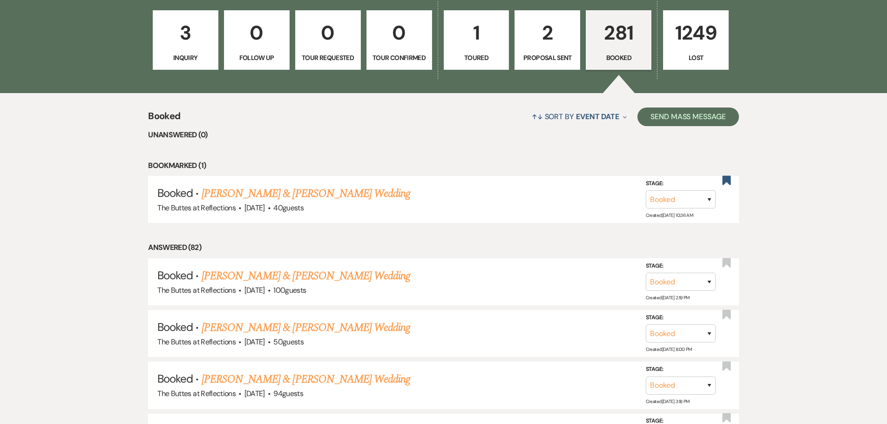
scroll to position [295, 0]
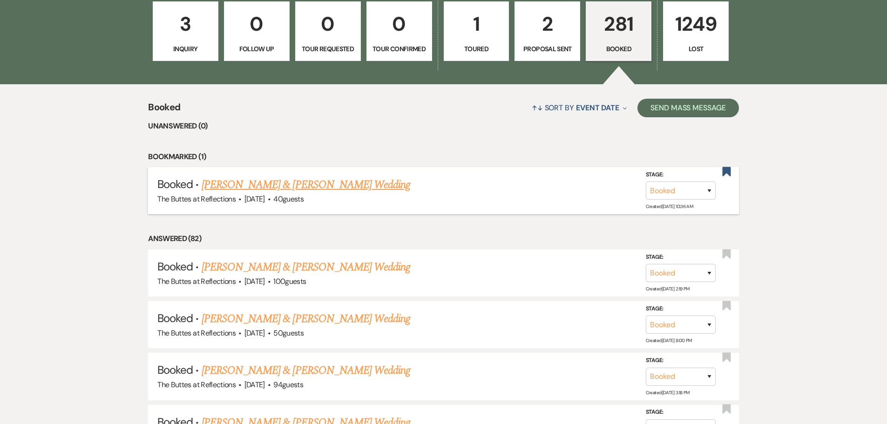
click at [317, 187] on link "[PERSON_NAME] & [PERSON_NAME] Wedding" at bounding box center [306, 184] width 209 height 17
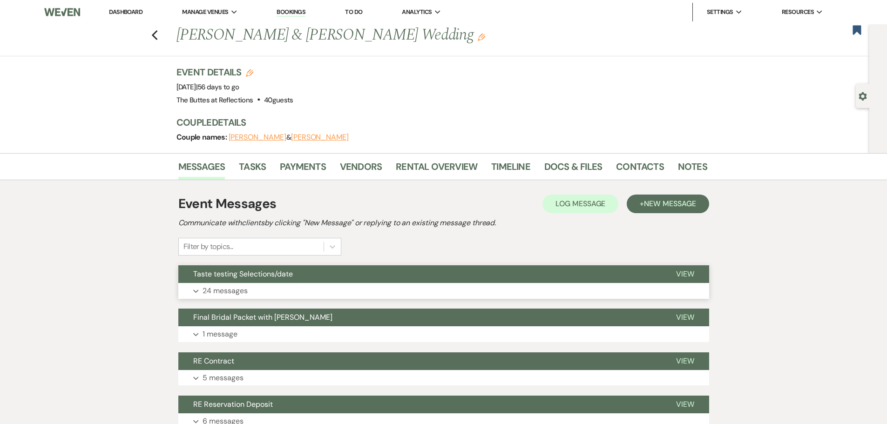
click at [299, 288] on button "Expand 24 messages" at bounding box center [443, 291] width 531 height 16
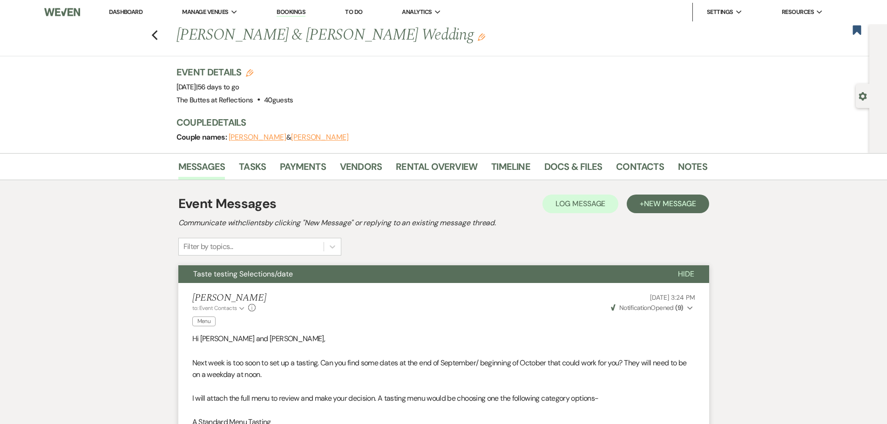
click at [128, 8] on link "Dashboard" at bounding box center [126, 12] width 34 height 8
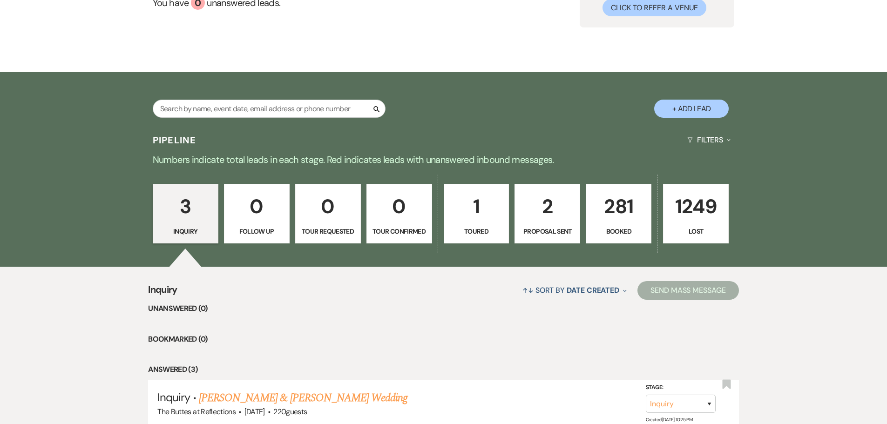
scroll to position [140, 0]
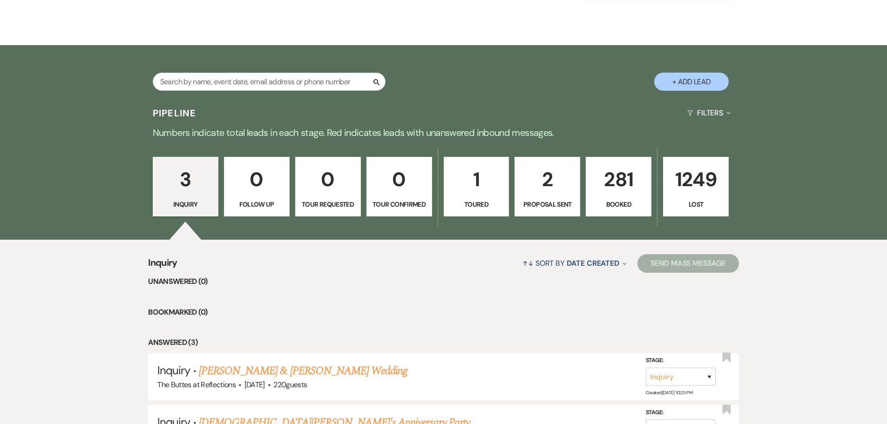
click at [617, 182] on p "281" at bounding box center [619, 179] width 54 height 31
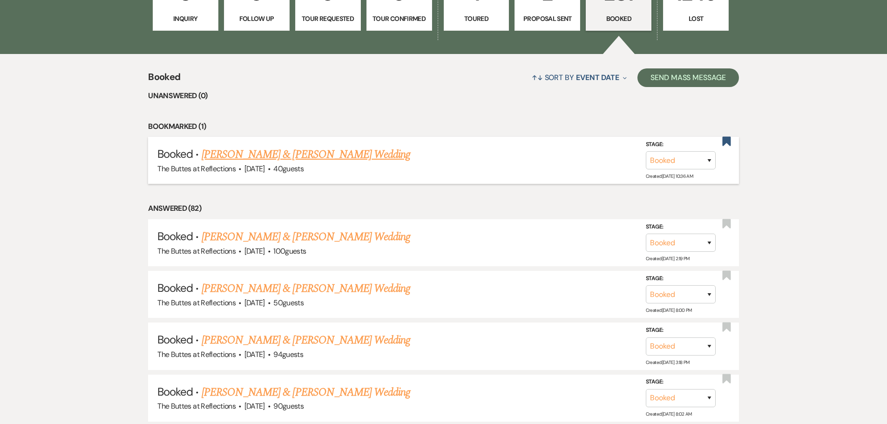
scroll to position [326, 0]
click at [324, 153] on link "[PERSON_NAME] & [PERSON_NAME] Wedding" at bounding box center [306, 154] width 209 height 17
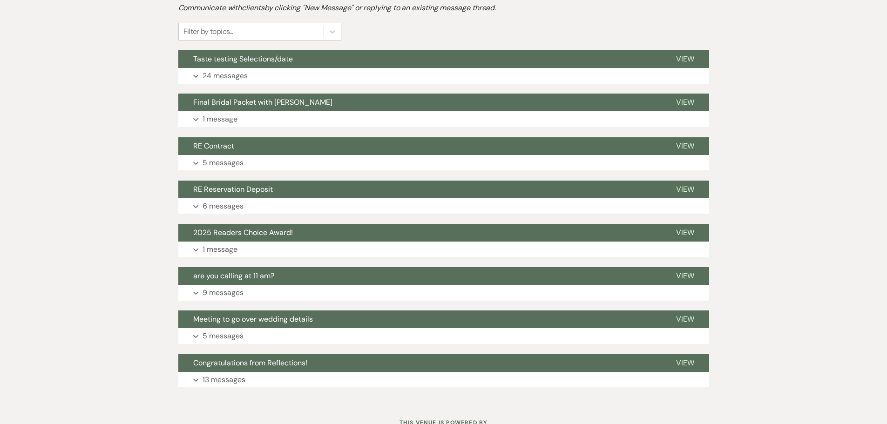
scroll to position [233, 0]
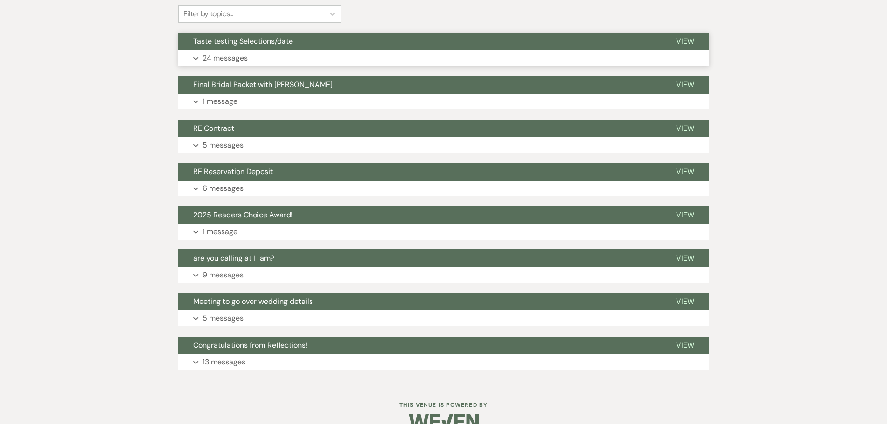
click at [300, 58] on button "Expand 24 messages" at bounding box center [443, 58] width 531 height 16
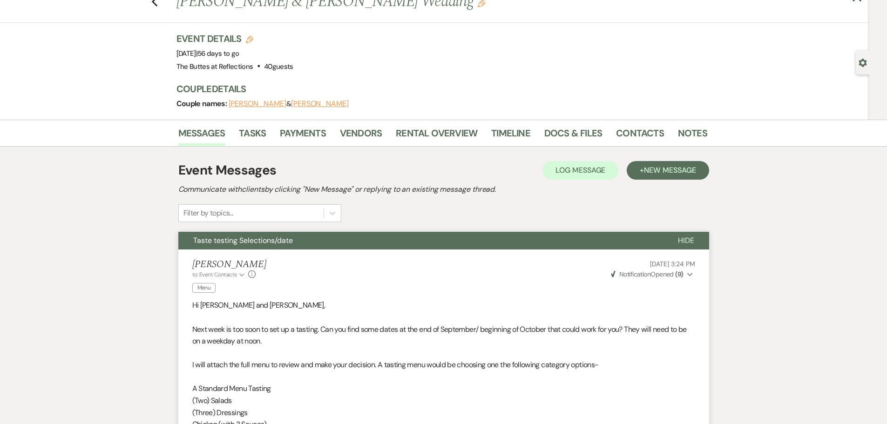
scroll to position [0, 0]
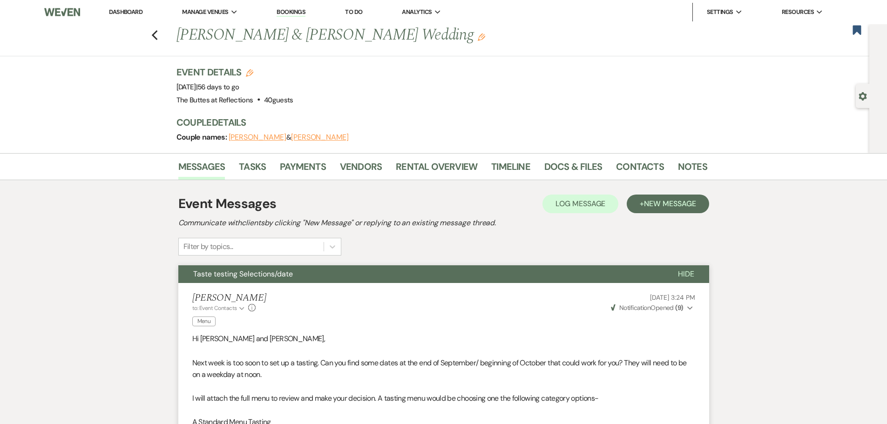
click at [129, 10] on link "Dashboard" at bounding box center [126, 12] width 34 height 8
